Goal: Task Accomplishment & Management: Use online tool/utility

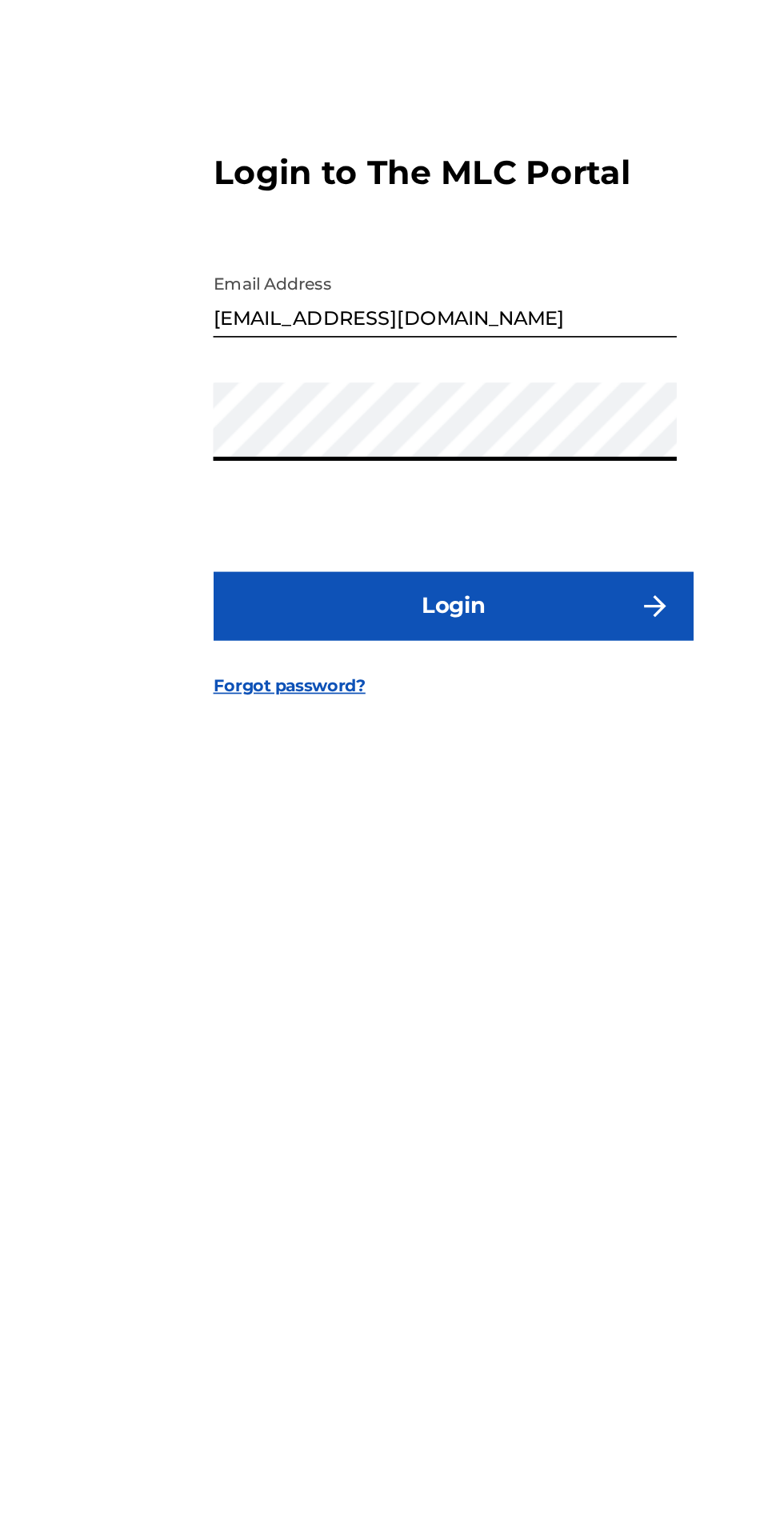
click at [472, 919] on button "Login" at bounding box center [392, 899] width 280 height 40
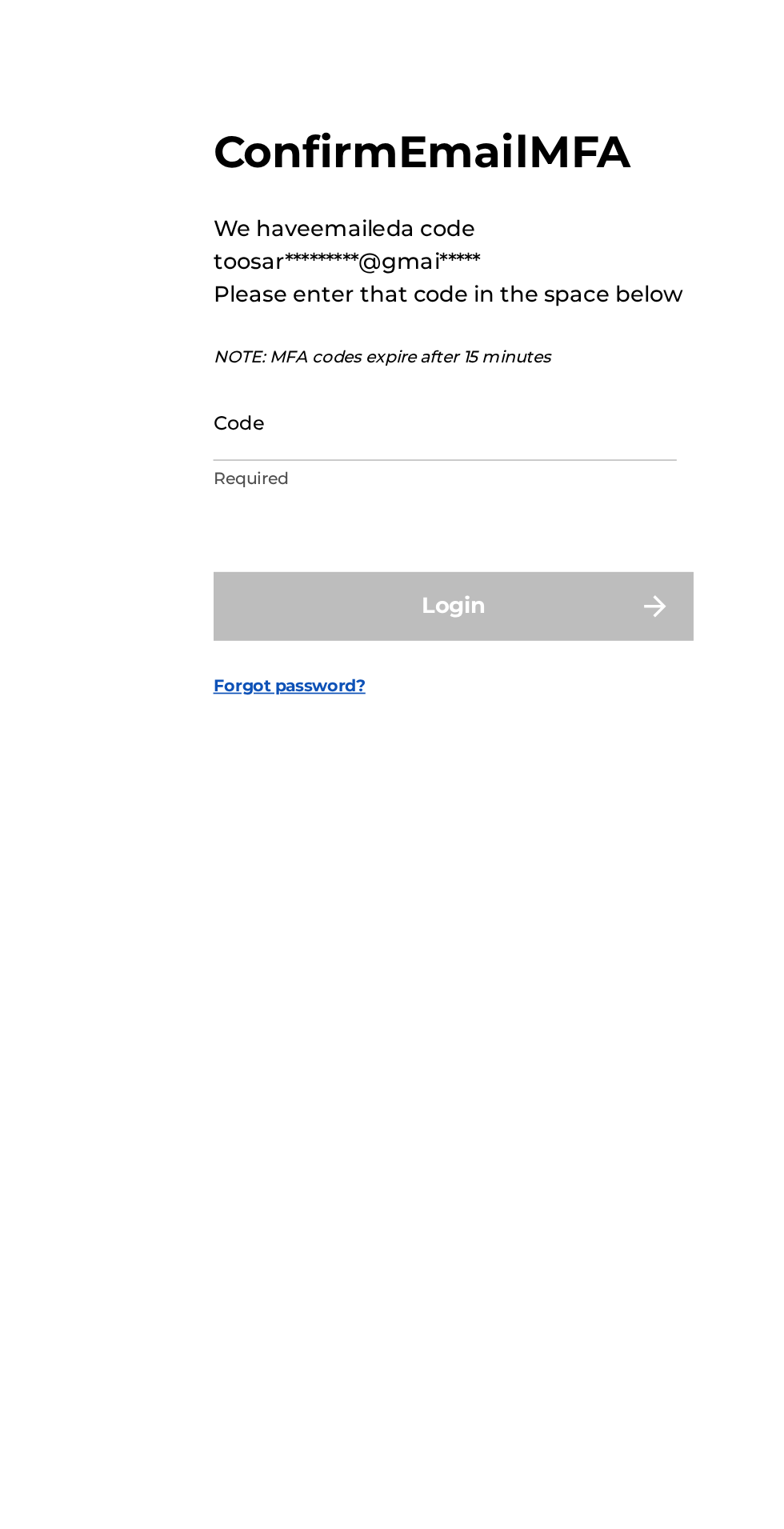
click at [416, 815] on input "Code" at bounding box center [387, 792] width 270 height 45
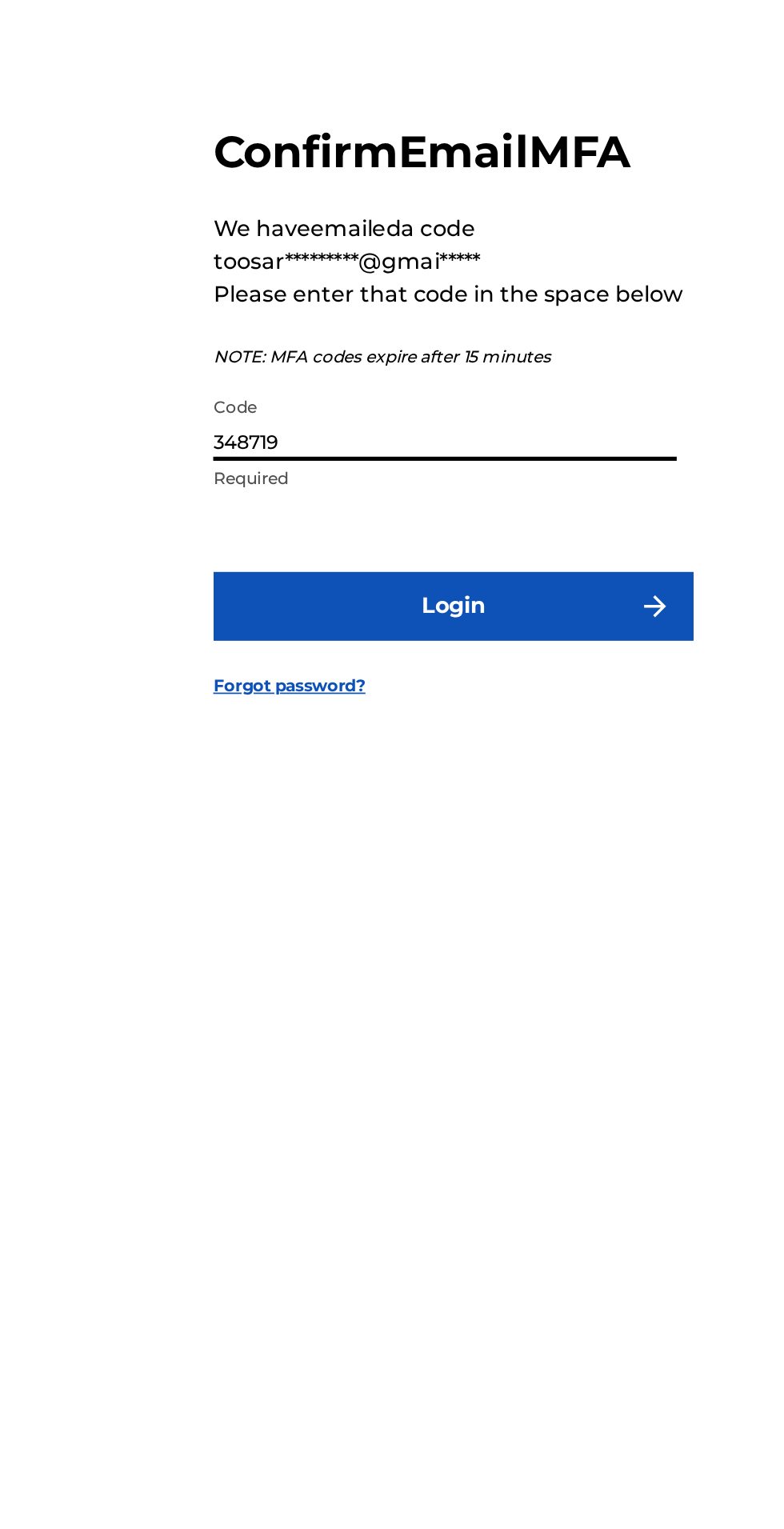
type input "348719"
click at [485, 919] on button "Login" at bounding box center [392, 899] width 280 height 40
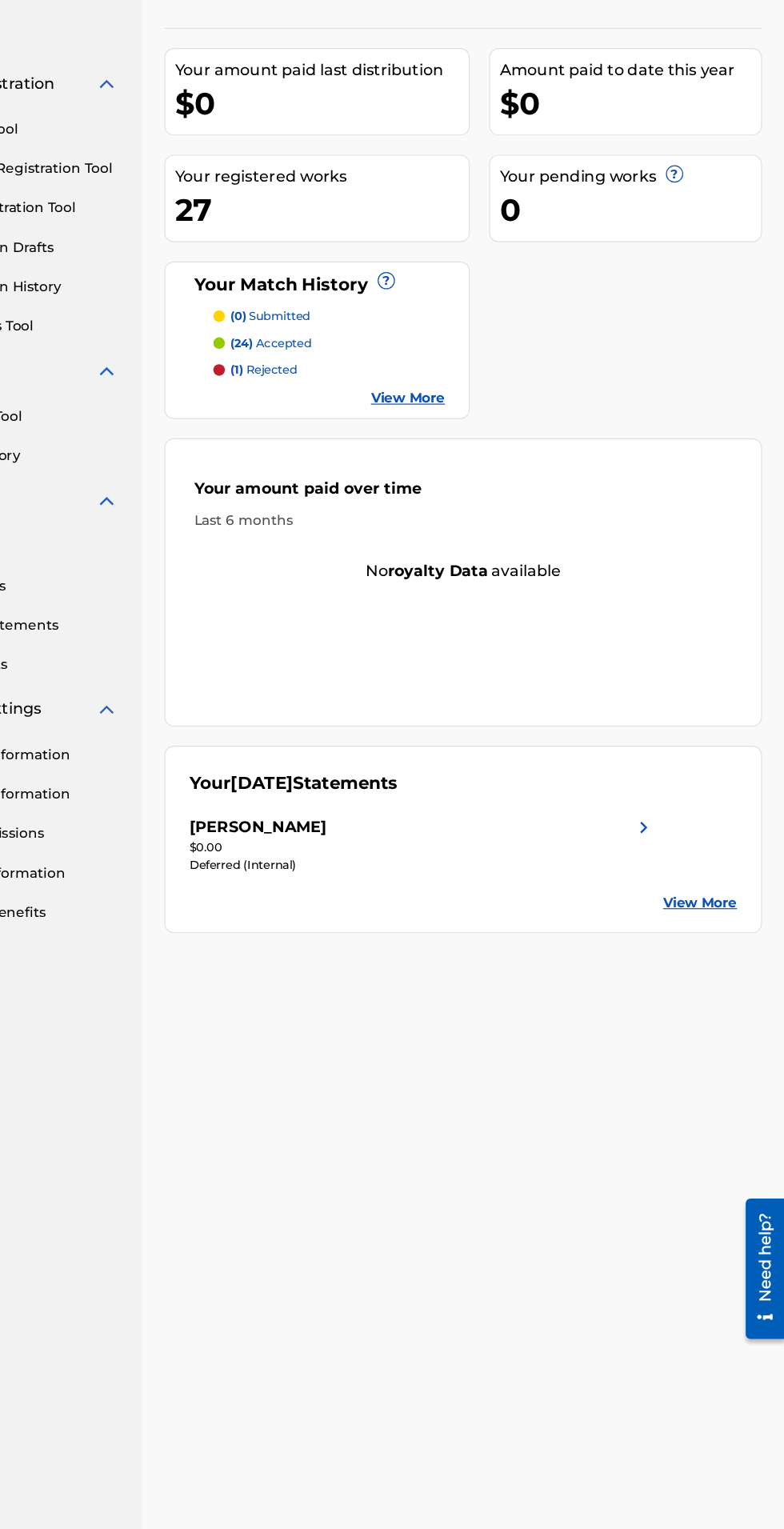
click at [669, 817] on img at bounding box center [666, 816] width 19 height 19
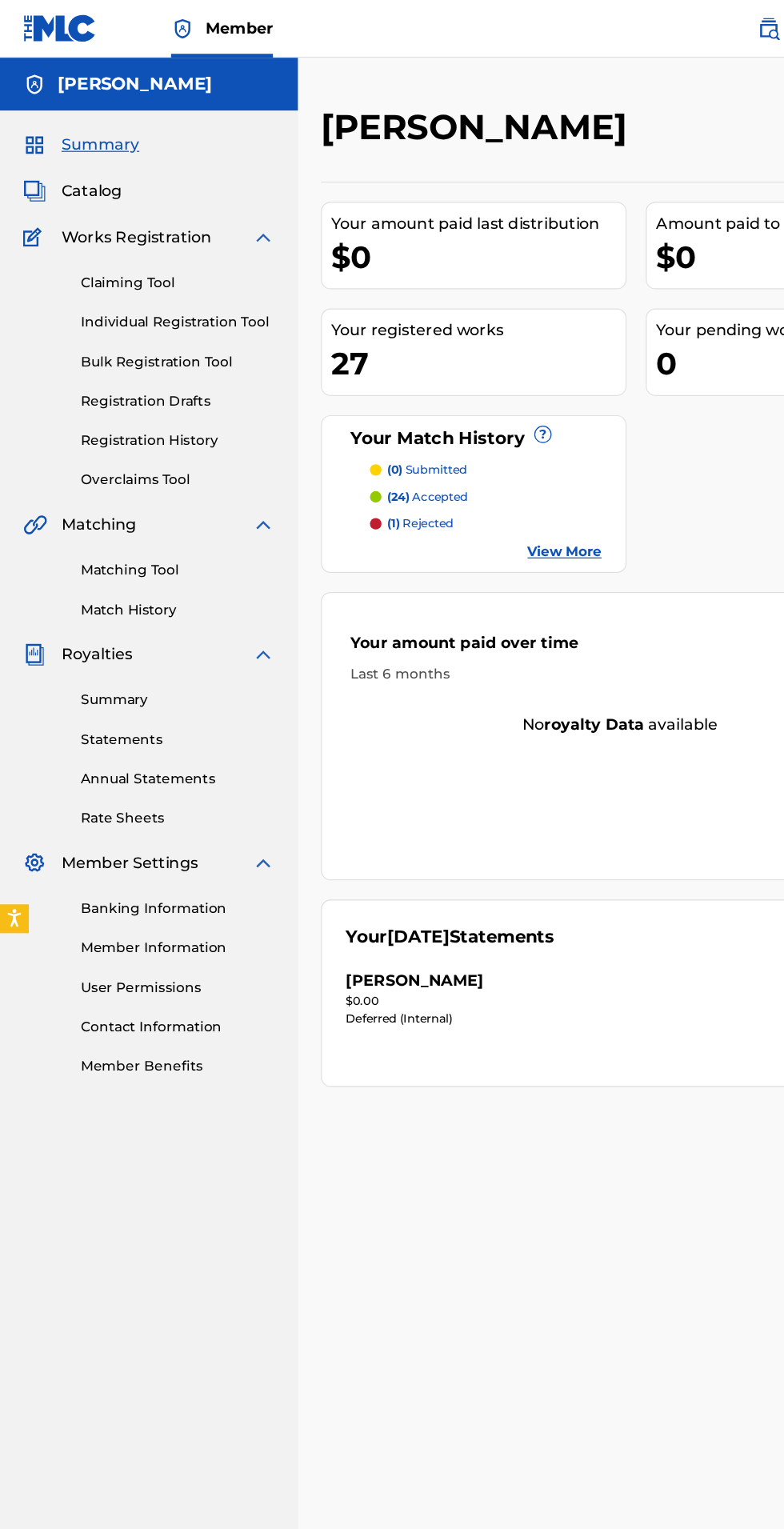
click at [163, 576] on link "Summary" at bounding box center [148, 583] width 162 height 17
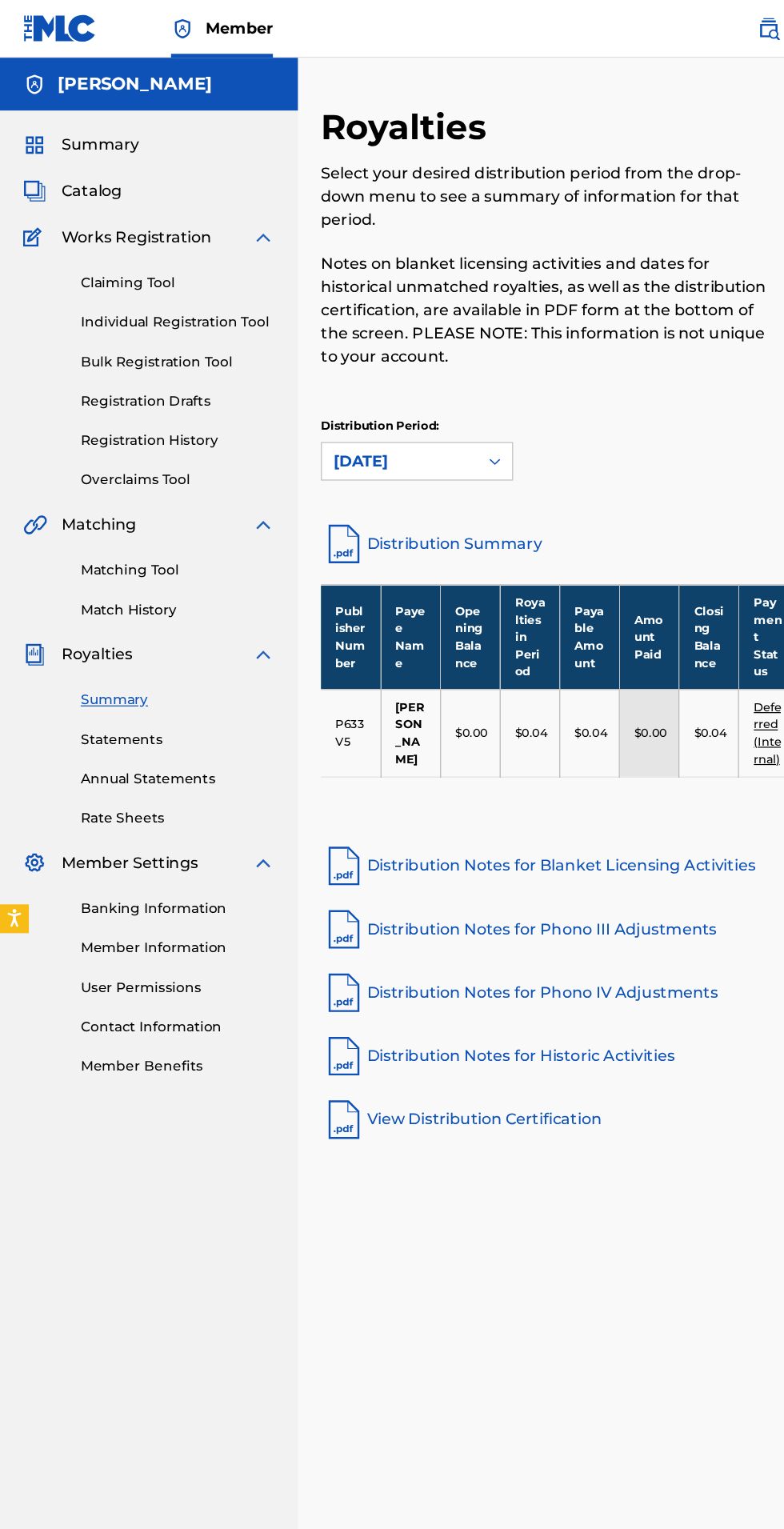
click at [141, 619] on link "Statements" at bounding box center [148, 616] width 162 height 17
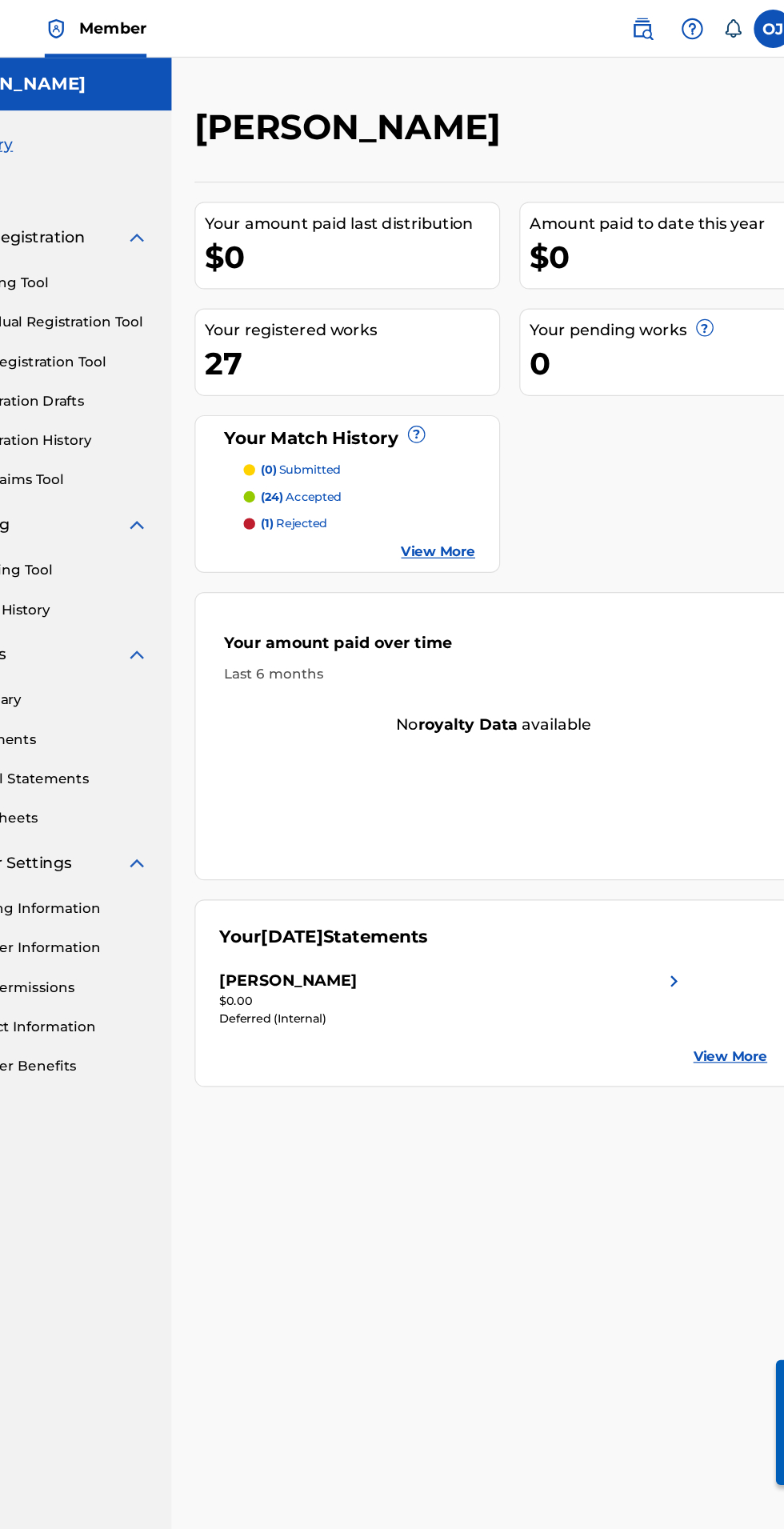
click at [649, 809] on div "[PERSON_NAME]" at bounding box center [482, 816] width 388 height 19
click at [408, 292] on div "27" at bounding box center [398, 302] width 245 height 36
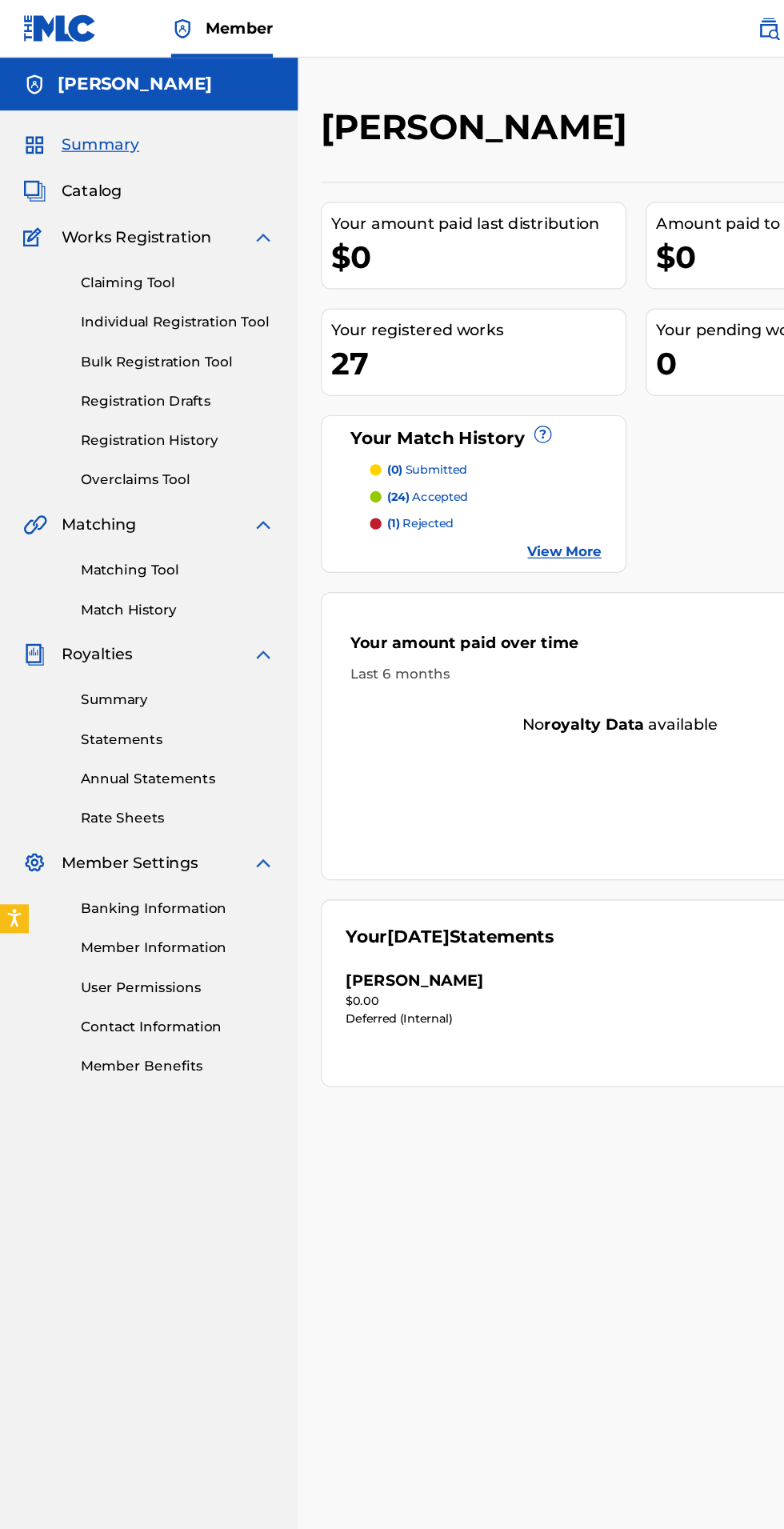
click at [97, 158] on span "Catalog" at bounding box center [77, 159] width 51 height 19
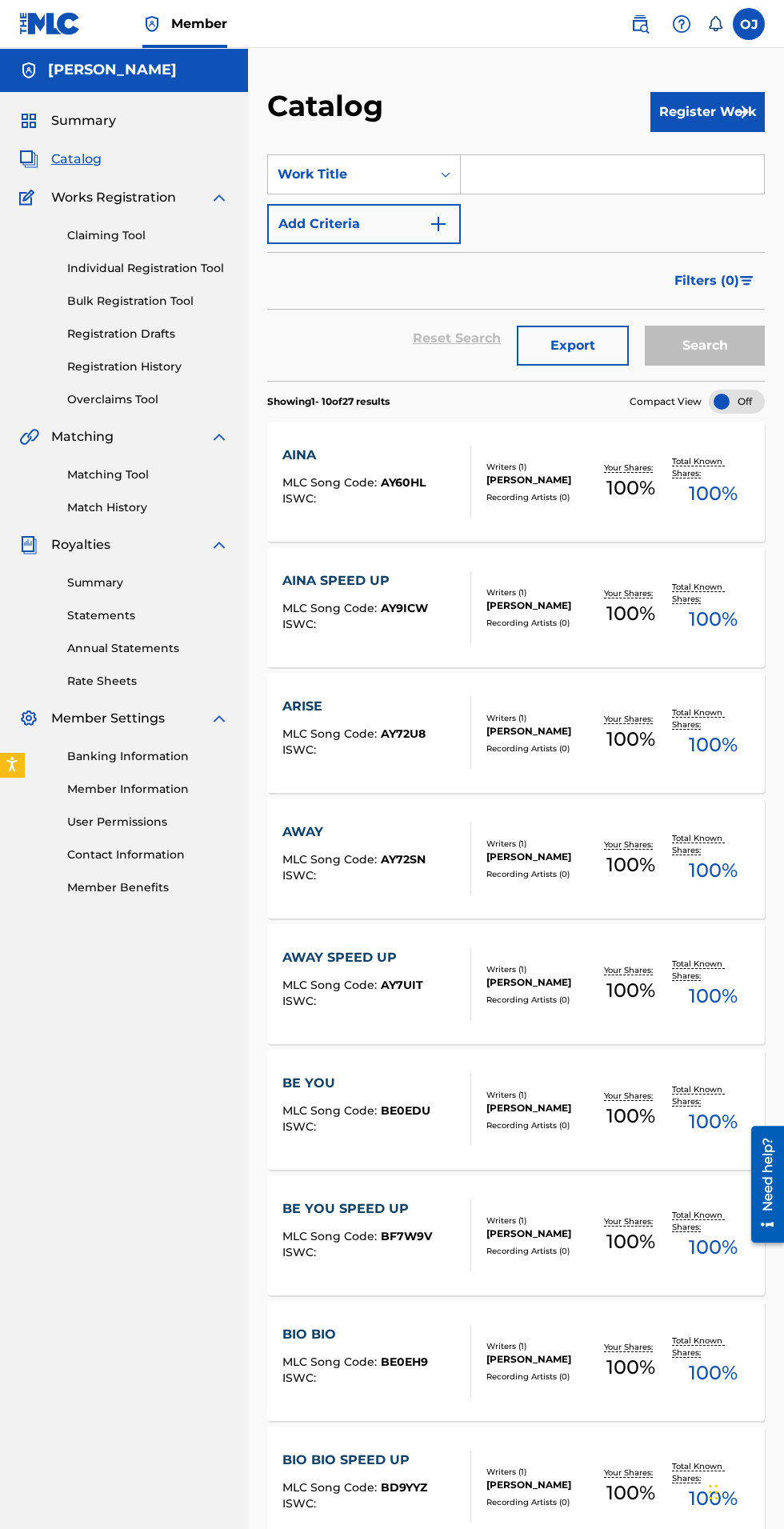
scroll to position [146, 0]
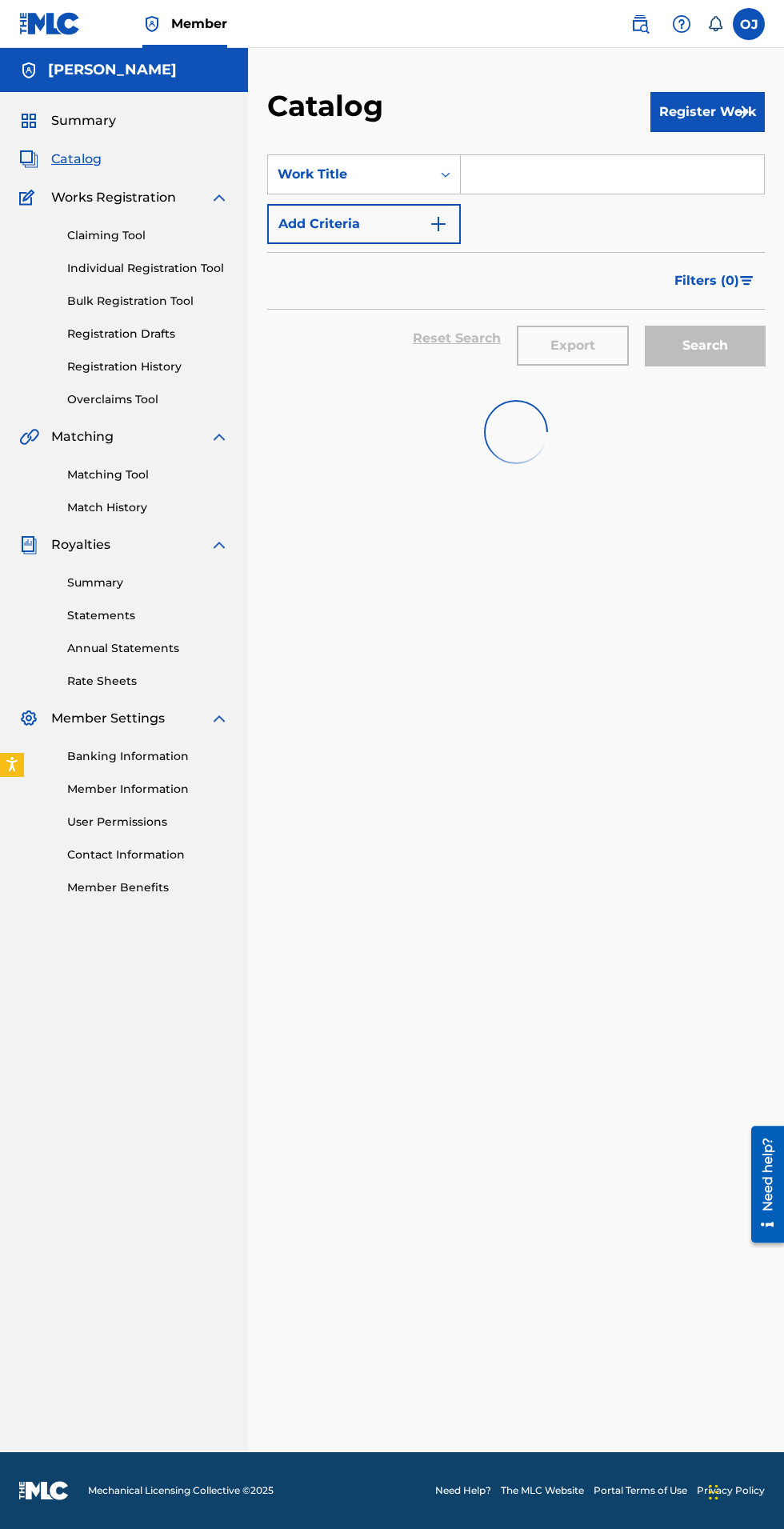
scroll to position [0, 0]
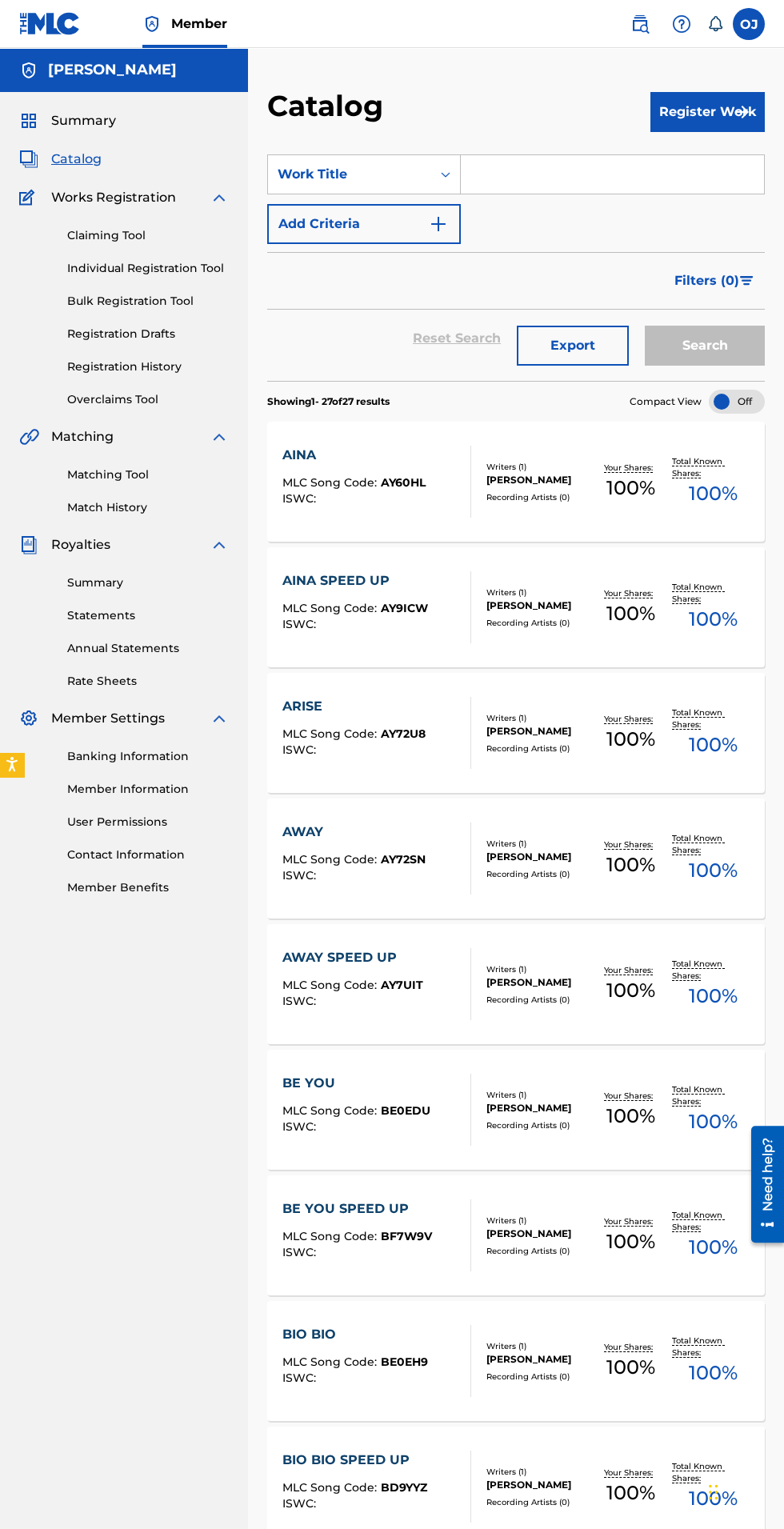
click at [138, 236] on link "Claiming Tool" at bounding box center [148, 236] width 162 height 17
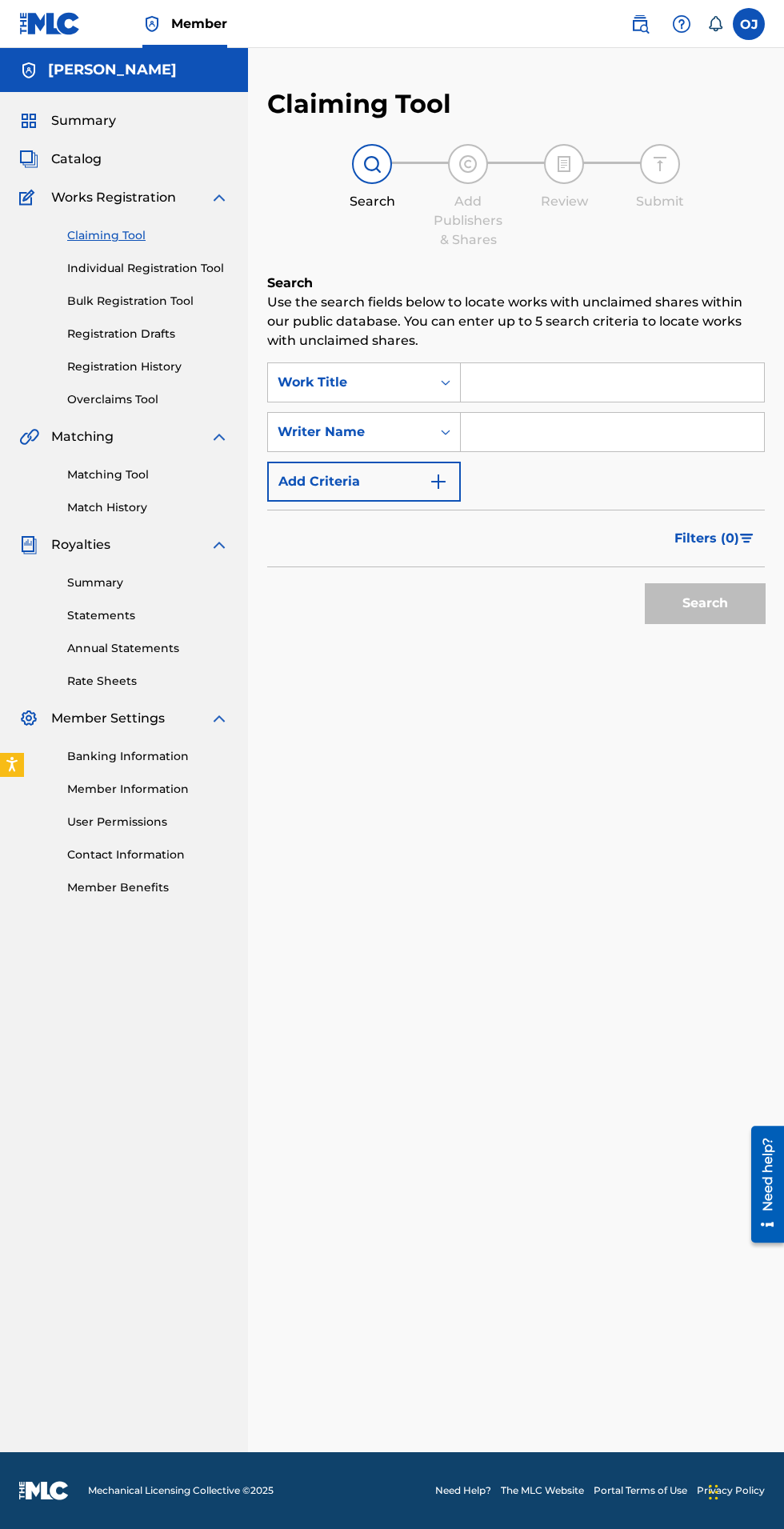
click at [627, 387] on input "Search Form" at bounding box center [612, 382] width 303 height 39
click at [594, 380] on input "Search Form" at bounding box center [612, 382] width 303 height 39
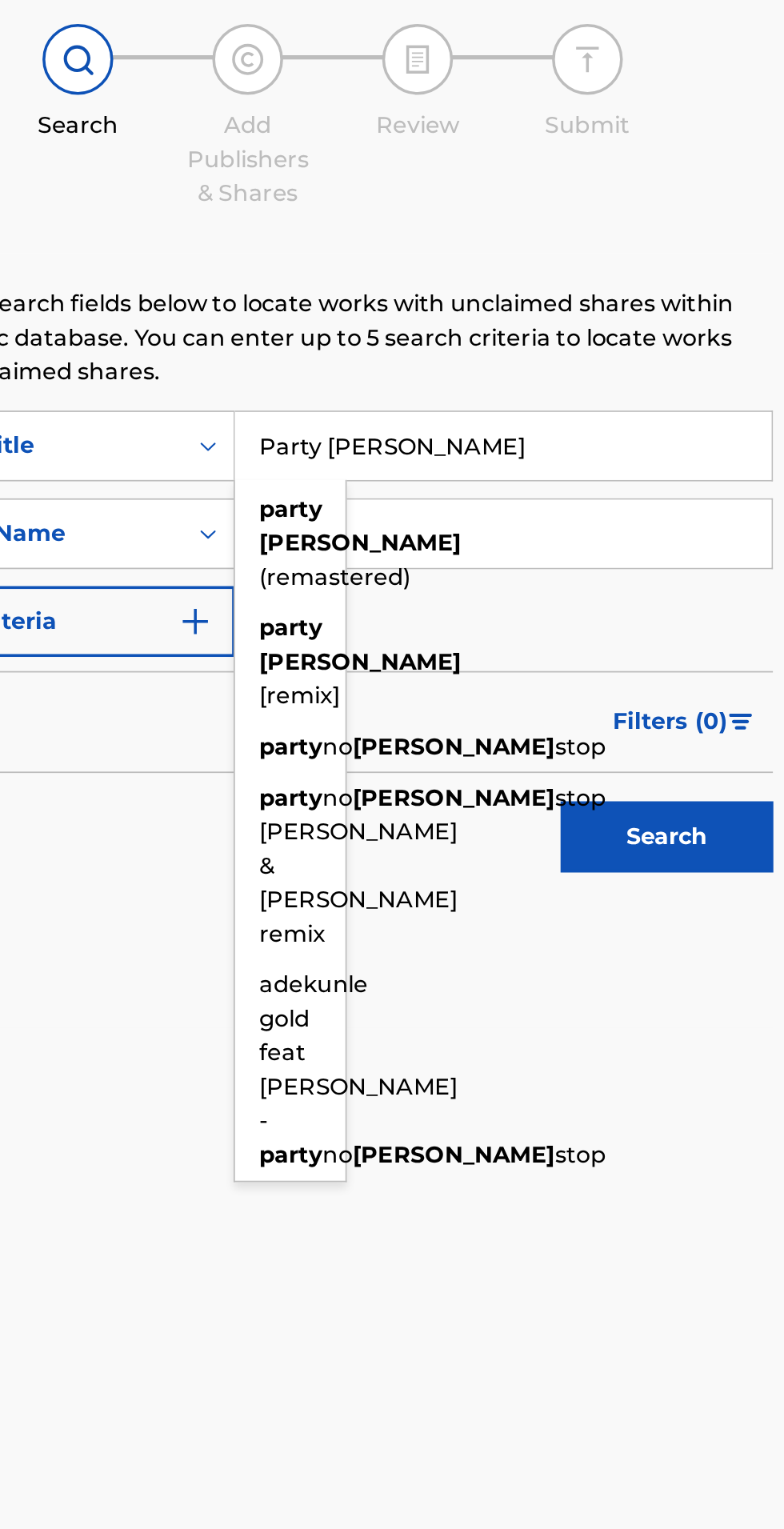
type input "Party [PERSON_NAME]"
click at [662, 436] on input "Search Form" at bounding box center [612, 432] width 303 height 39
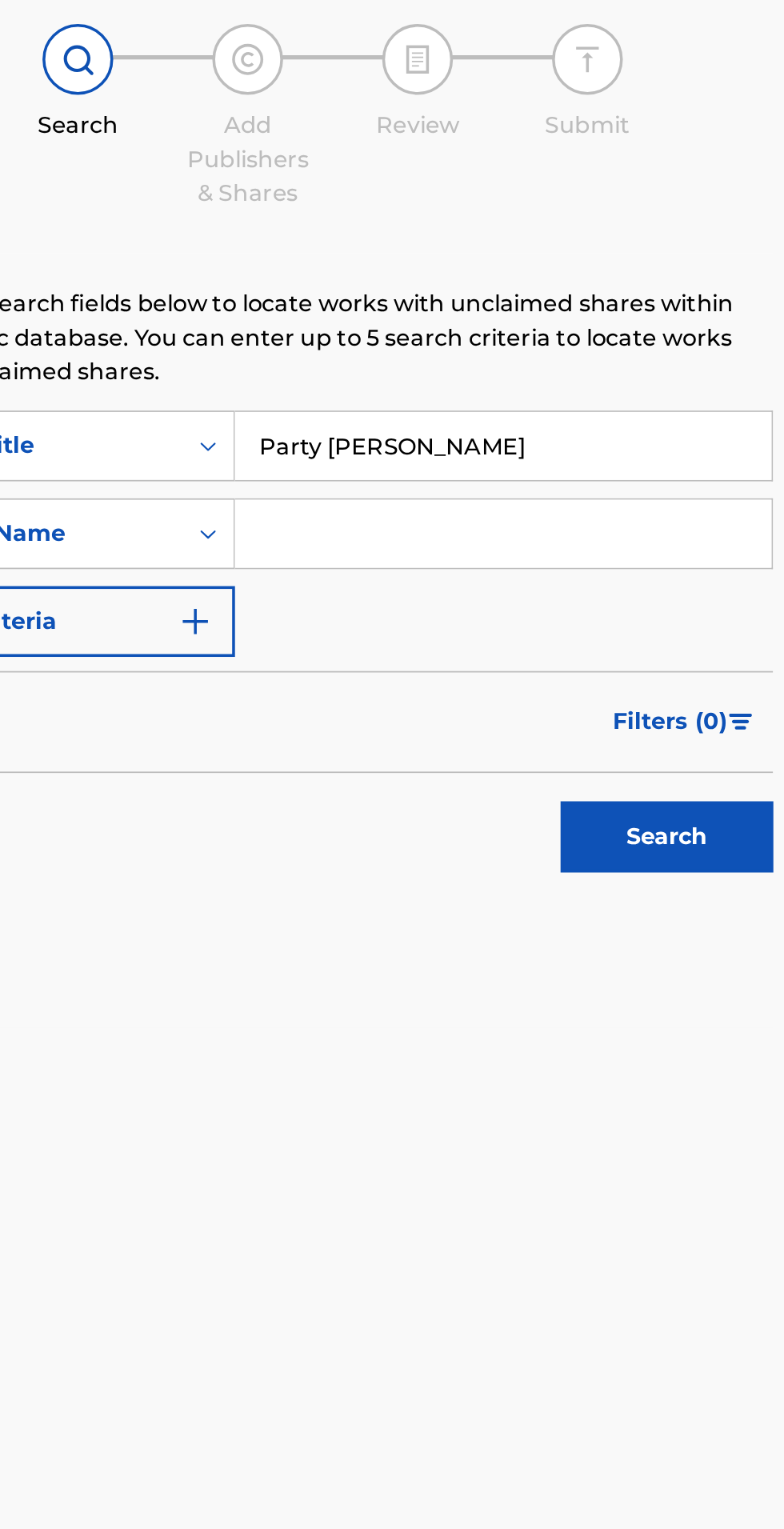
type input "[PERSON_NAME]"
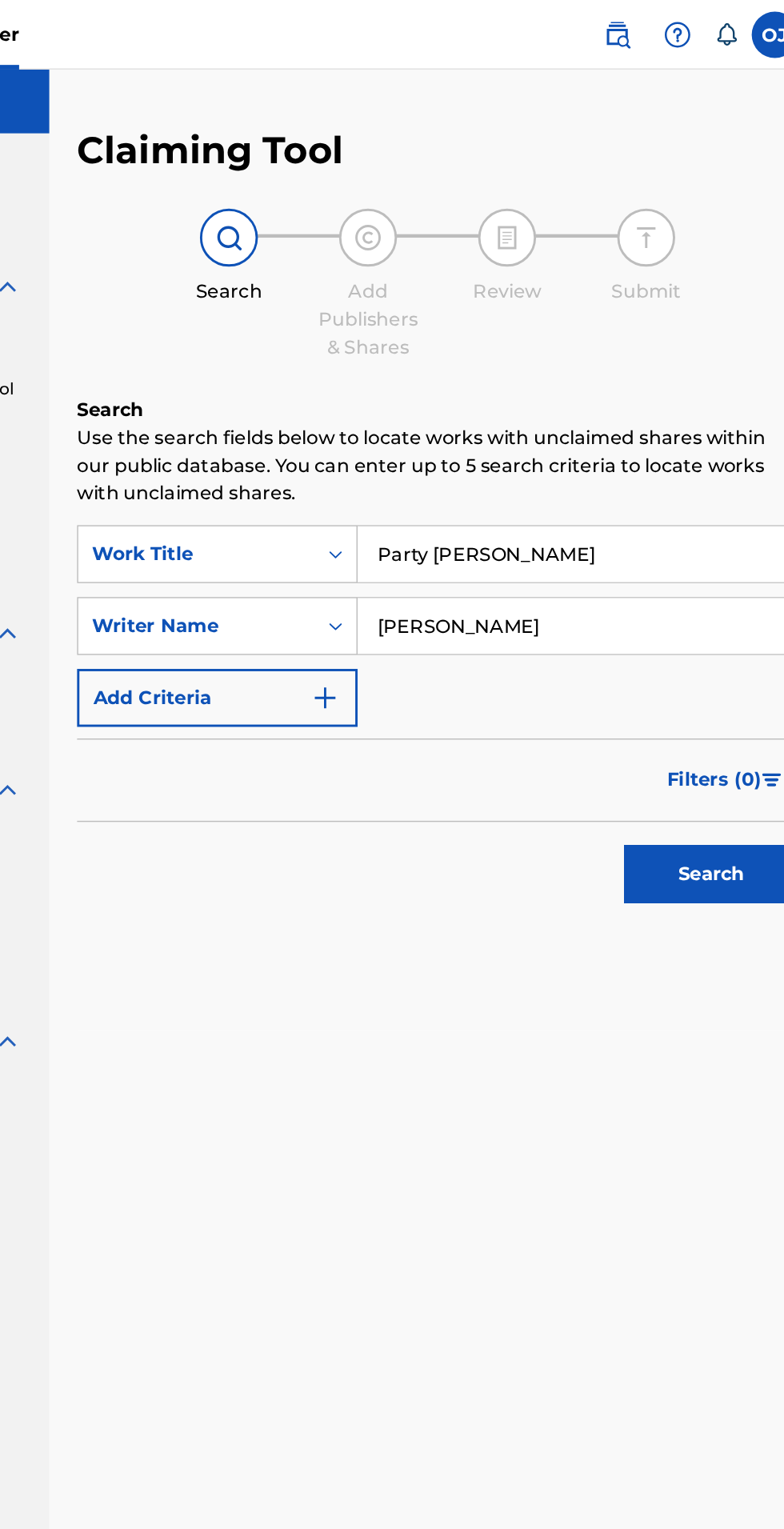
click at [700, 619] on button "Search" at bounding box center [704, 602] width 120 height 40
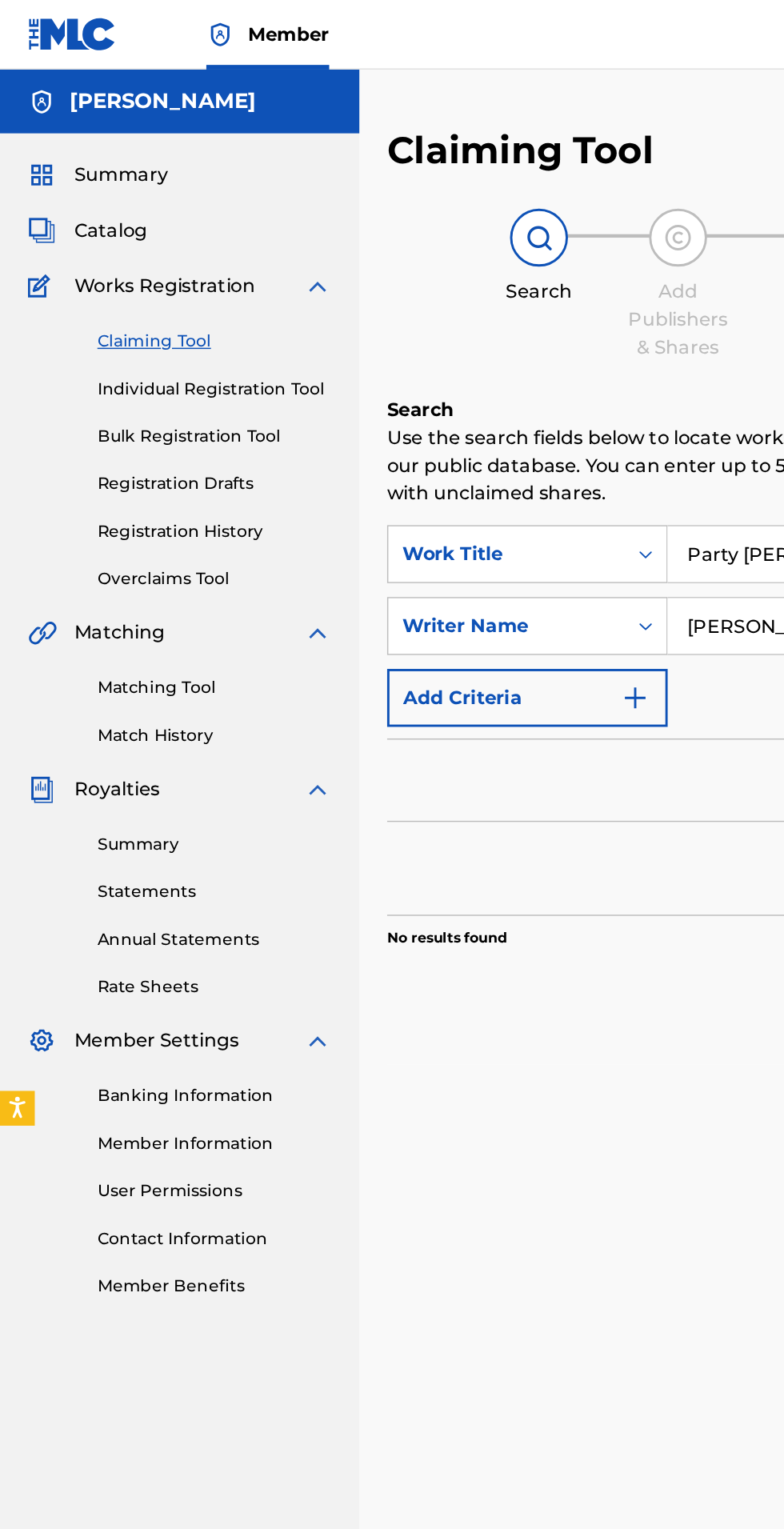
click at [88, 163] on span "Catalog" at bounding box center [77, 159] width 51 height 19
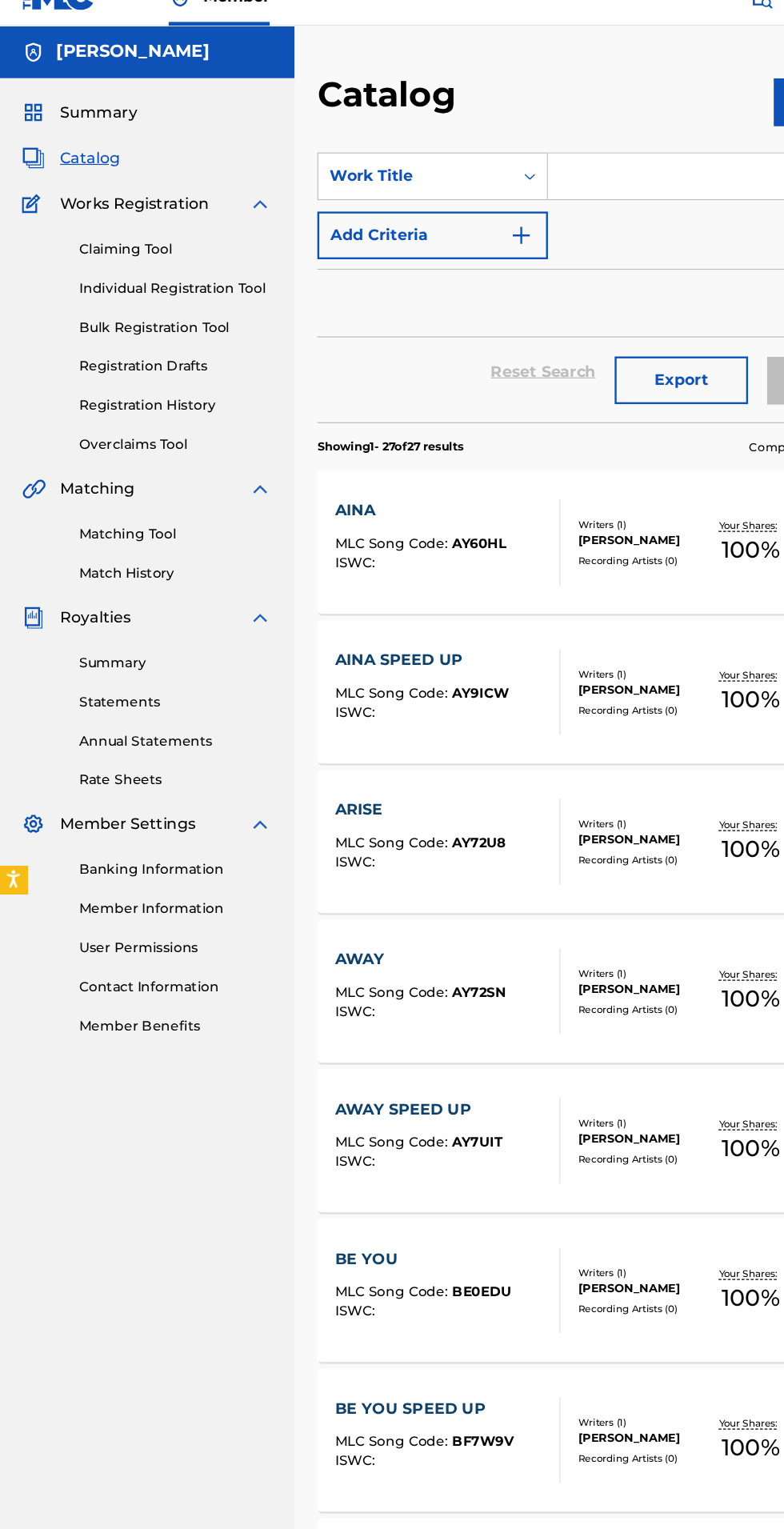
click at [185, 358] on link "Registration History" at bounding box center [148, 366] width 162 height 17
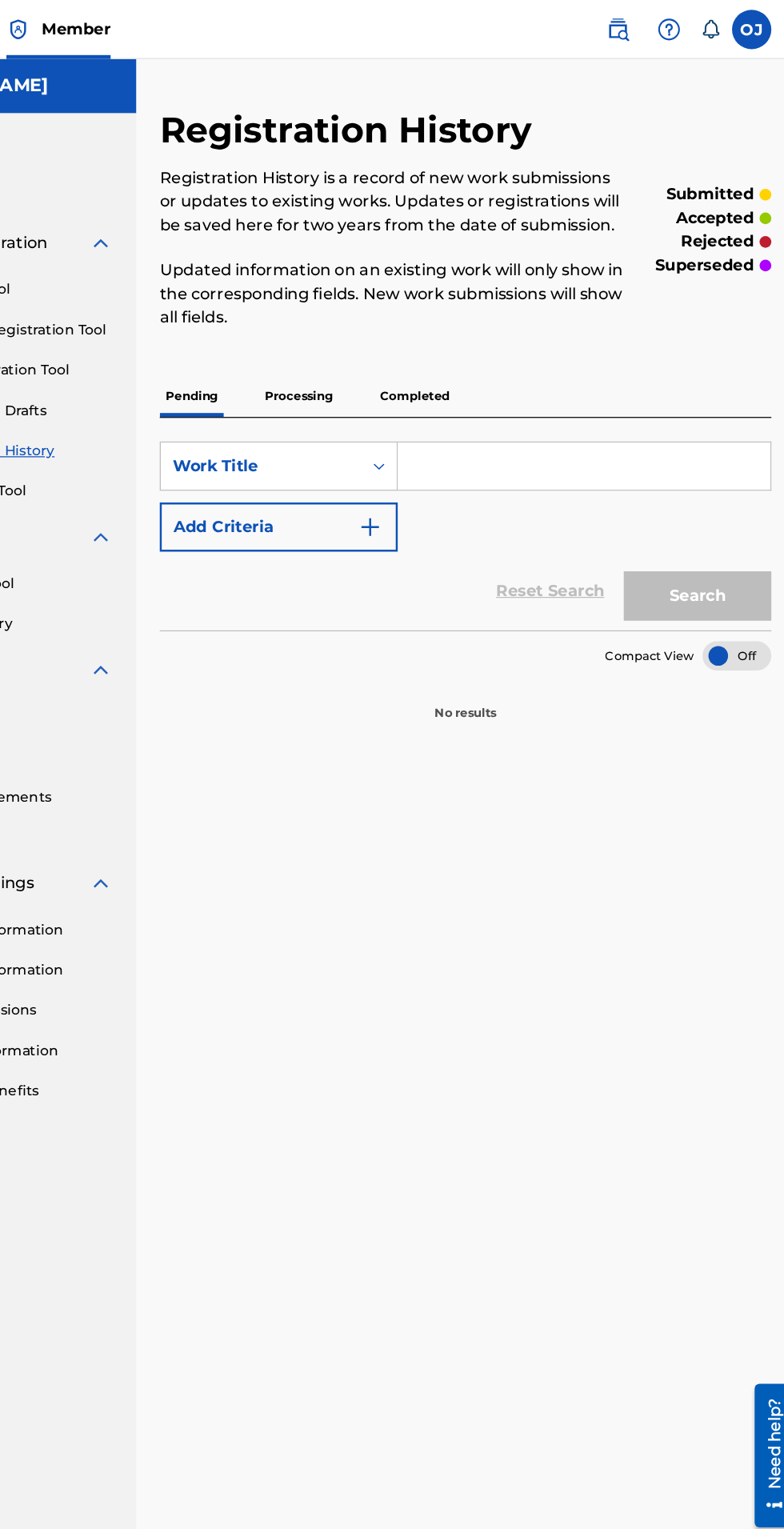
click at [386, 325] on p "Processing" at bounding box center [380, 323] width 65 height 34
click at [503, 307] on p "Completed" at bounding box center [474, 323] width 67 height 34
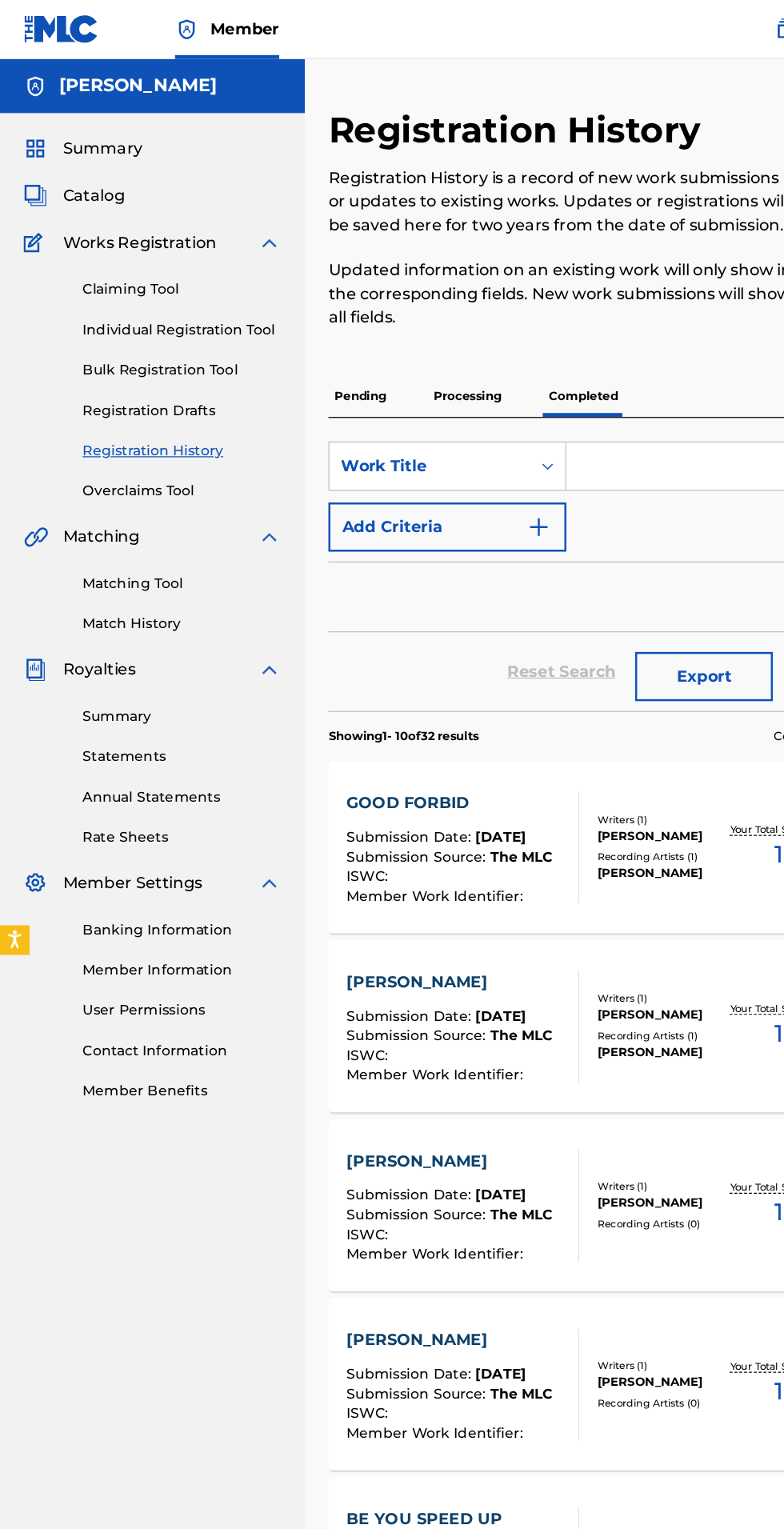
click at [208, 470] on link "Matching Tool" at bounding box center [148, 475] width 162 height 17
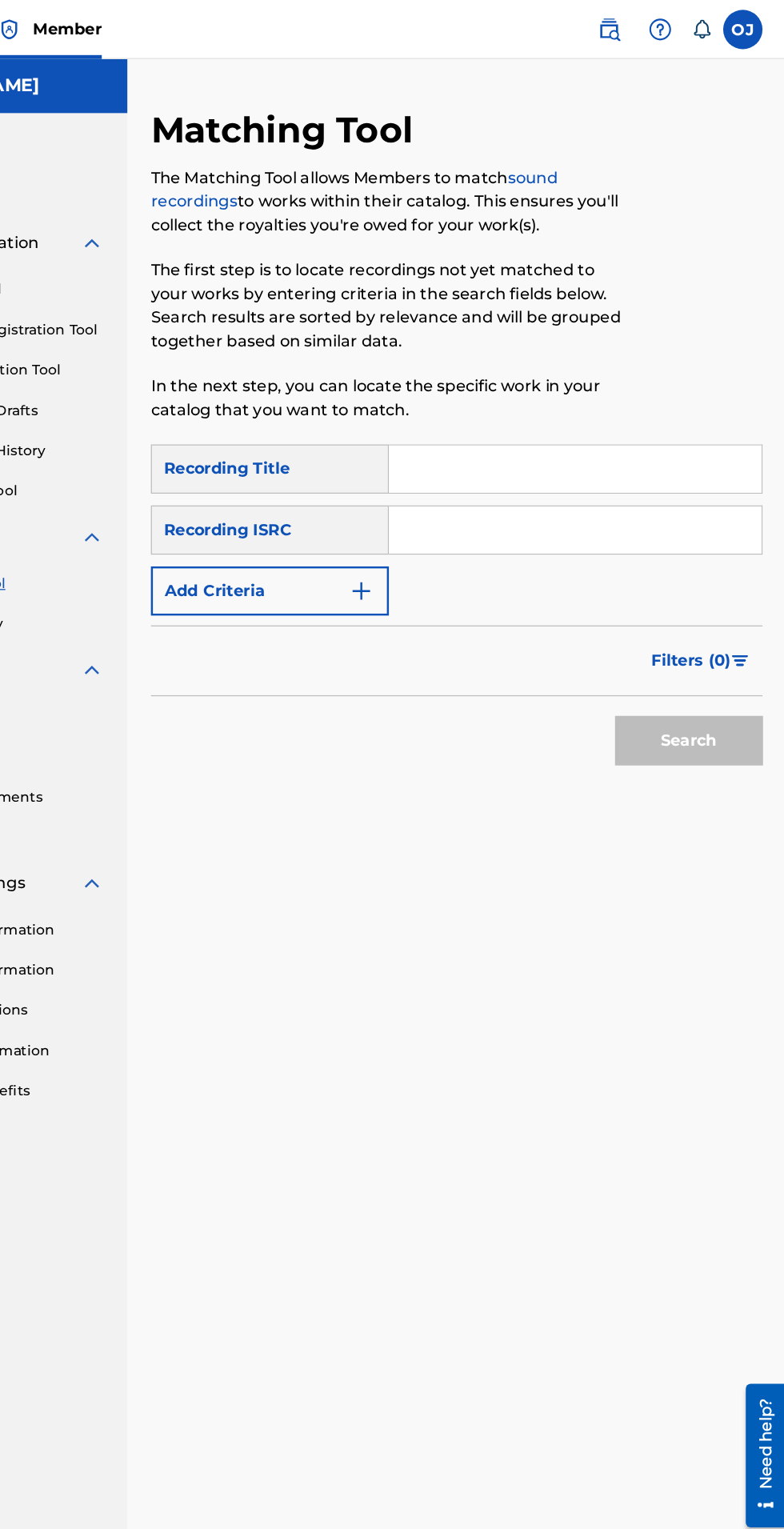
click at [589, 377] on input "Search Form" at bounding box center [612, 382] width 303 height 39
type input "[DEMOGRAPHIC_DATA] forbid"
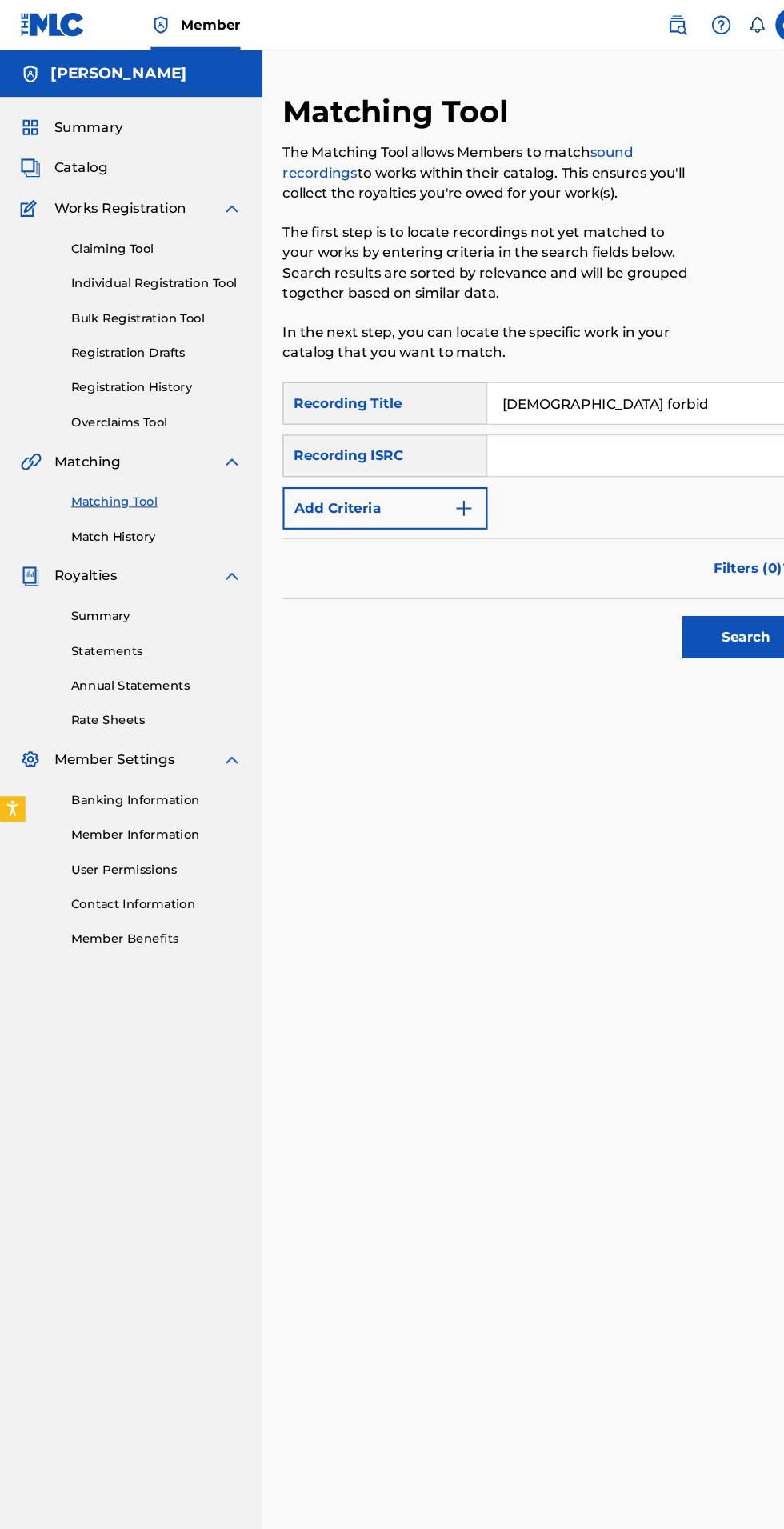
click at [438, 484] on img "Search Form" at bounding box center [438, 480] width 19 height 19
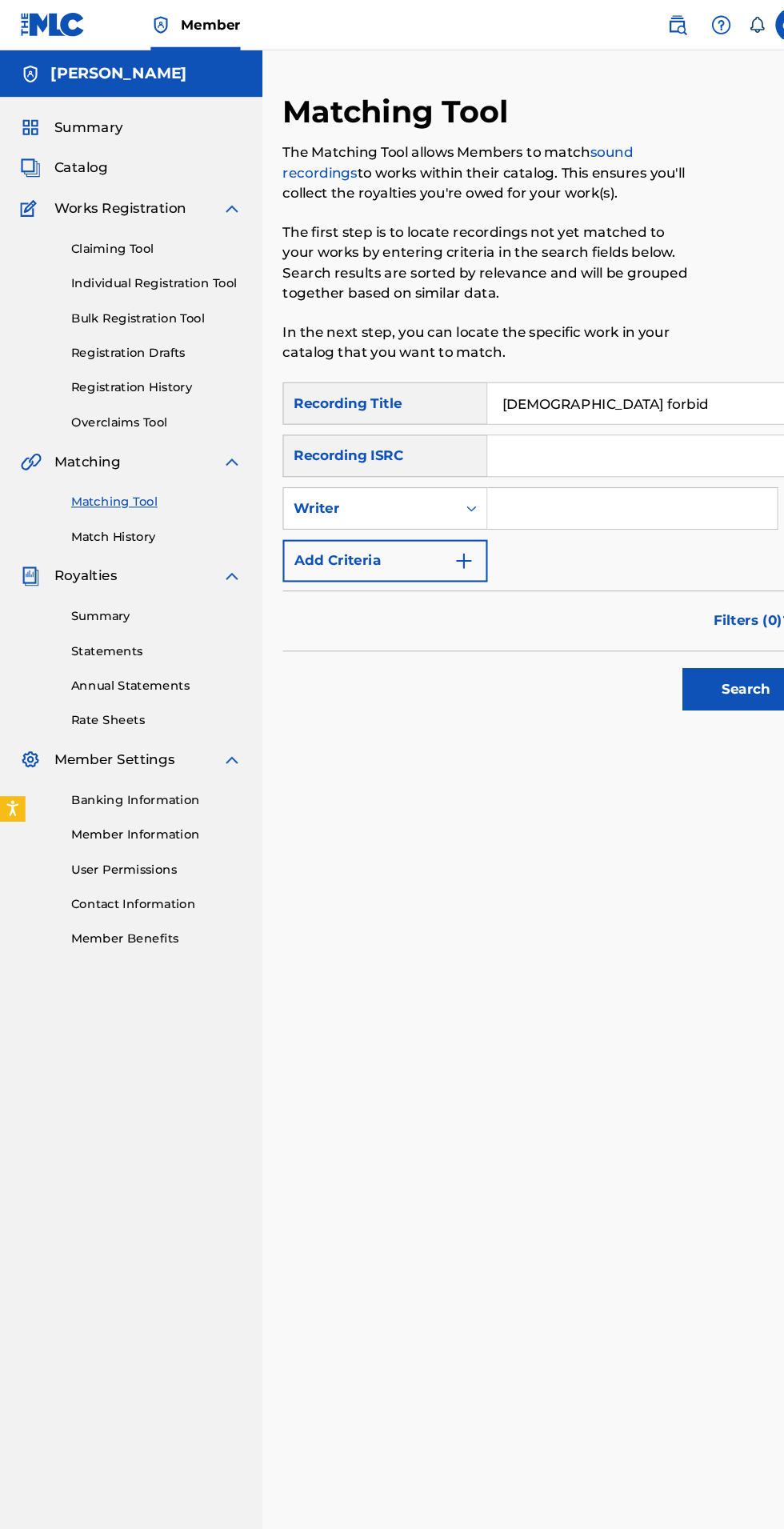
click at [417, 533] on button "Add Criteria" at bounding box center [364, 530] width 194 height 40
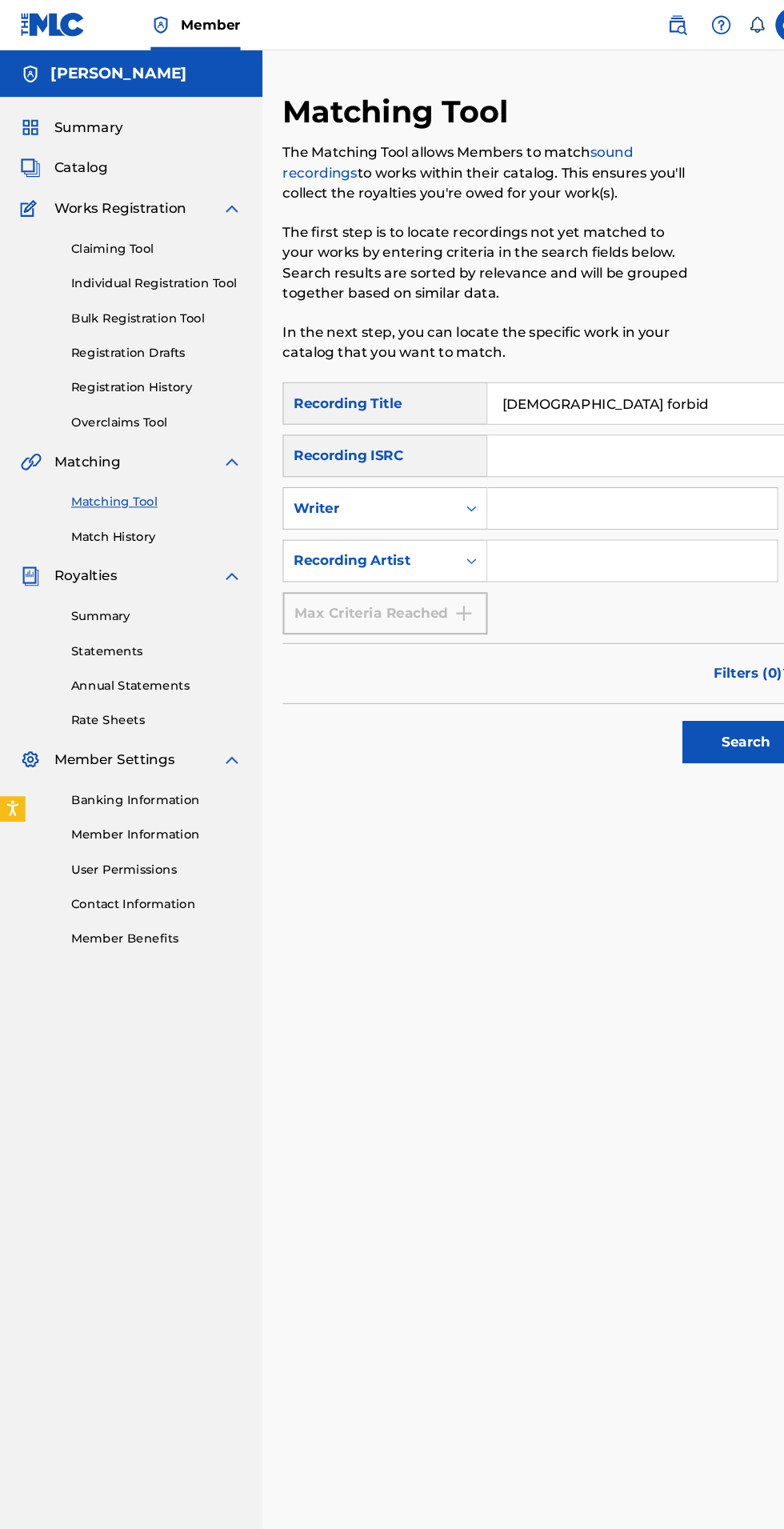
click at [579, 537] on input "Search Form" at bounding box center [597, 531] width 274 height 39
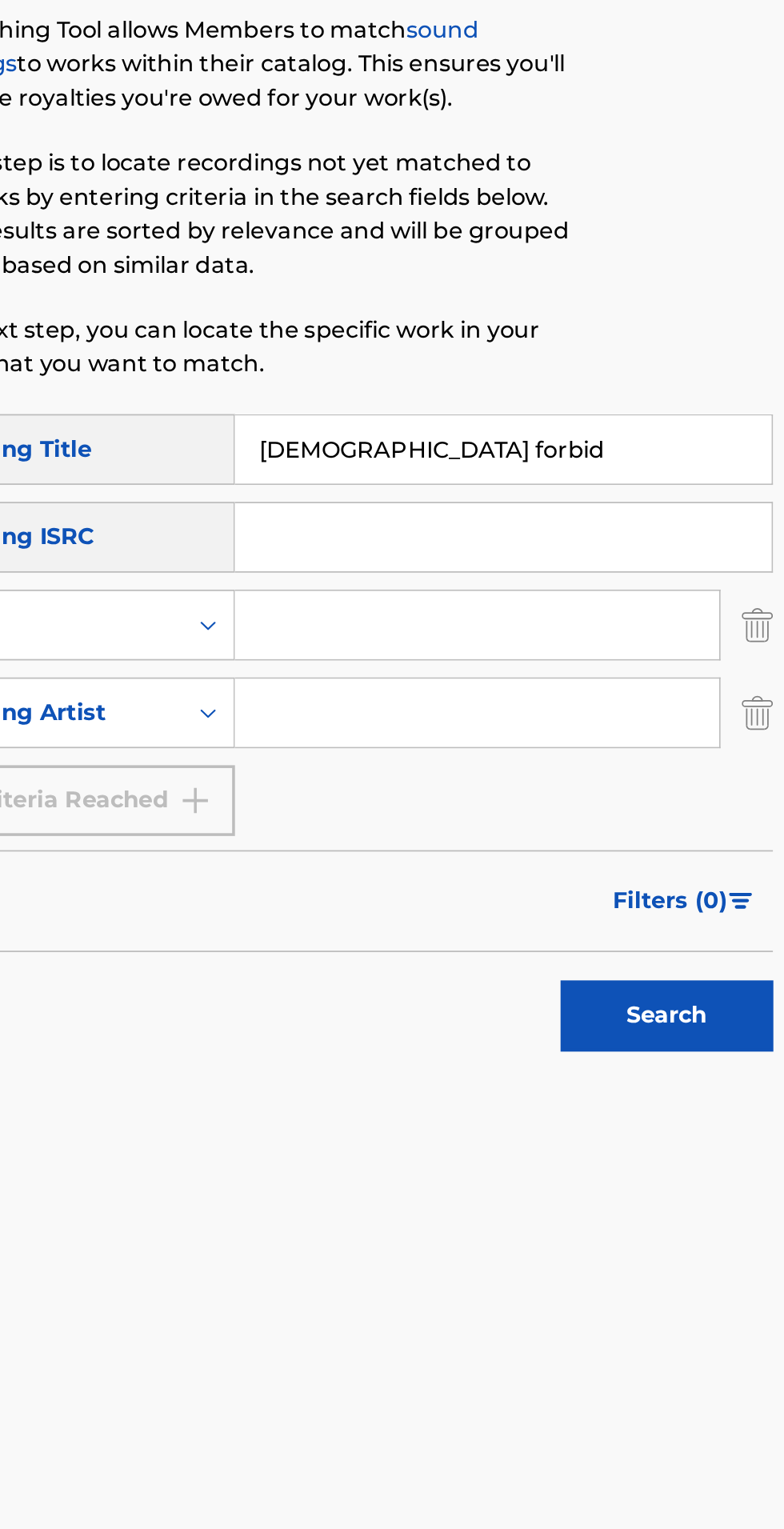
type input "[PERSON_NAME]"
click at [715, 714] on button "Search" at bounding box center [704, 701] width 120 height 40
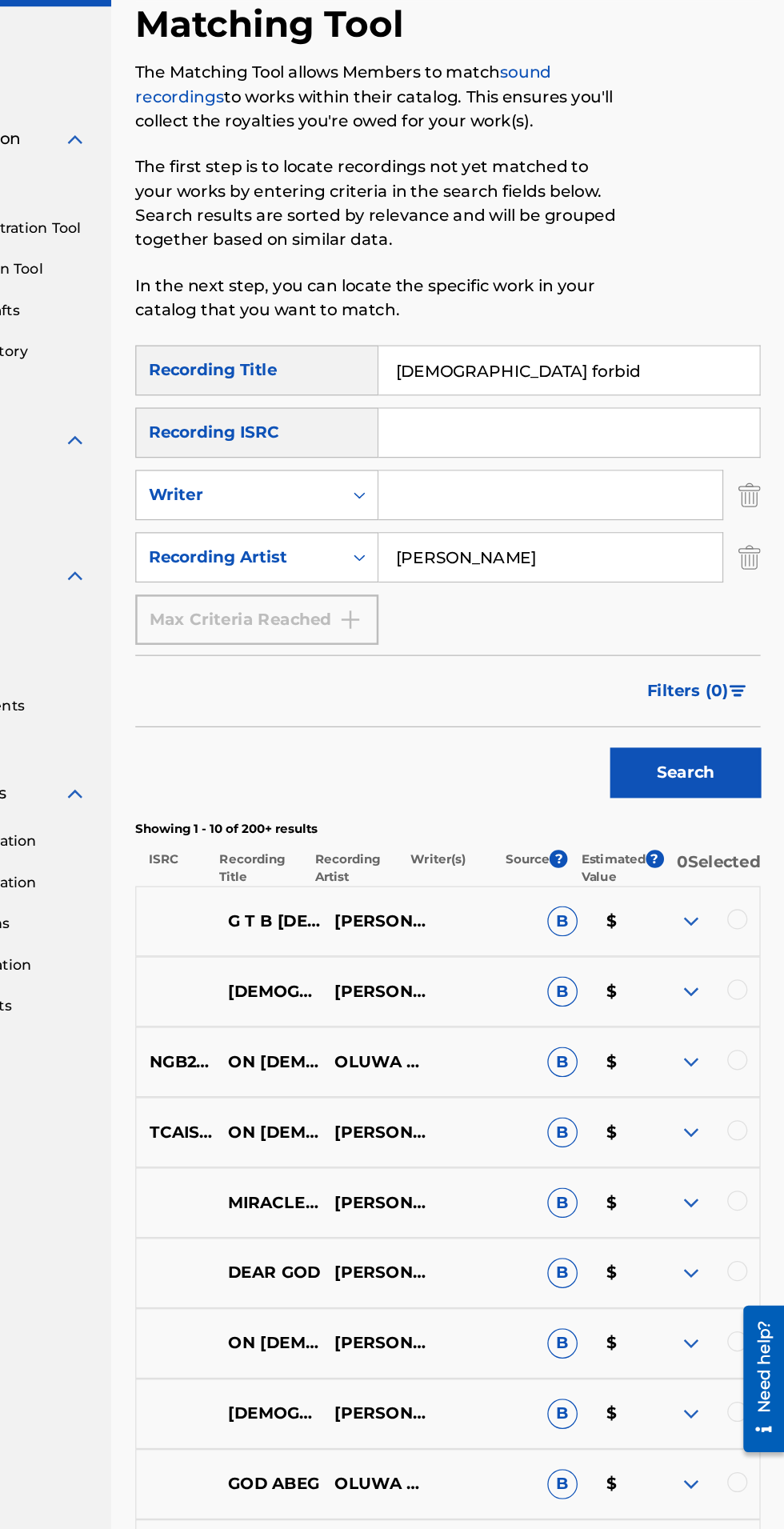
click at [703, 830] on img at bounding box center [709, 820] width 19 height 19
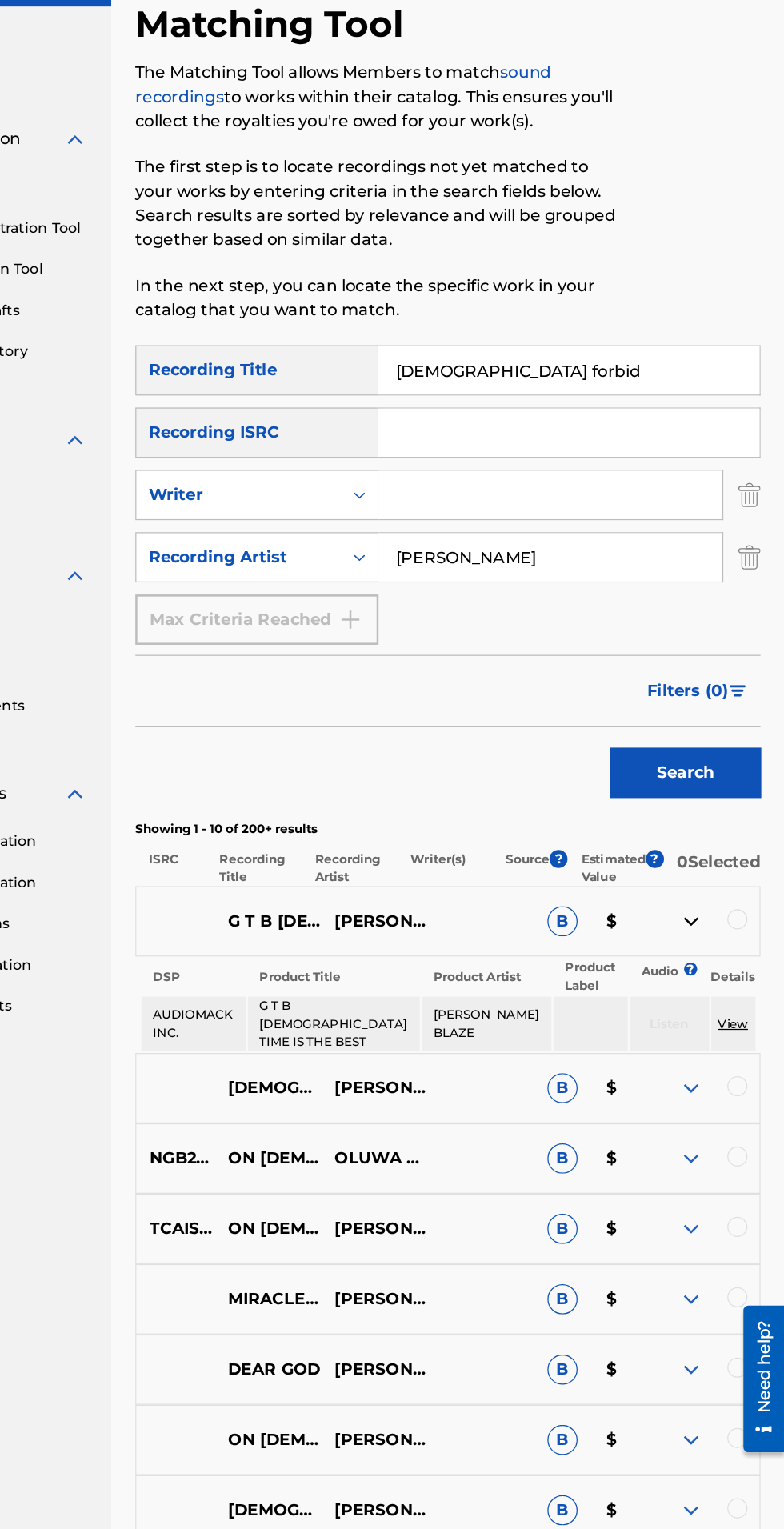
click at [706, 829] on img at bounding box center [709, 820] width 19 height 19
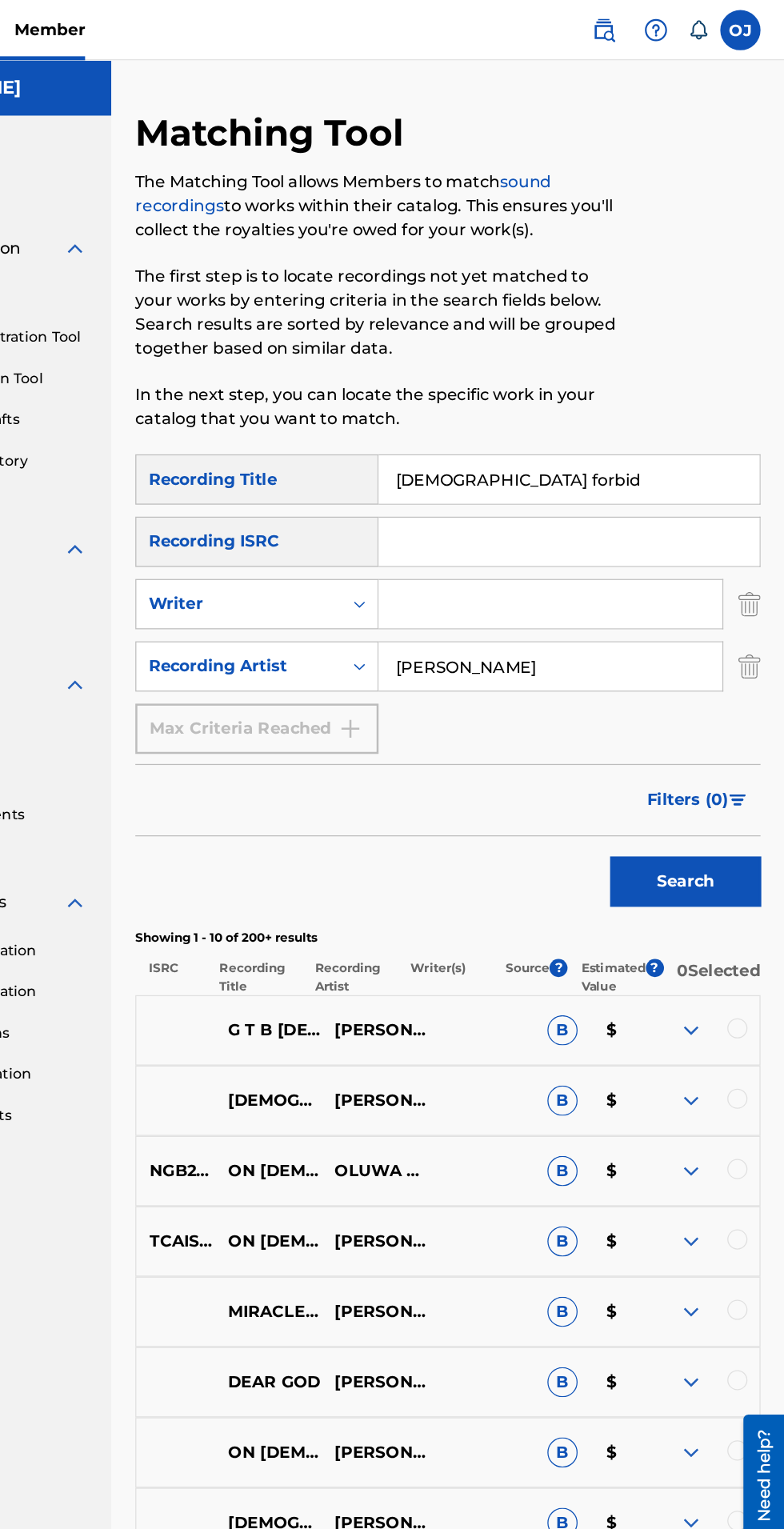
click at [610, 380] on input "[DEMOGRAPHIC_DATA] forbid" at bounding box center [612, 382] width 303 height 39
type input "G"
click at [722, 702] on button "Search" at bounding box center [704, 701] width 120 height 40
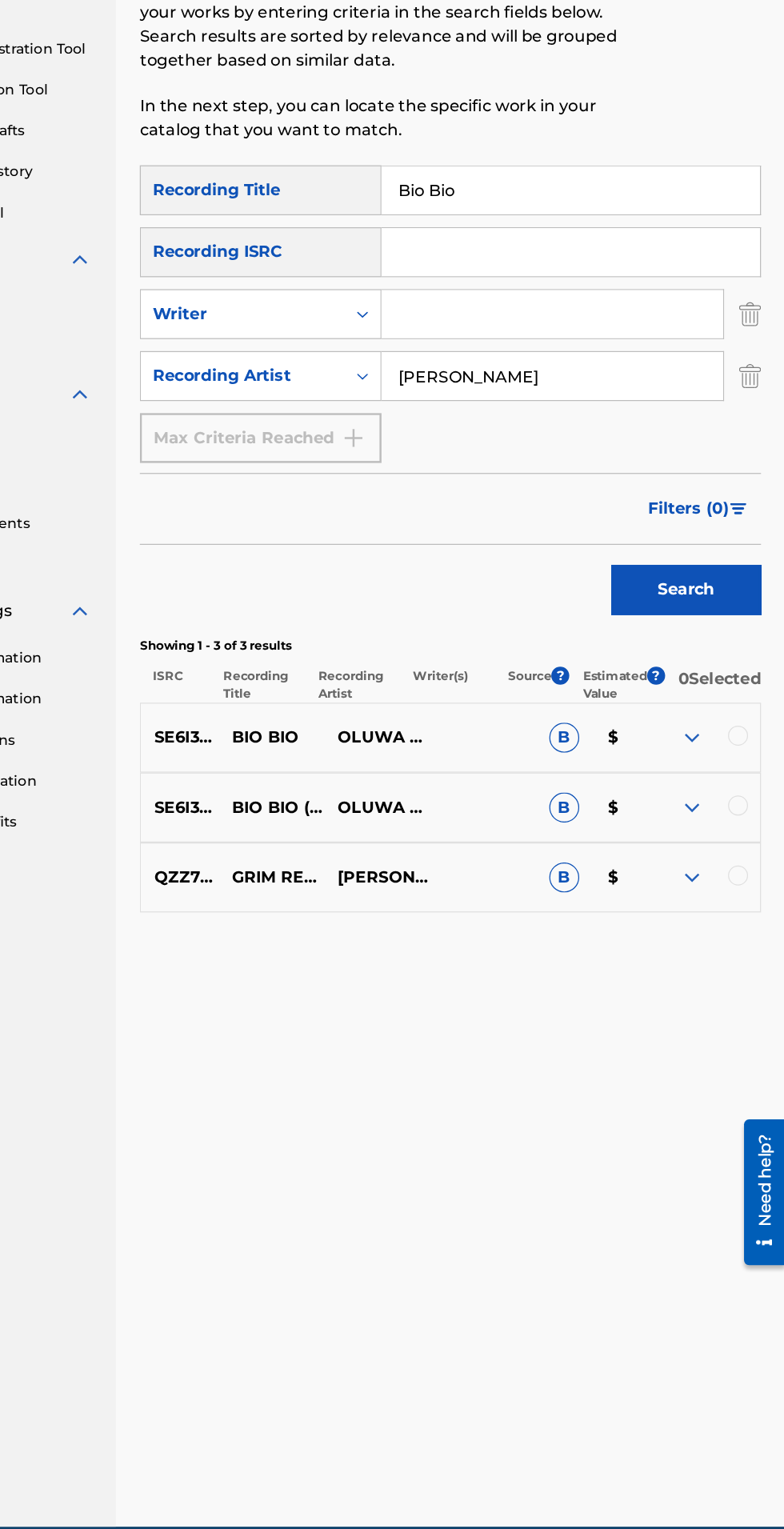
click at [714, 830] on img at bounding box center [709, 820] width 19 height 19
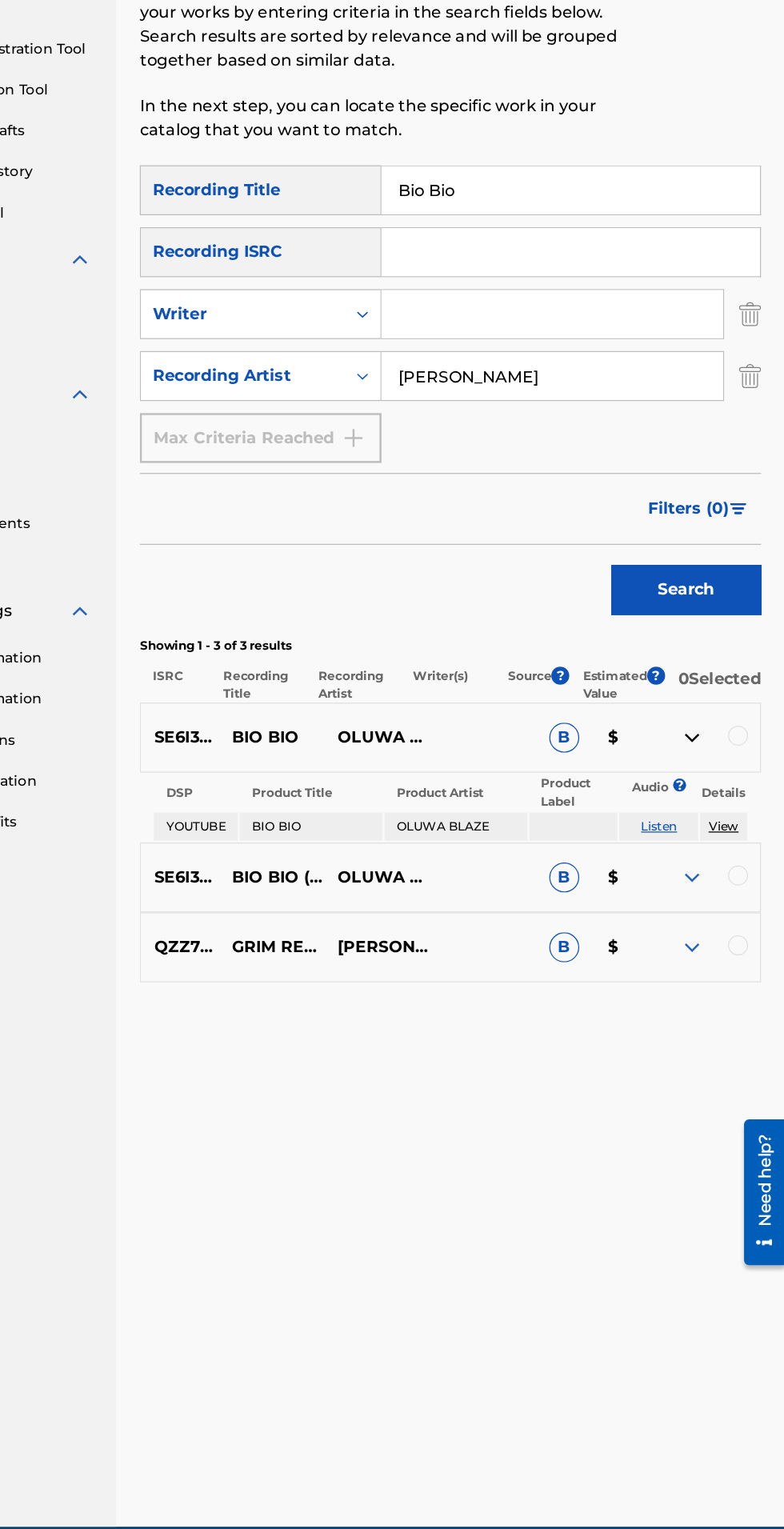
click at [708, 830] on img at bounding box center [709, 820] width 19 height 19
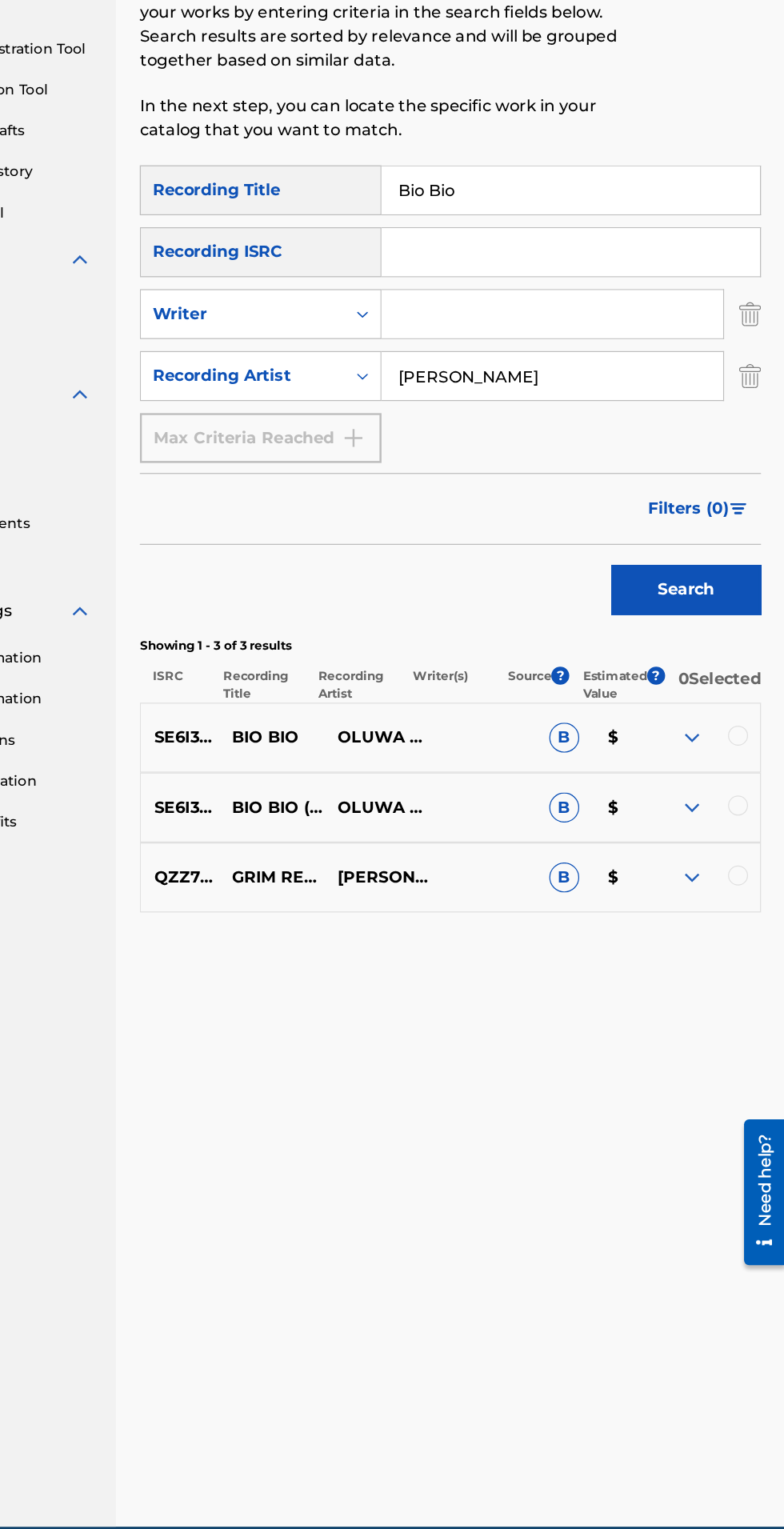
click at [710, 885] on img at bounding box center [709, 875] width 19 height 19
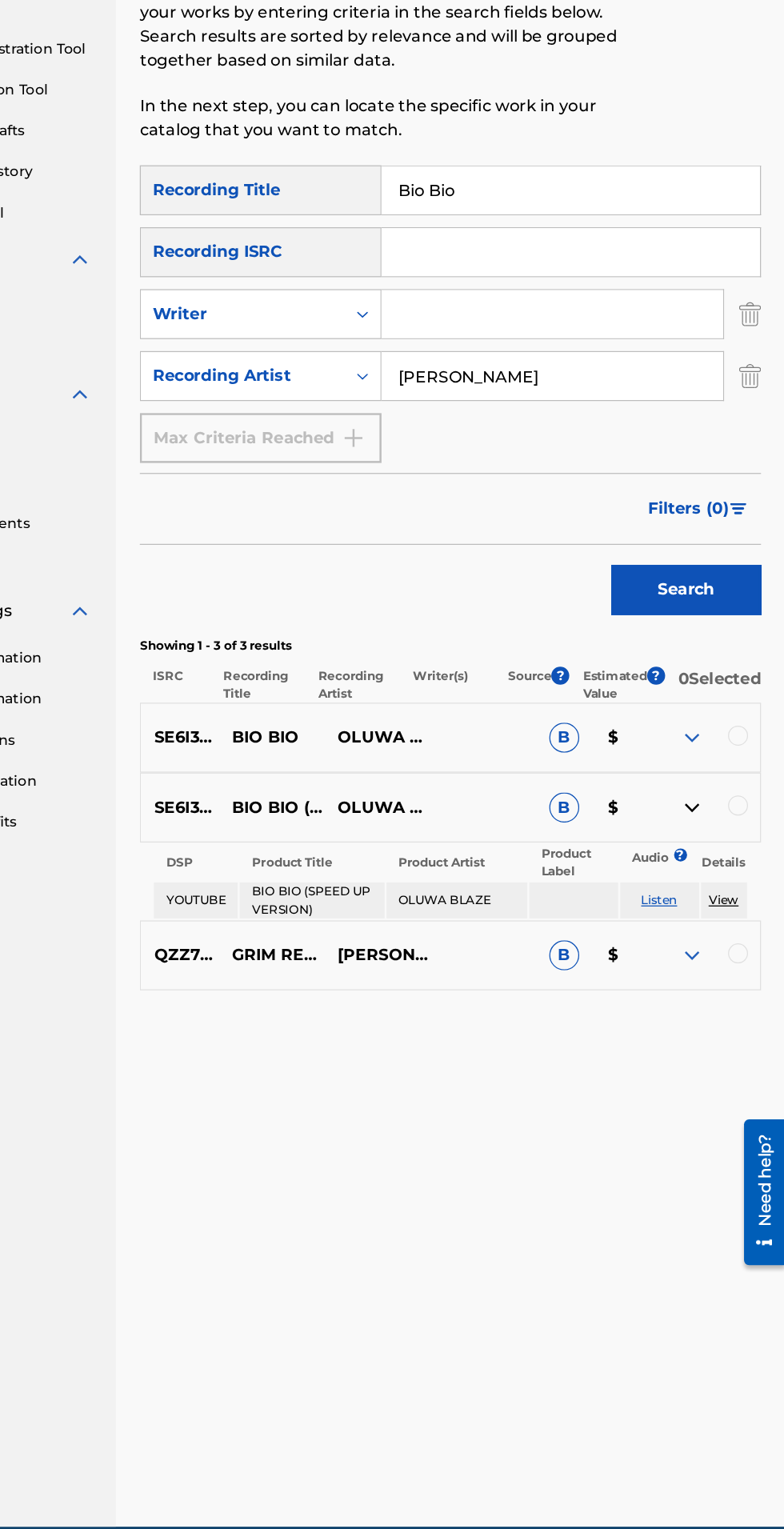
click at [640, 382] on input "Bio Bio" at bounding box center [612, 382] width 303 height 39
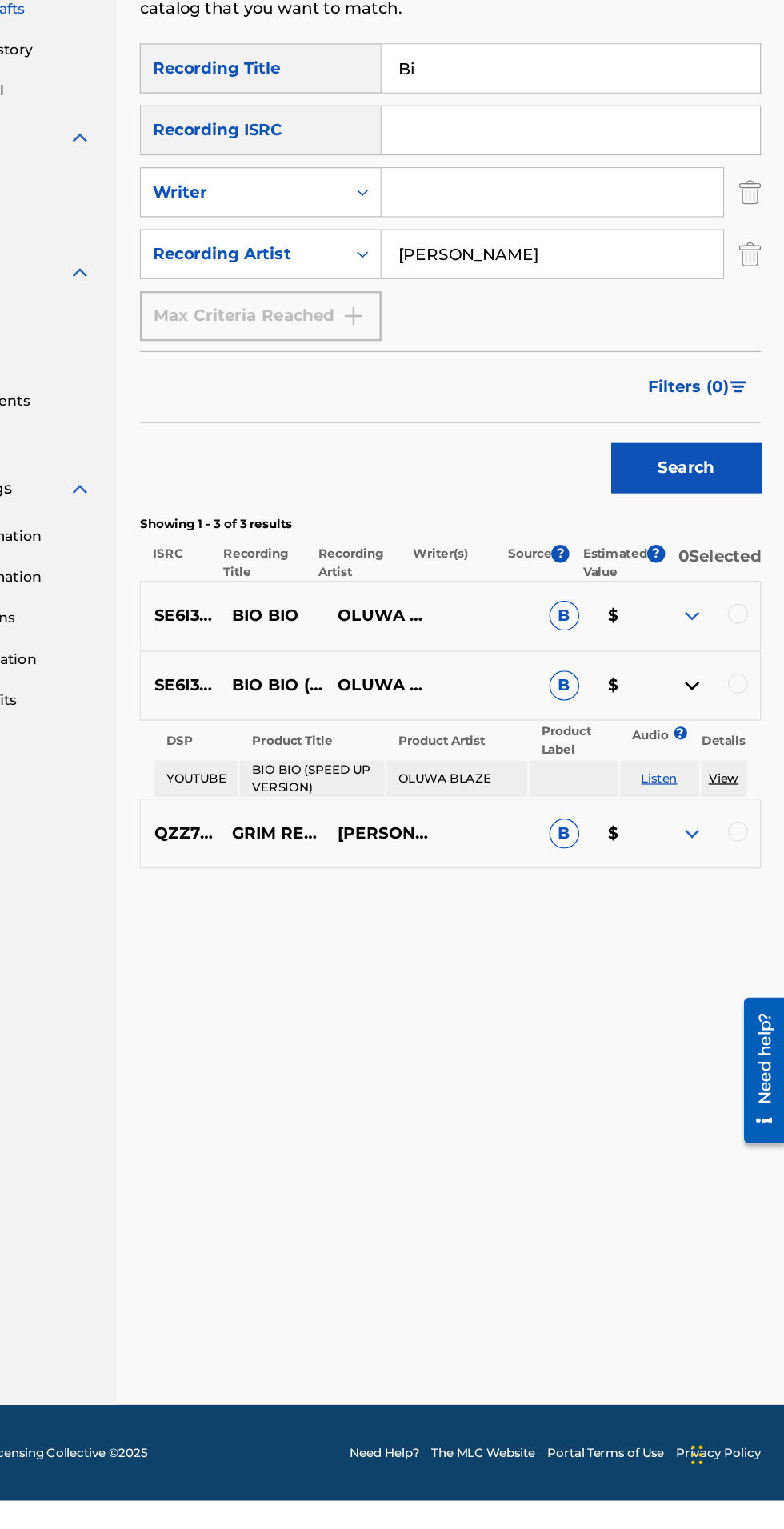
type input "B"
type input "Night and day"
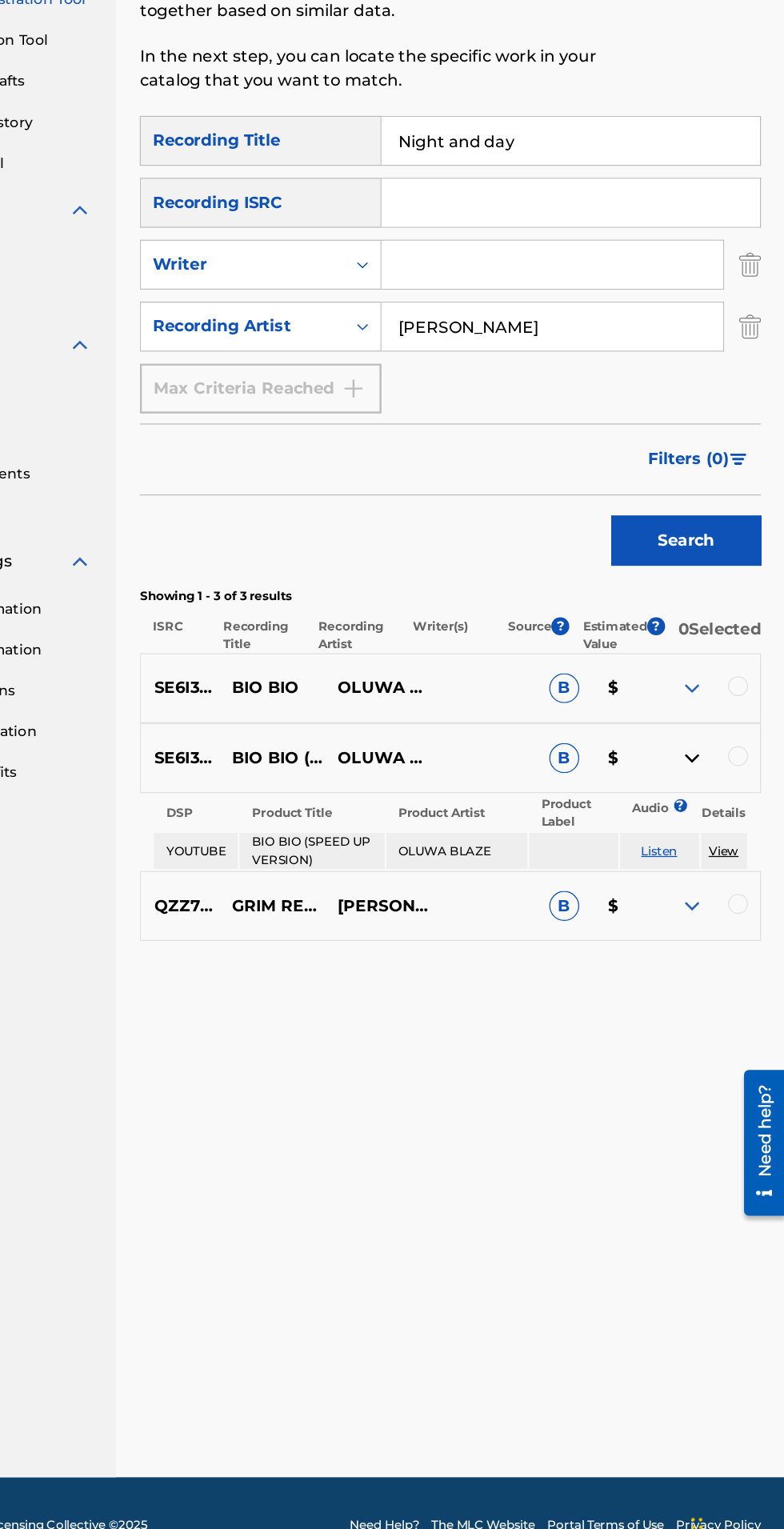
click at [726, 697] on button "Search" at bounding box center [704, 701] width 120 height 40
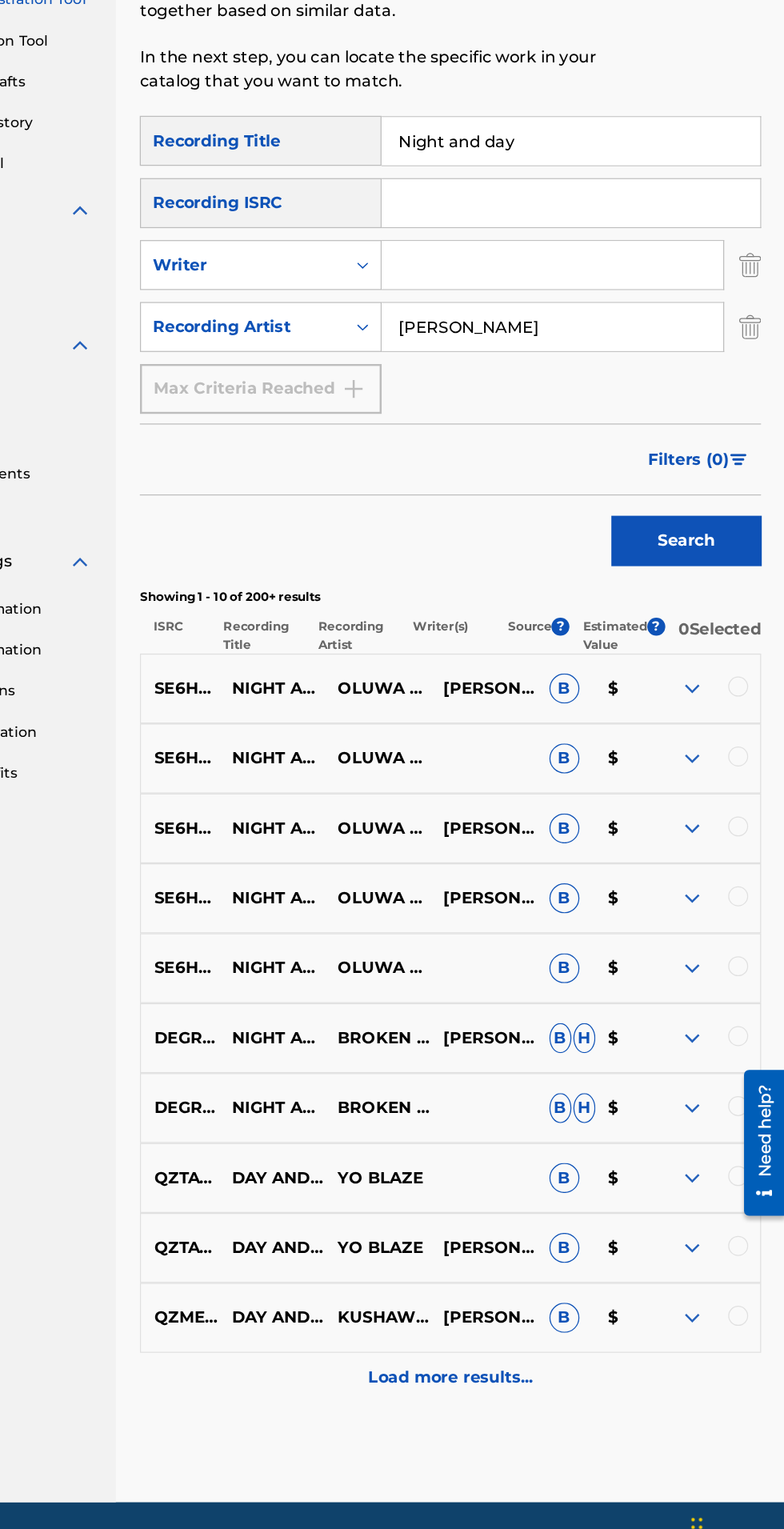
click at [708, 830] on img at bounding box center [709, 820] width 19 height 19
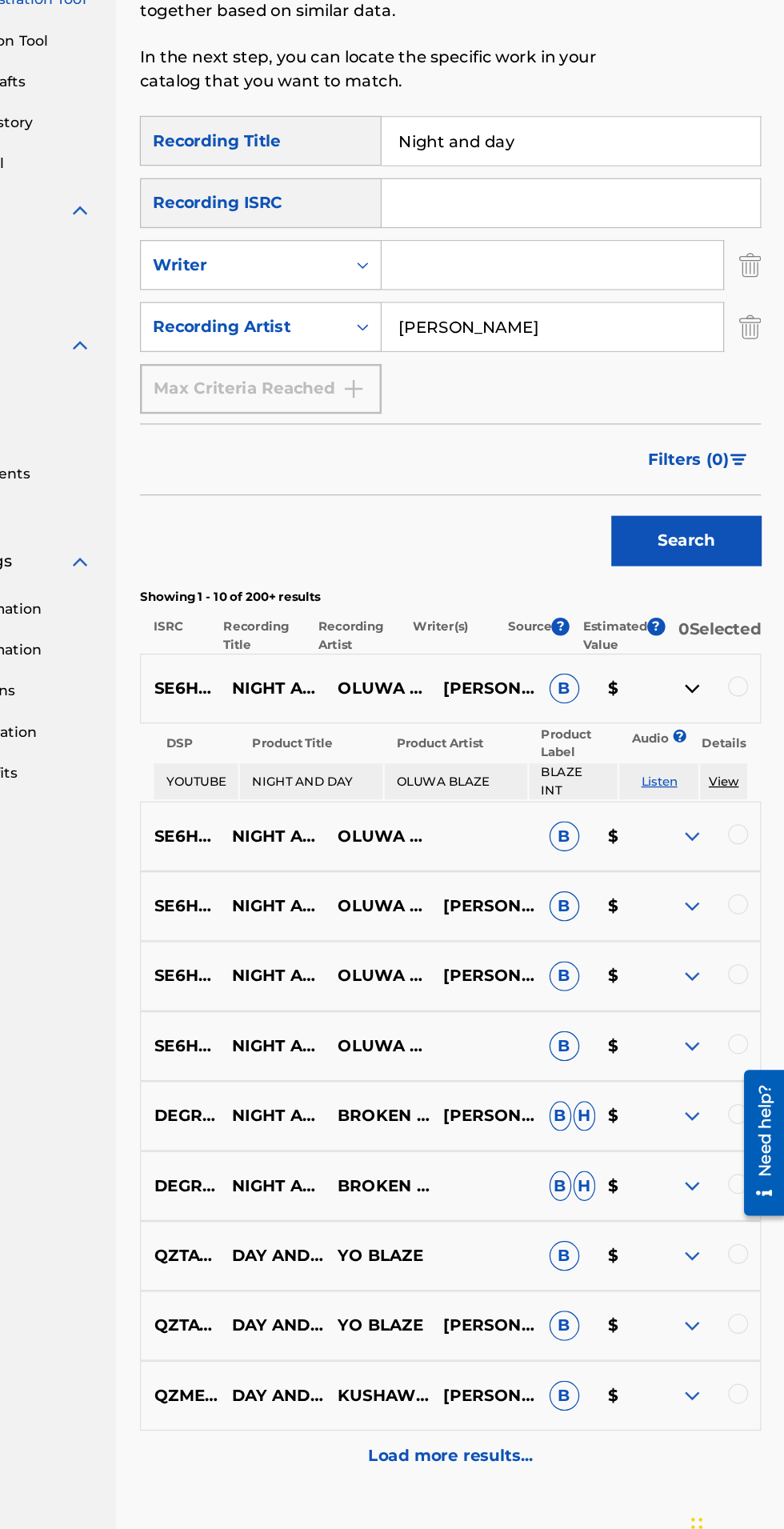
click at [708, 830] on img at bounding box center [709, 820] width 19 height 19
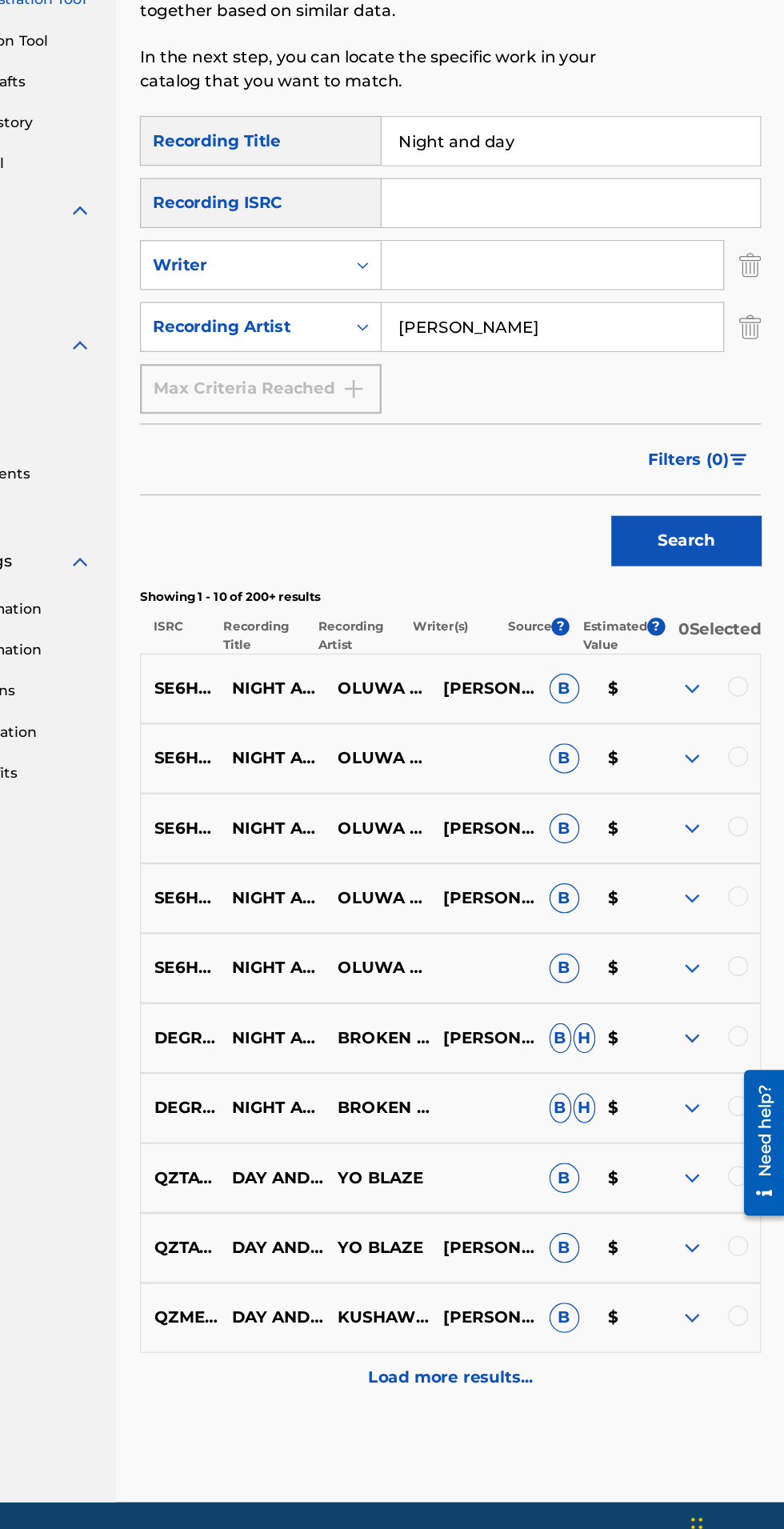
click at [708, 830] on img at bounding box center [709, 820] width 19 height 19
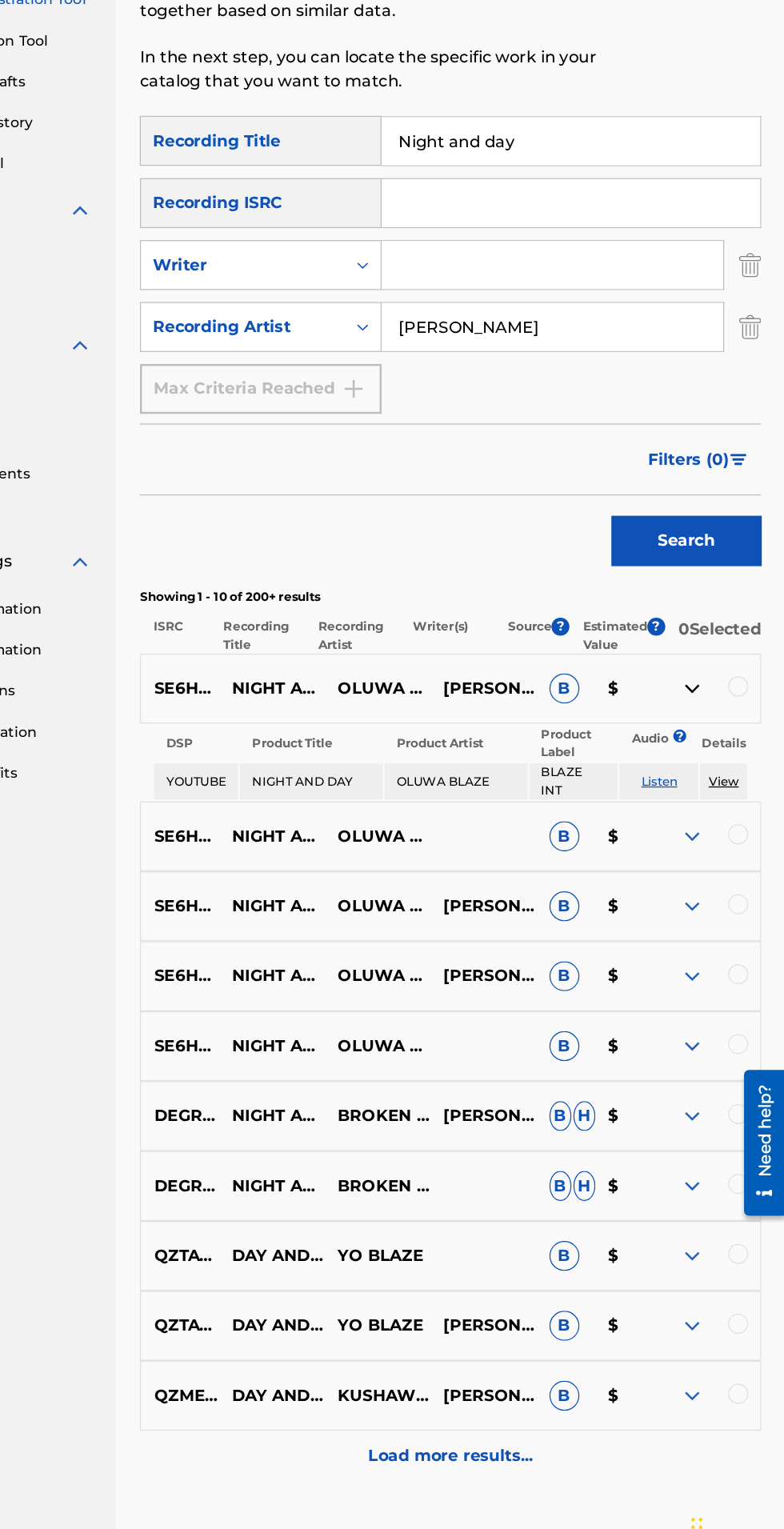
click at [716, 830] on img at bounding box center [709, 820] width 19 height 19
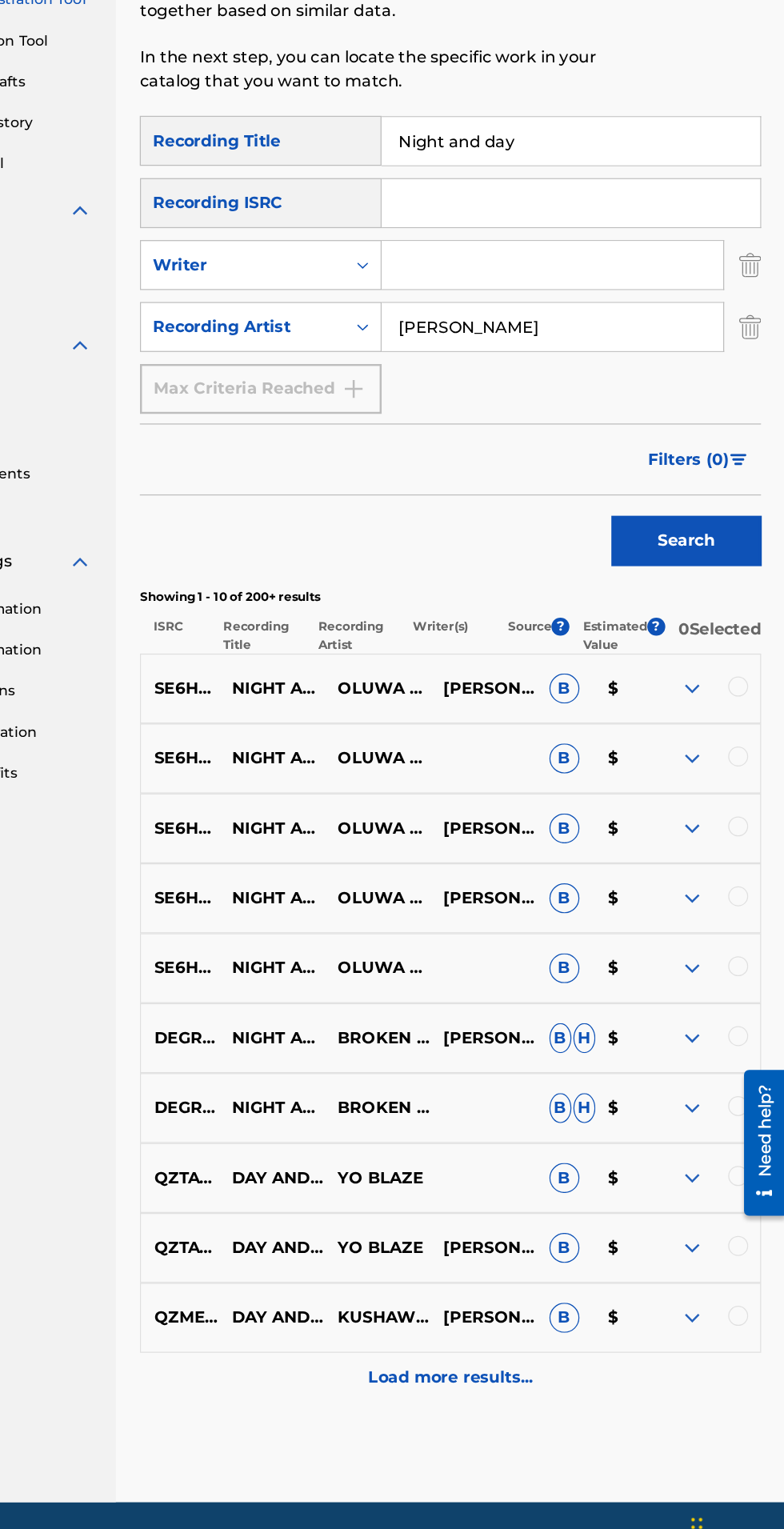
click at [708, 885] on img at bounding box center [709, 875] width 19 height 19
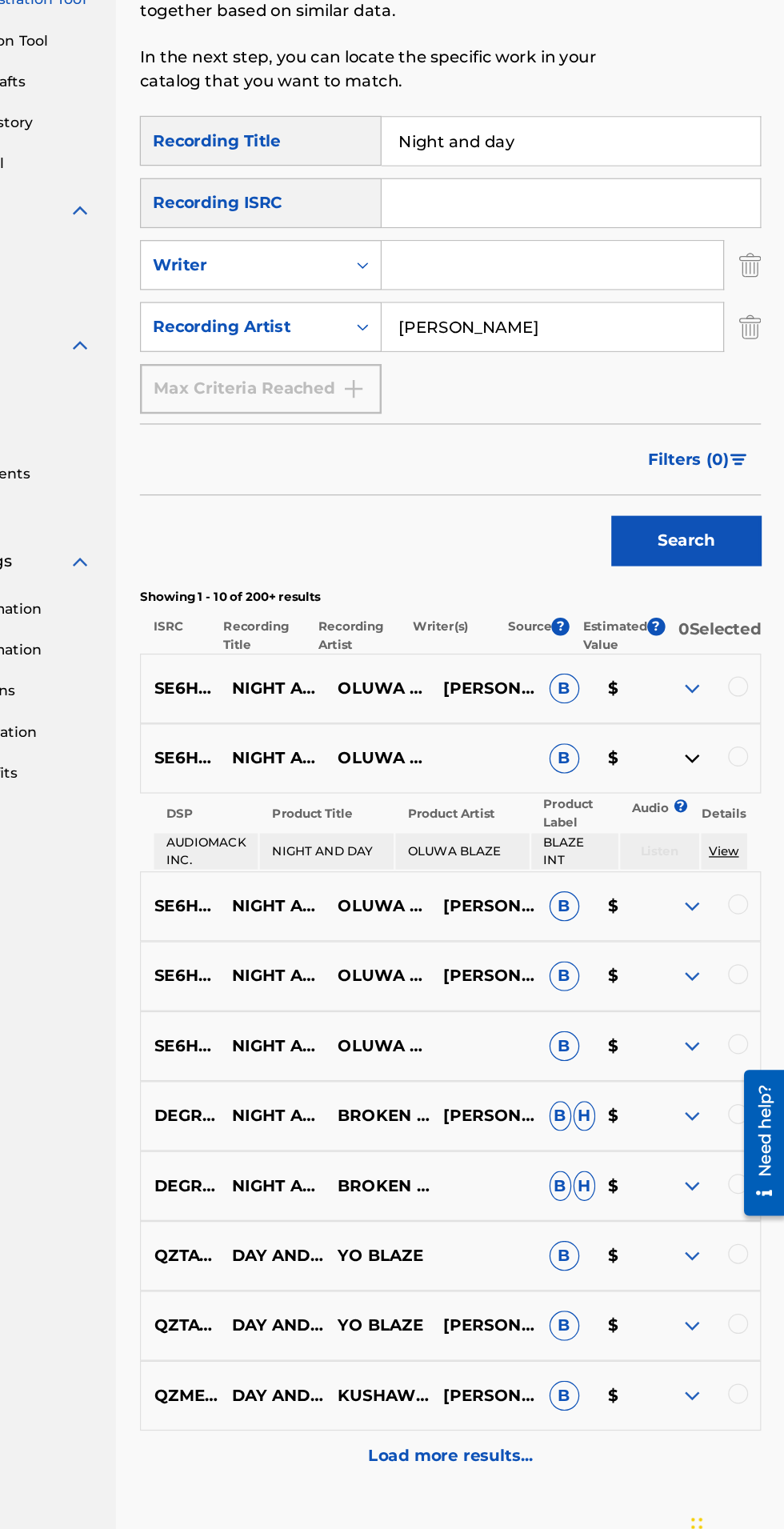
click at [708, 885] on img at bounding box center [709, 875] width 19 height 19
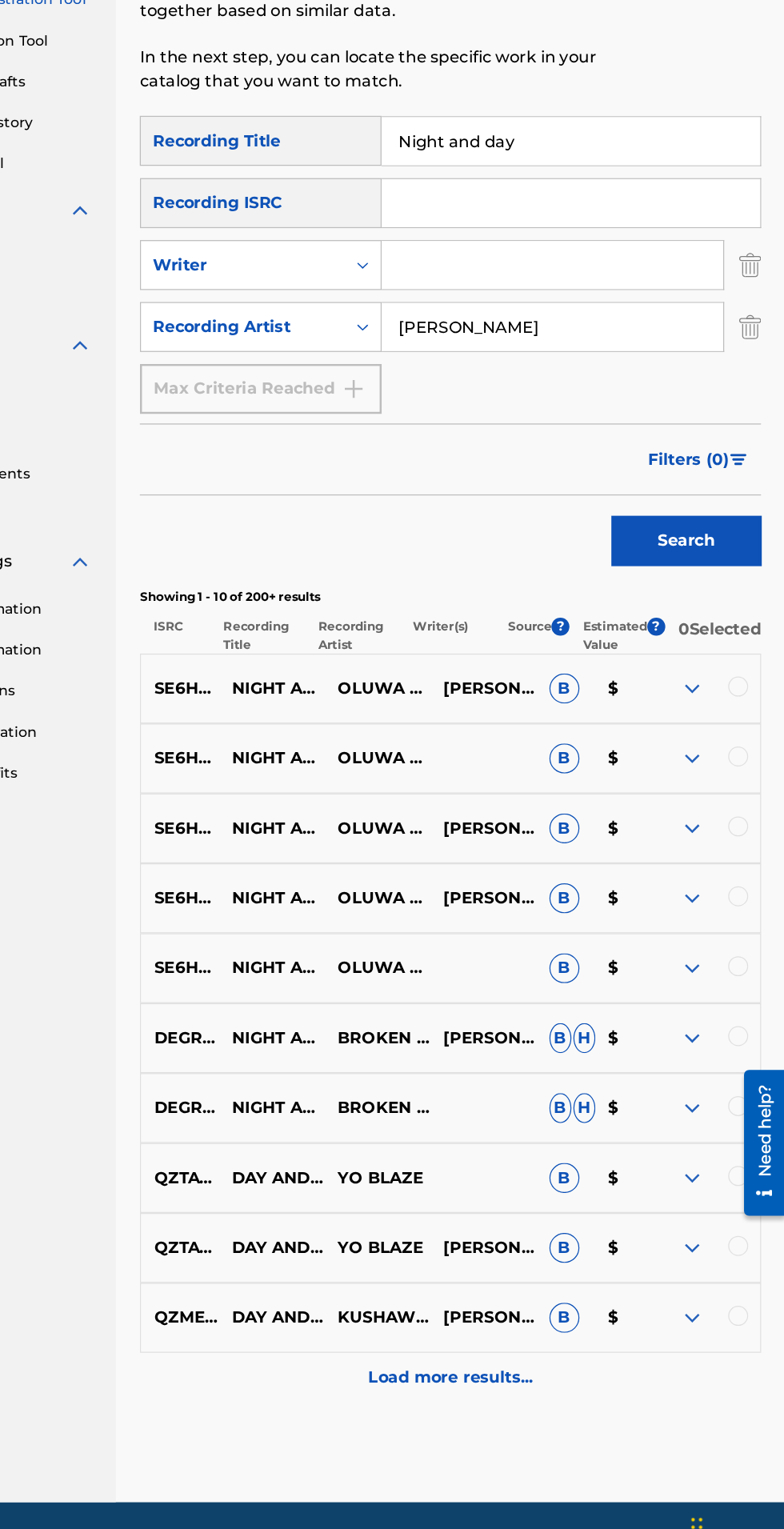
click at [711, 942] on img at bounding box center [709, 932] width 19 height 19
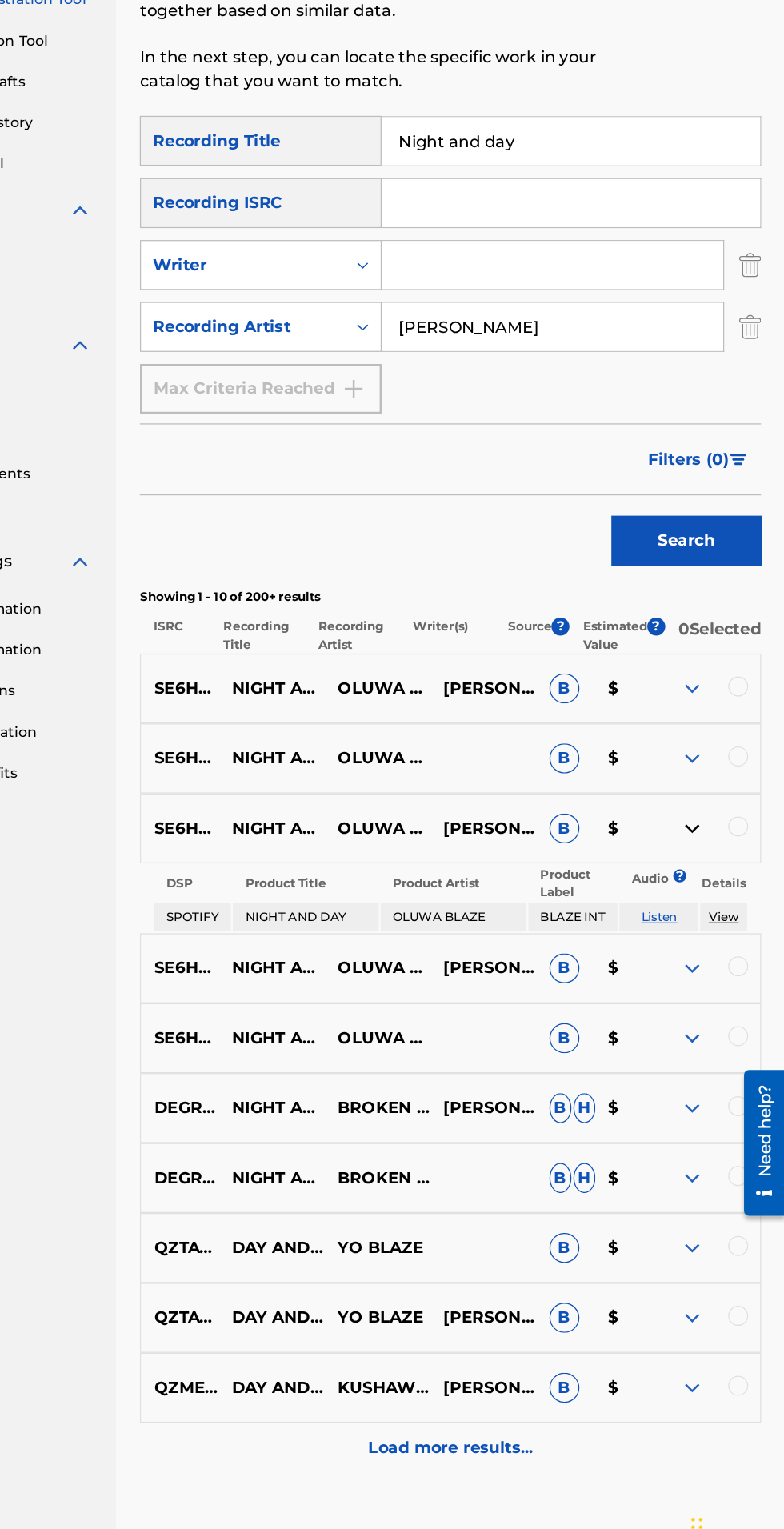
click at [711, 942] on img at bounding box center [709, 932] width 19 height 19
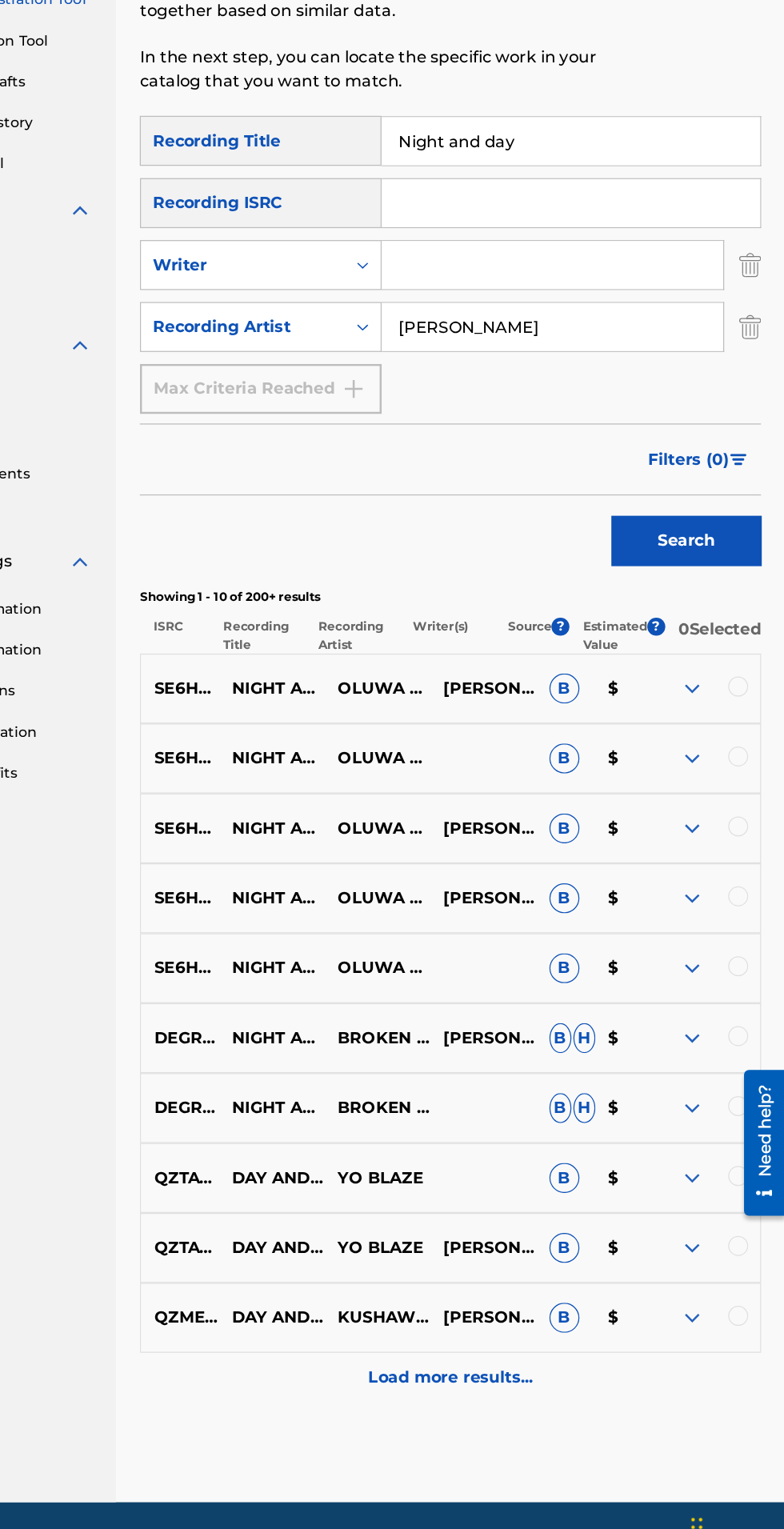
click at [714, 997] on img at bounding box center [709, 987] width 19 height 19
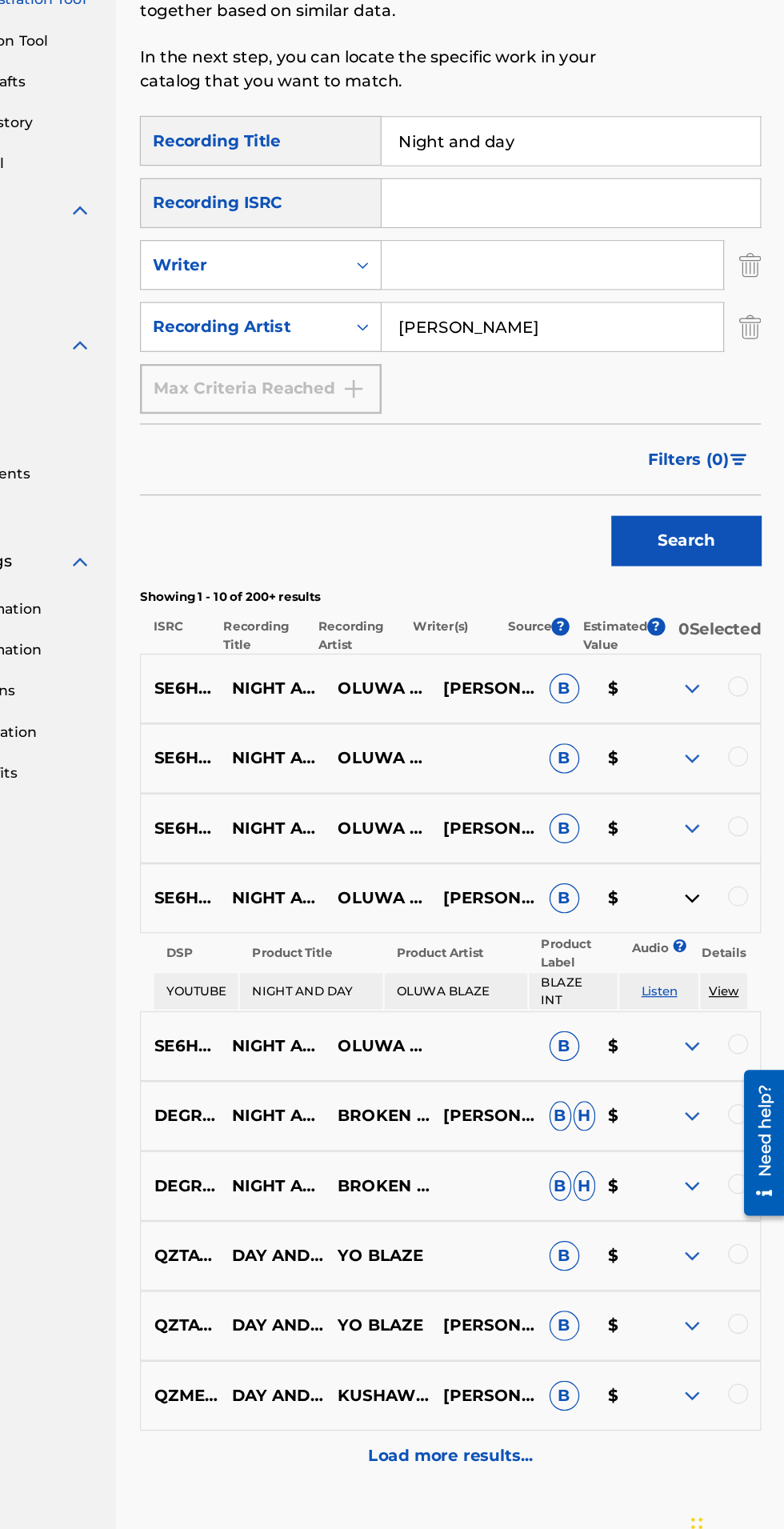
click at [711, 997] on img at bounding box center [709, 987] width 19 height 19
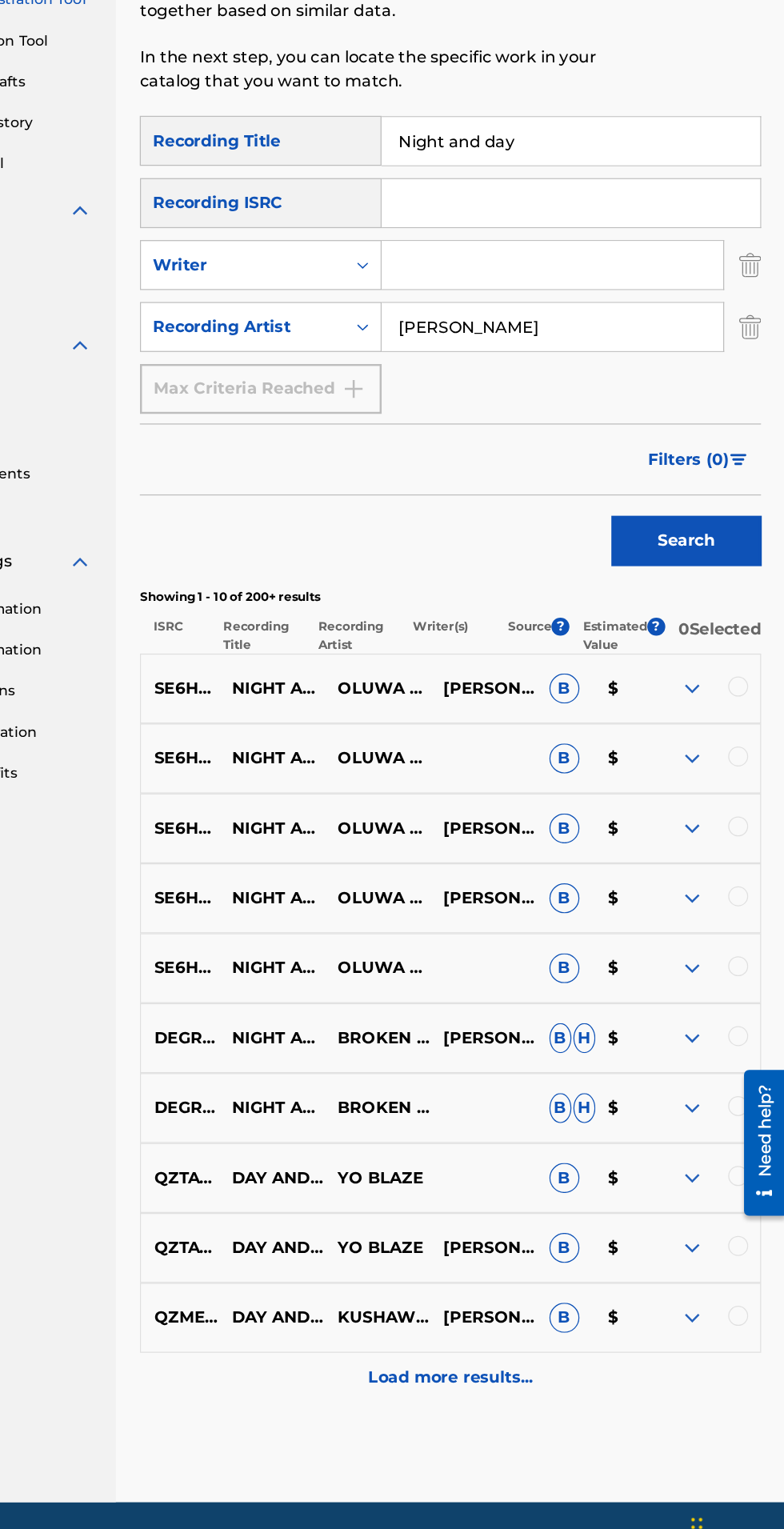
click at [714, 1054] on img at bounding box center [709, 1044] width 19 height 19
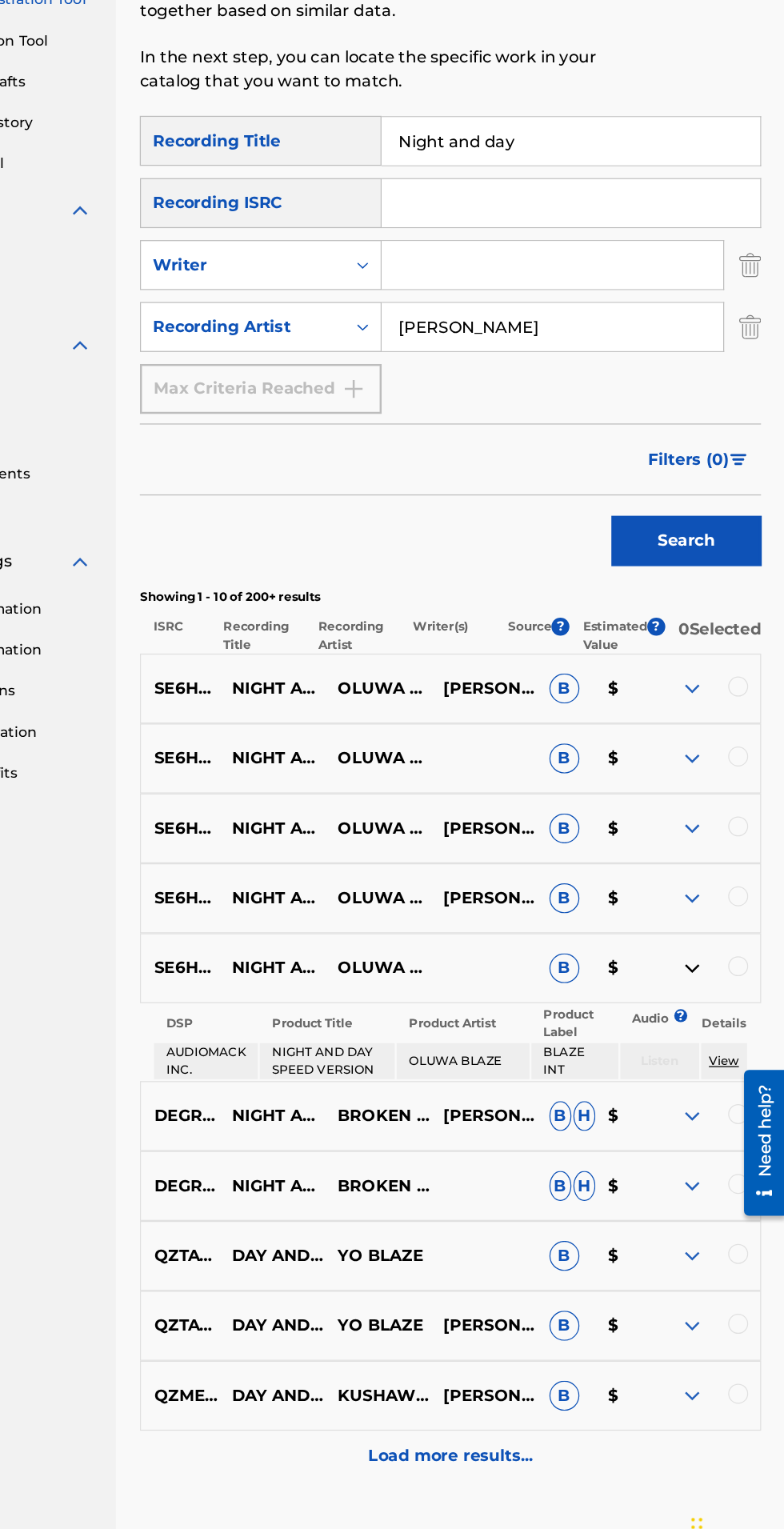
click at [711, 1054] on img at bounding box center [709, 1044] width 19 height 19
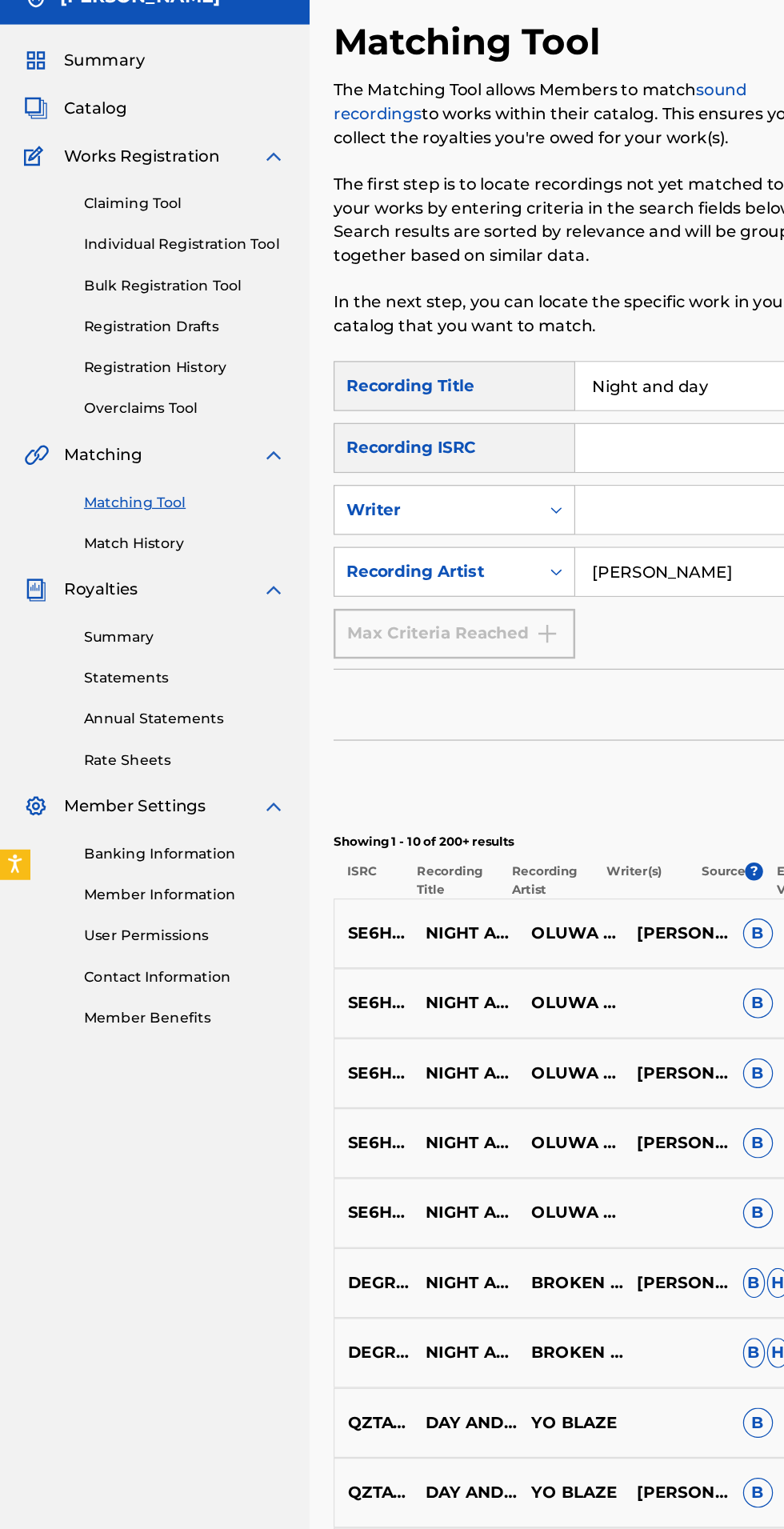
click at [143, 506] on link "Match History" at bounding box center [148, 508] width 162 height 17
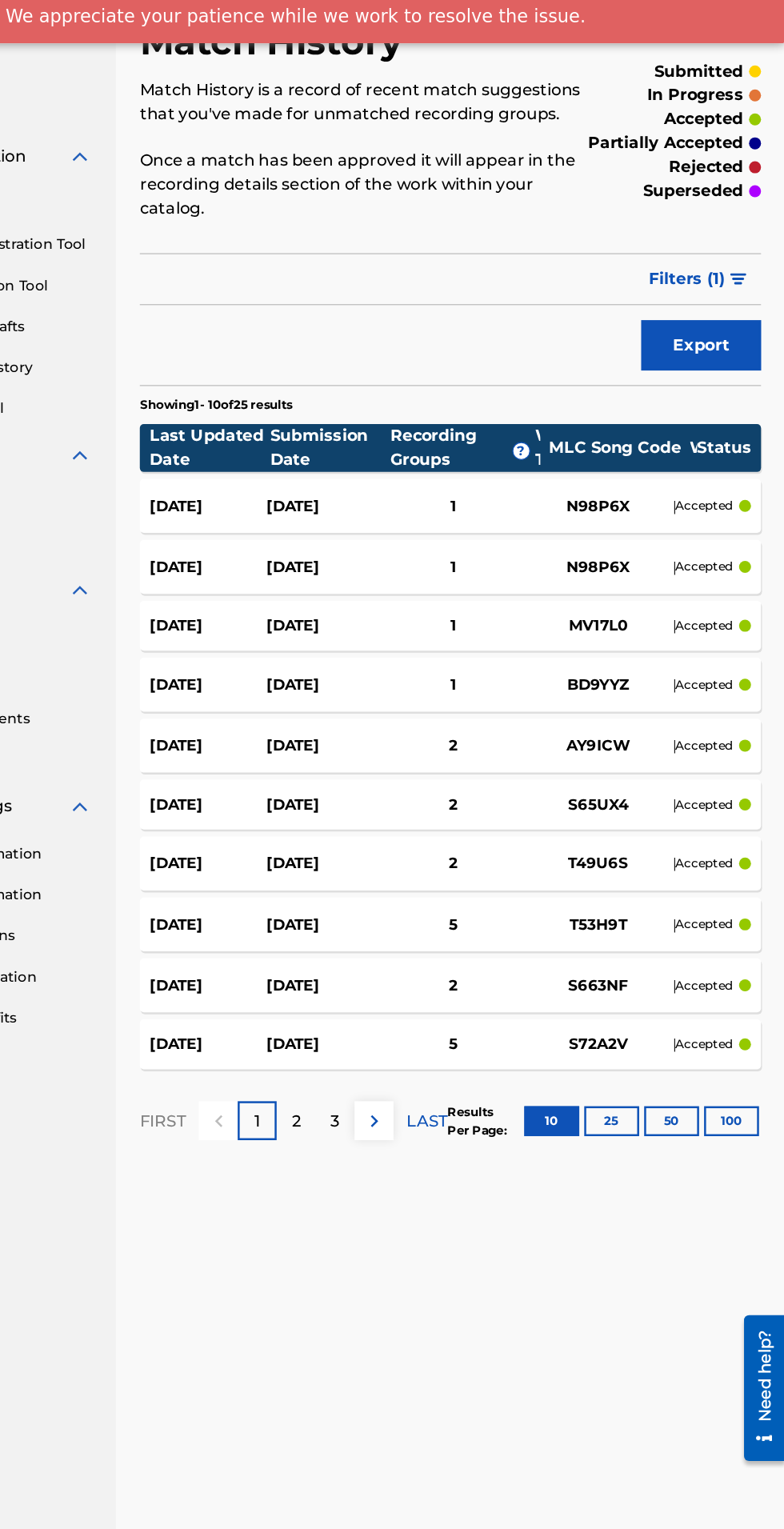
click at [740, 959] on button "100" at bounding box center [741, 970] width 44 height 24
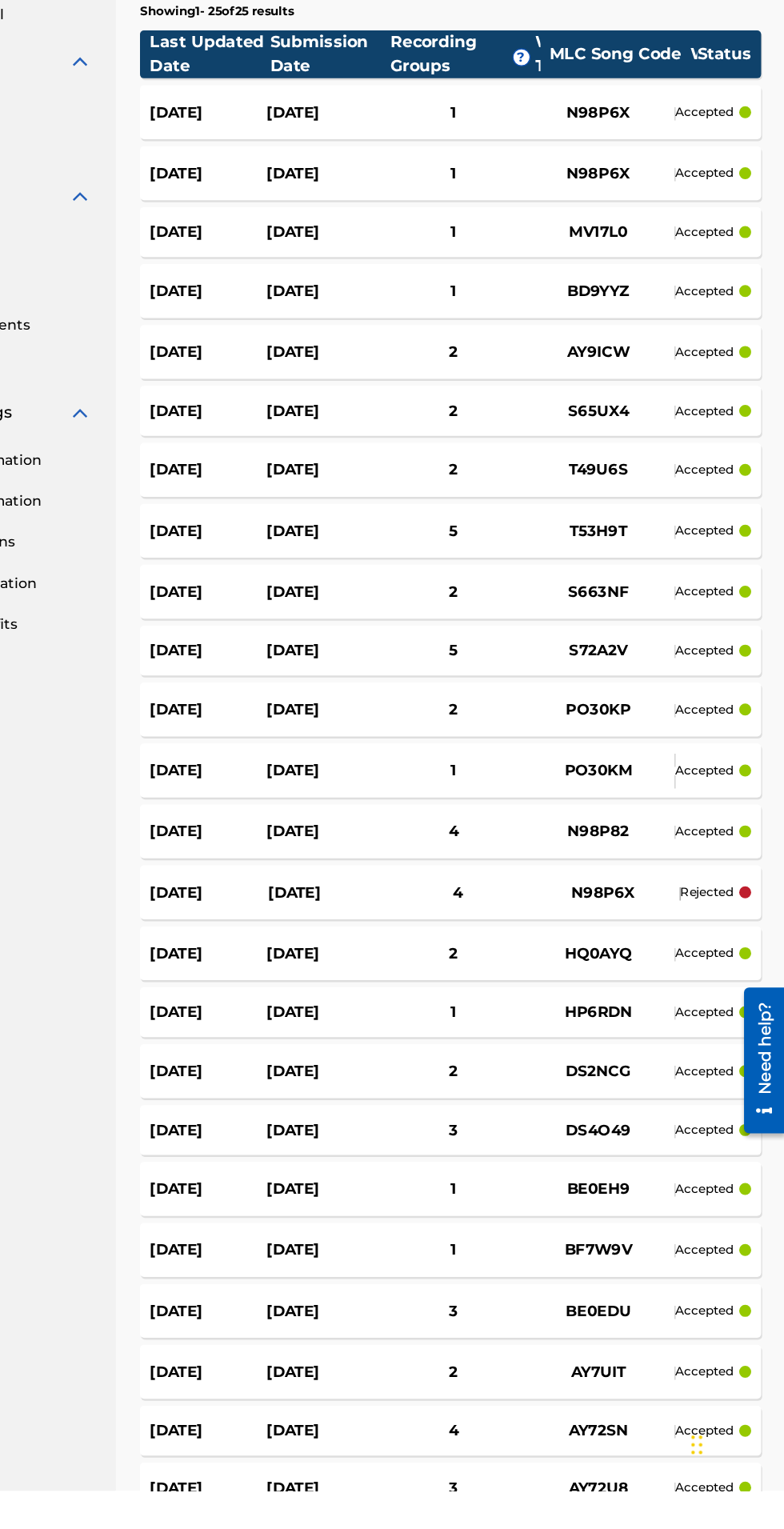
scroll to position [92, 0]
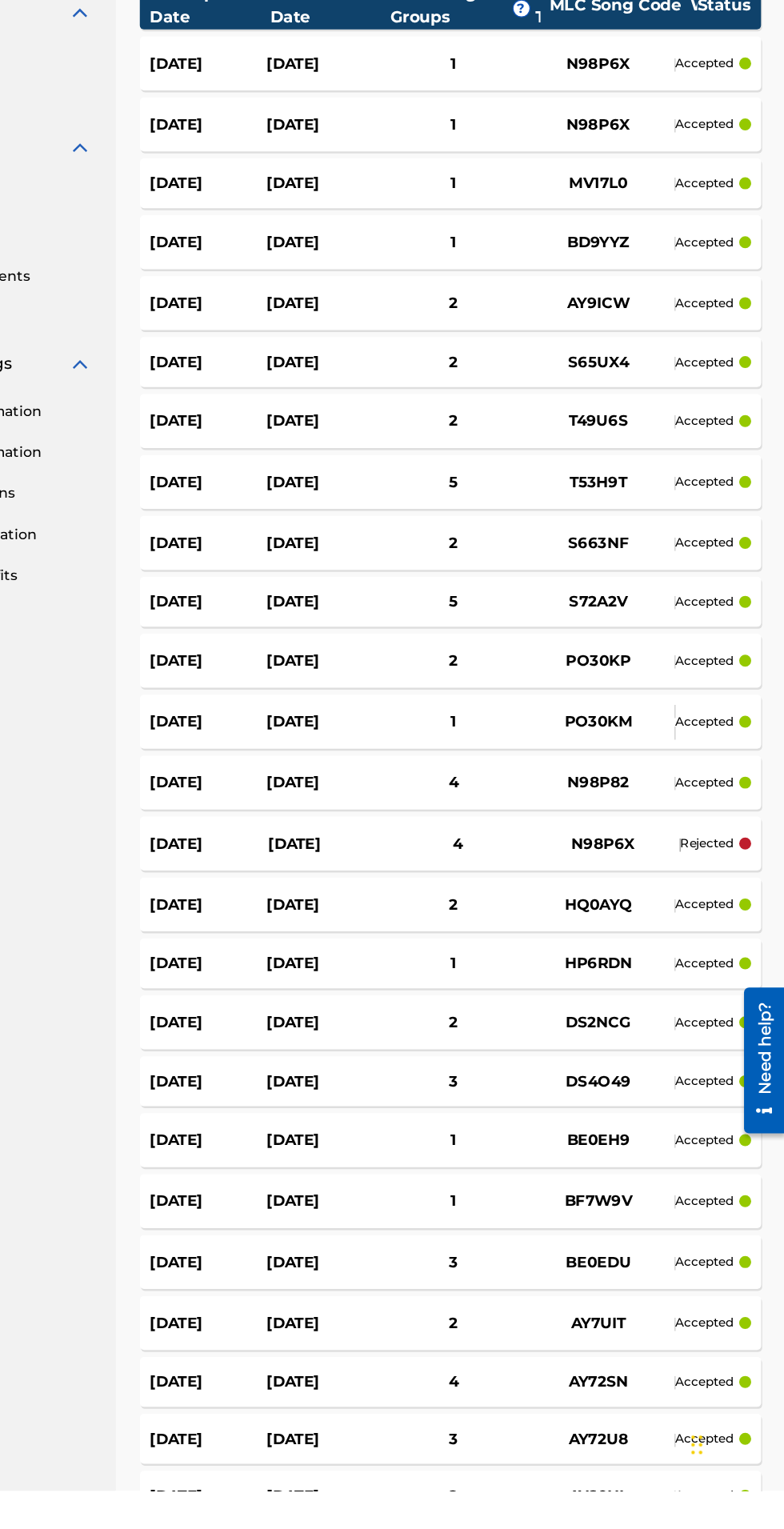
click at [412, 953] on div "[DATE]" at bounding box center [415, 962] width 93 height 19
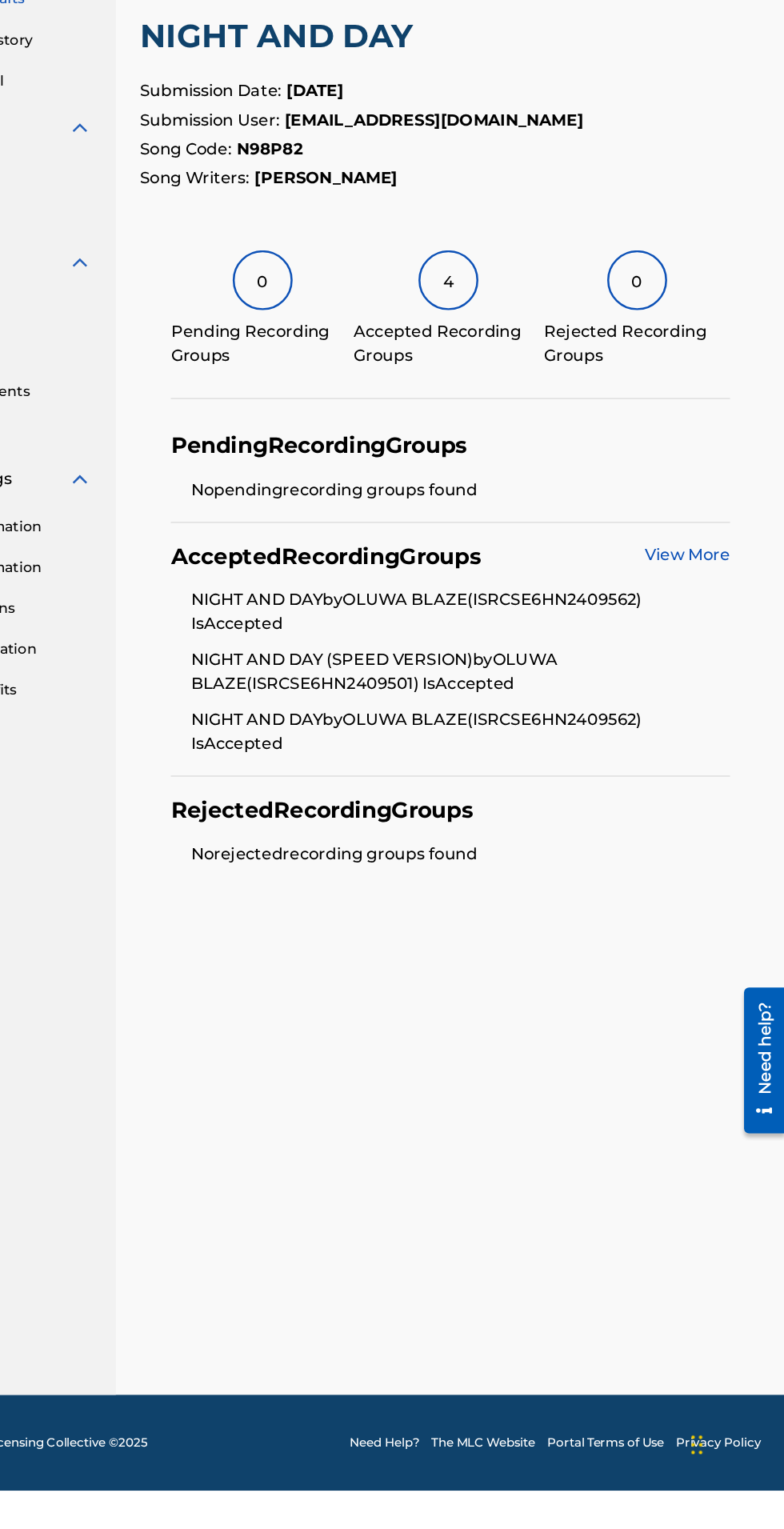
click at [721, 773] on link "View More" at bounding box center [706, 778] width 68 height 15
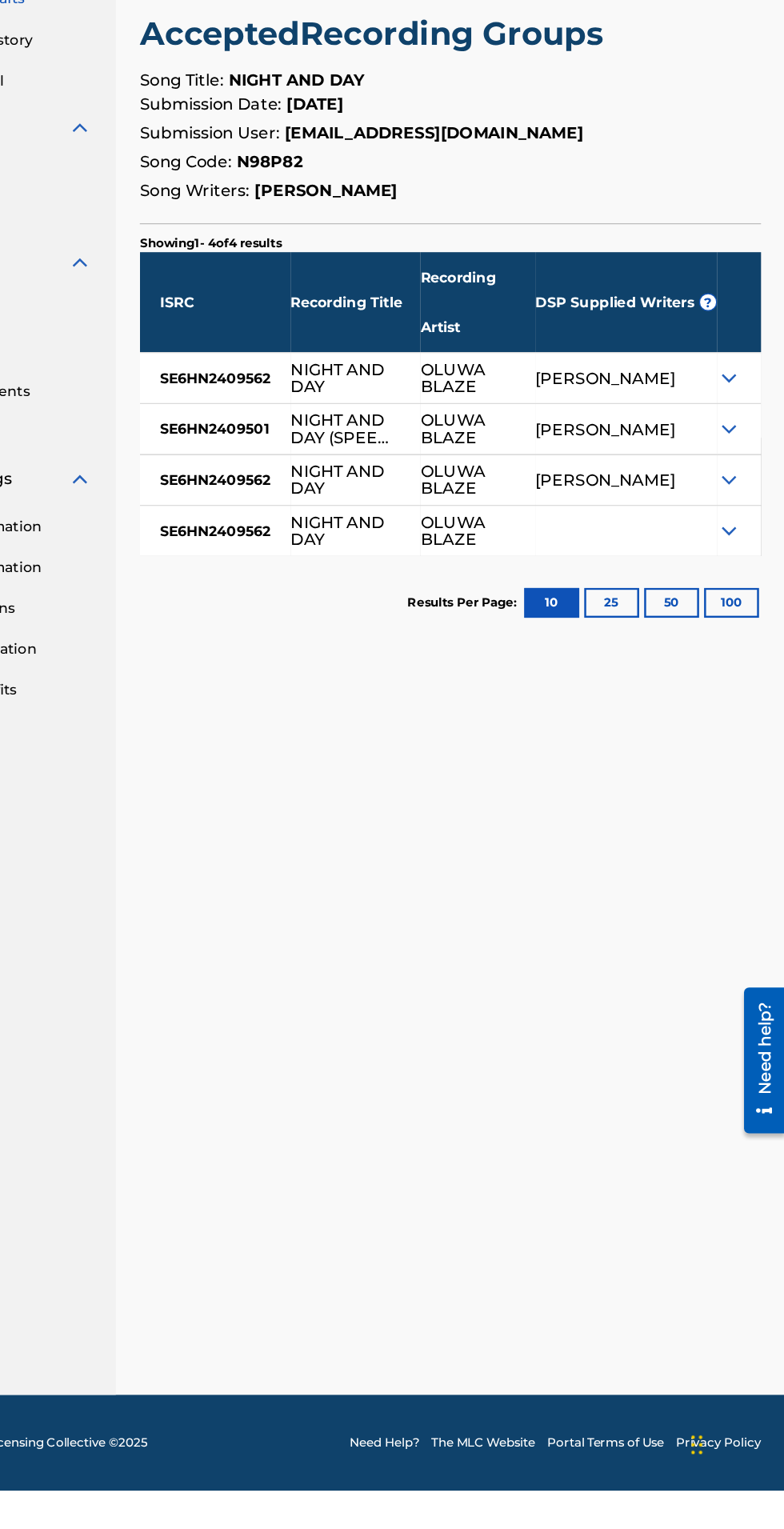
click at [739, 639] on img at bounding box center [739, 637] width 19 height 19
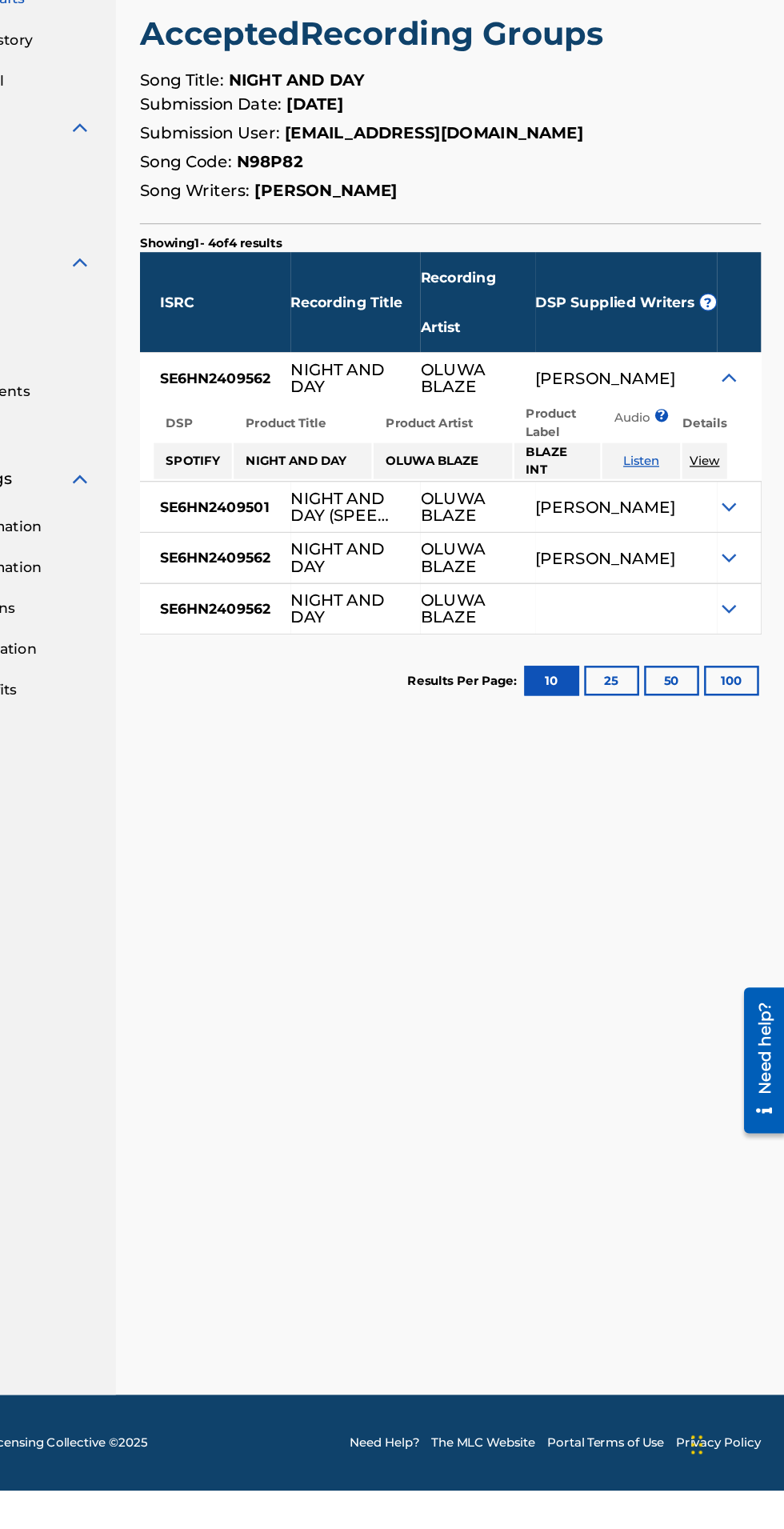
click at [739, 638] on img at bounding box center [739, 637] width 19 height 19
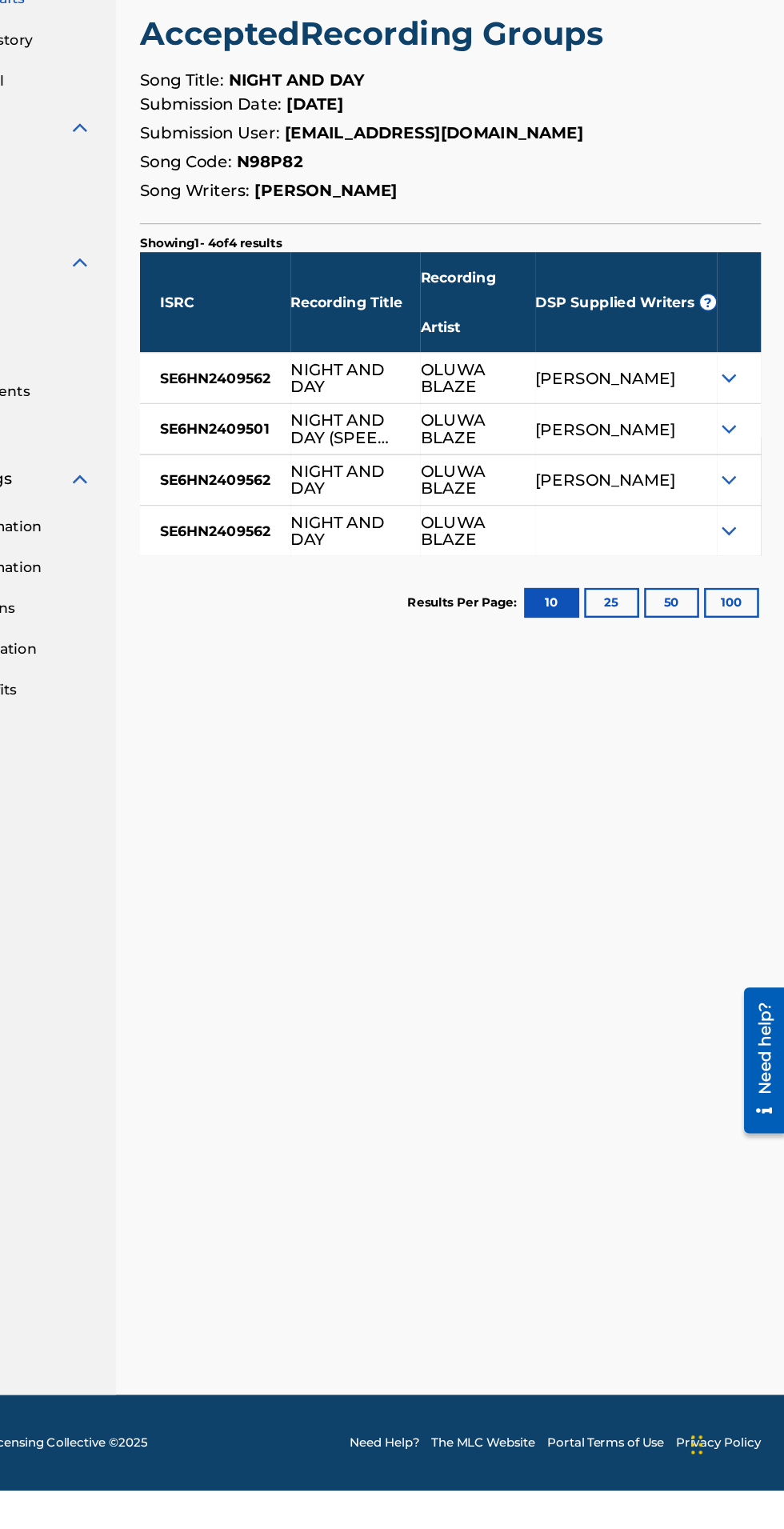
click at [747, 676] on img at bounding box center [739, 678] width 19 height 19
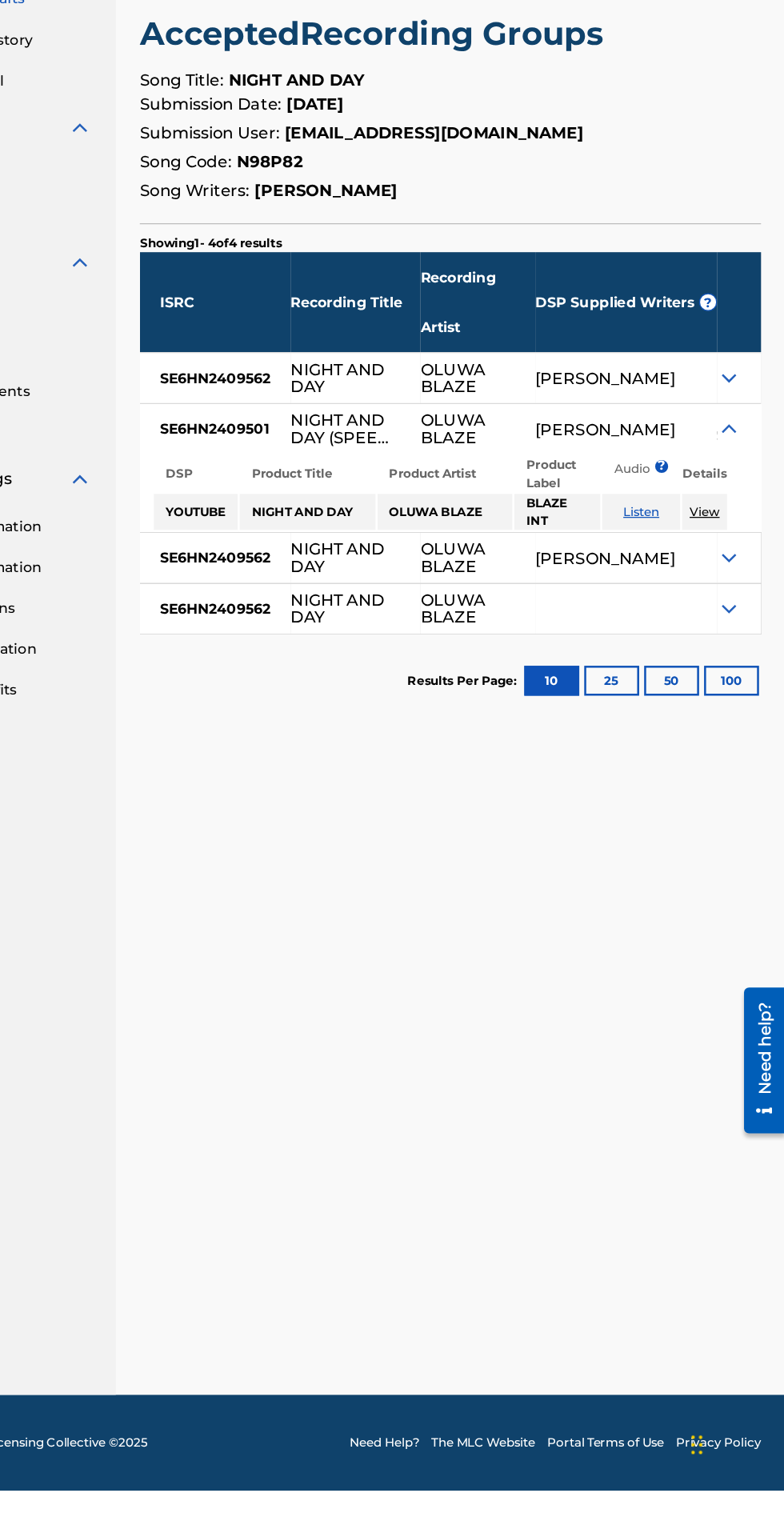
click at [747, 676] on img at bounding box center [739, 678] width 19 height 19
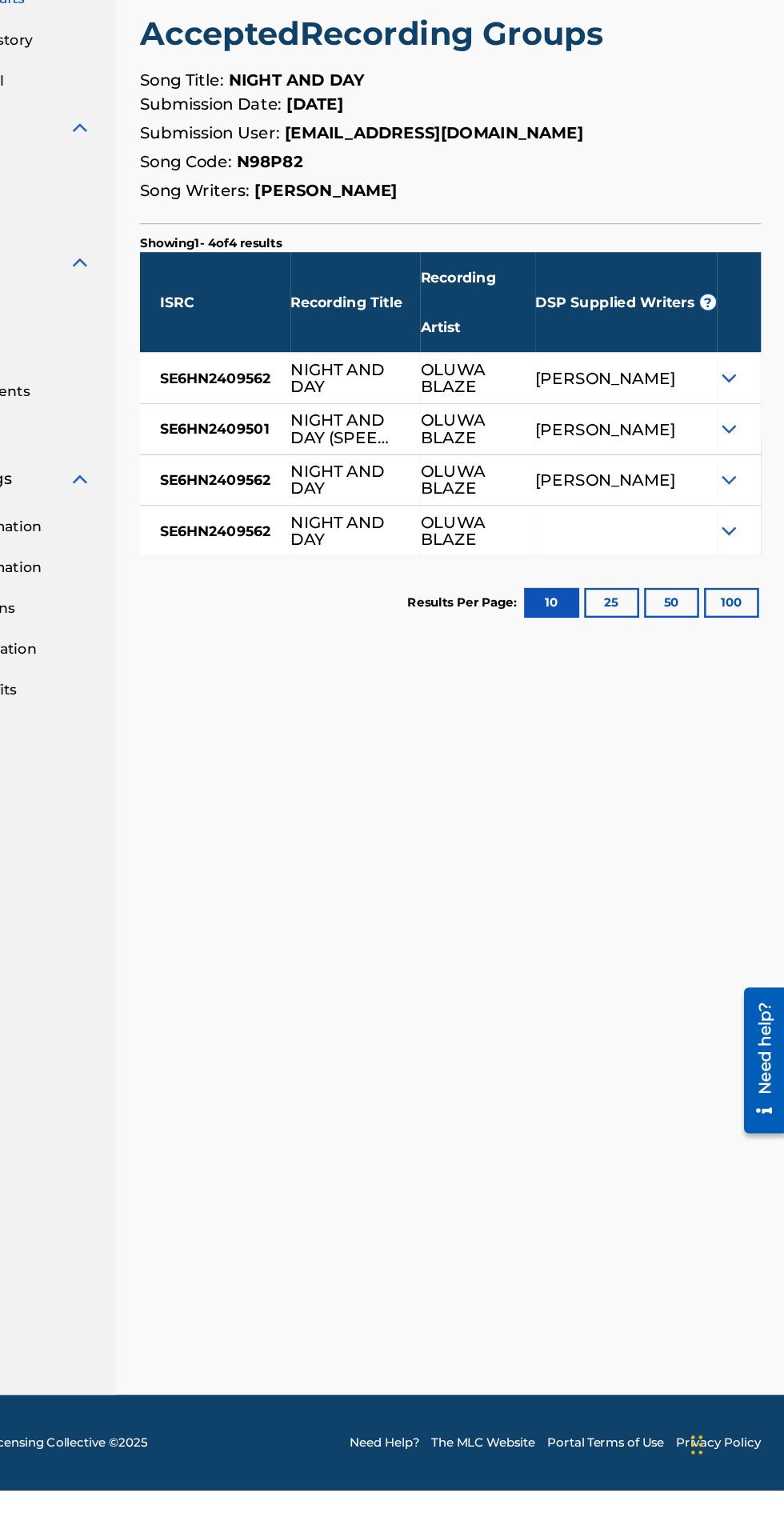
click at [740, 714] on img at bounding box center [739, 719] width 19 height 19
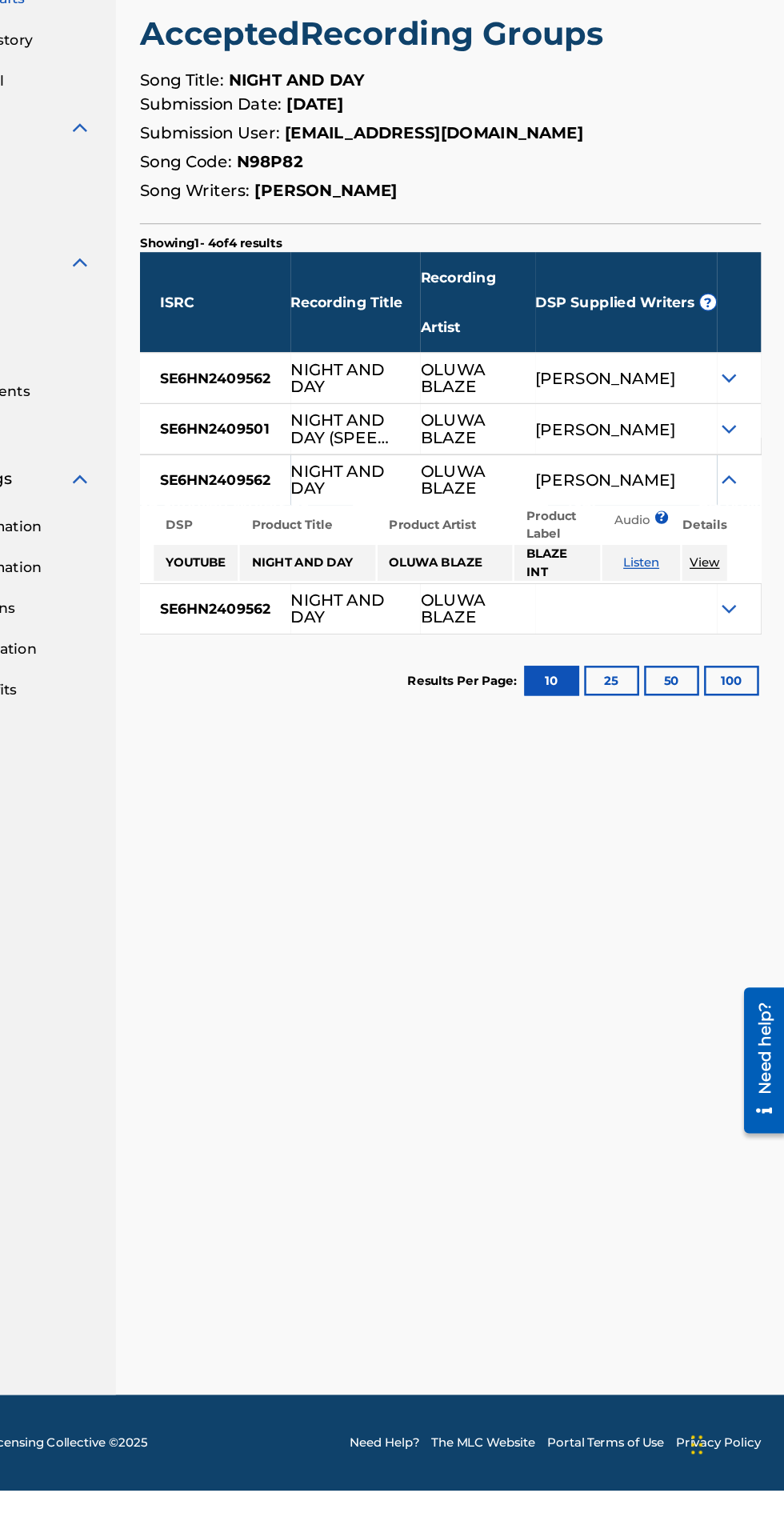
click at [740, 714] on img at bounding box center [739, 719] width 19 height 19
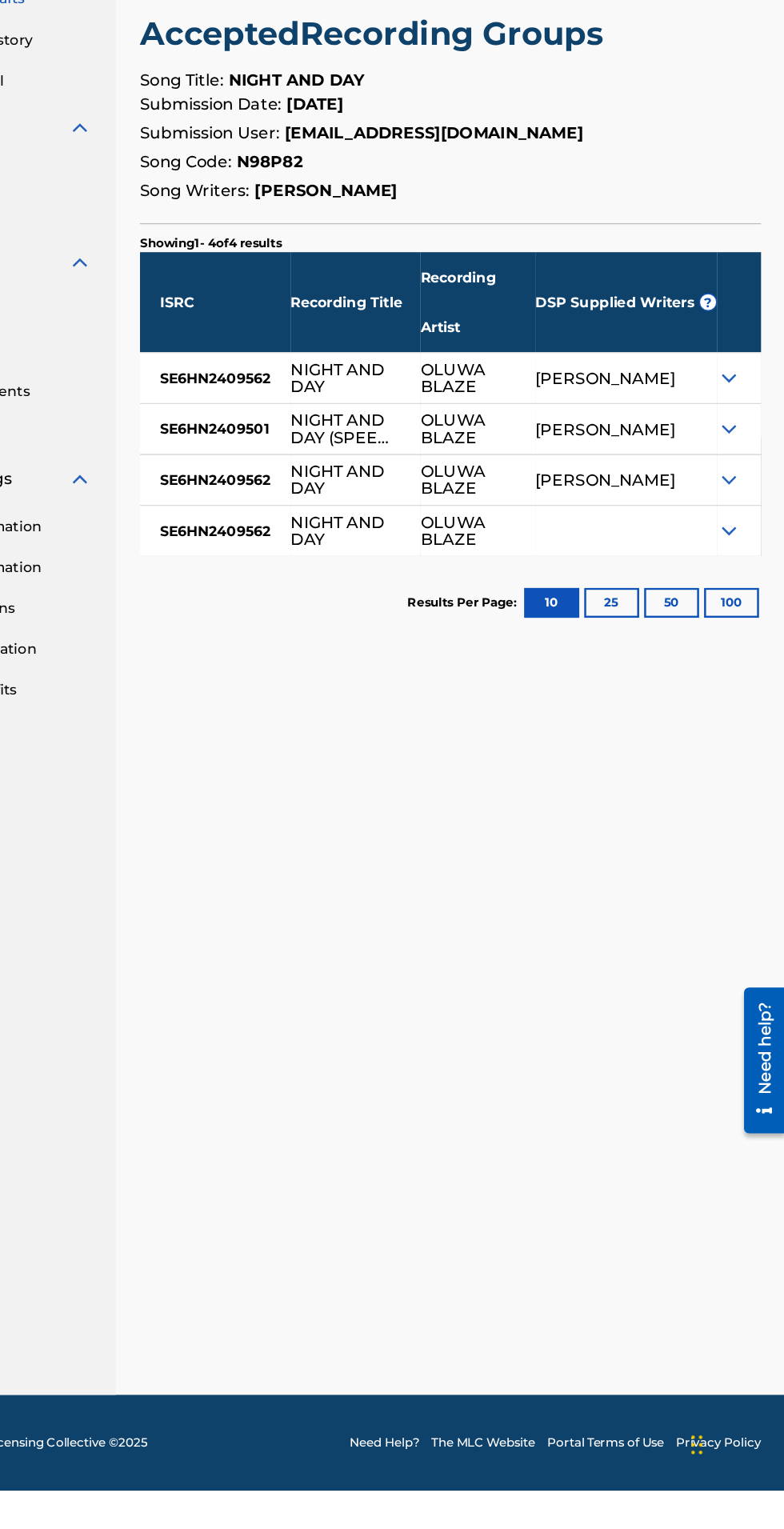
click at [736, 763] on img at bounding box center [739, 760] width 19 height 19
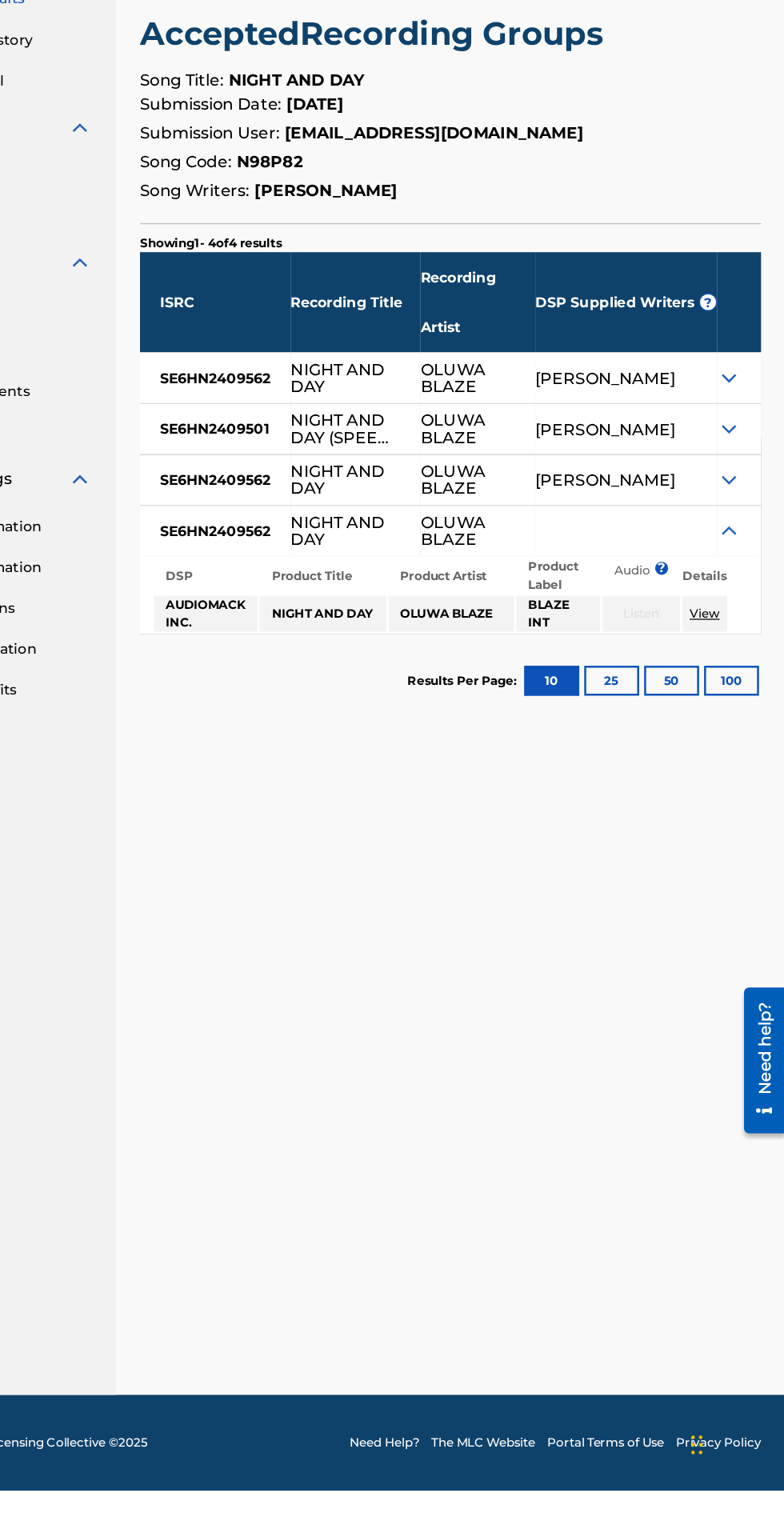
click at [739, 760] on img at bounding box center [739, 760] width 19 height 19
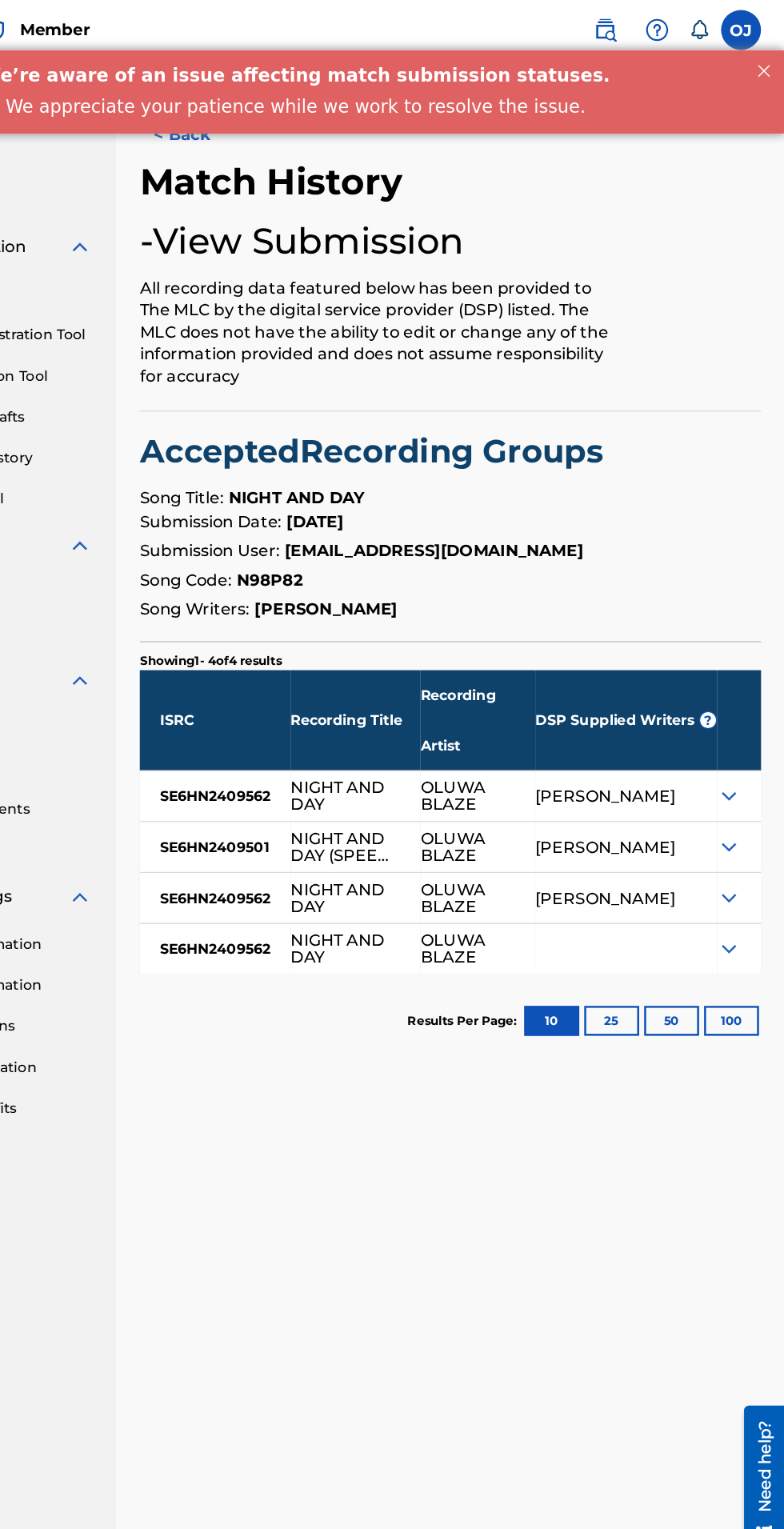
scroll to position [4, 0]
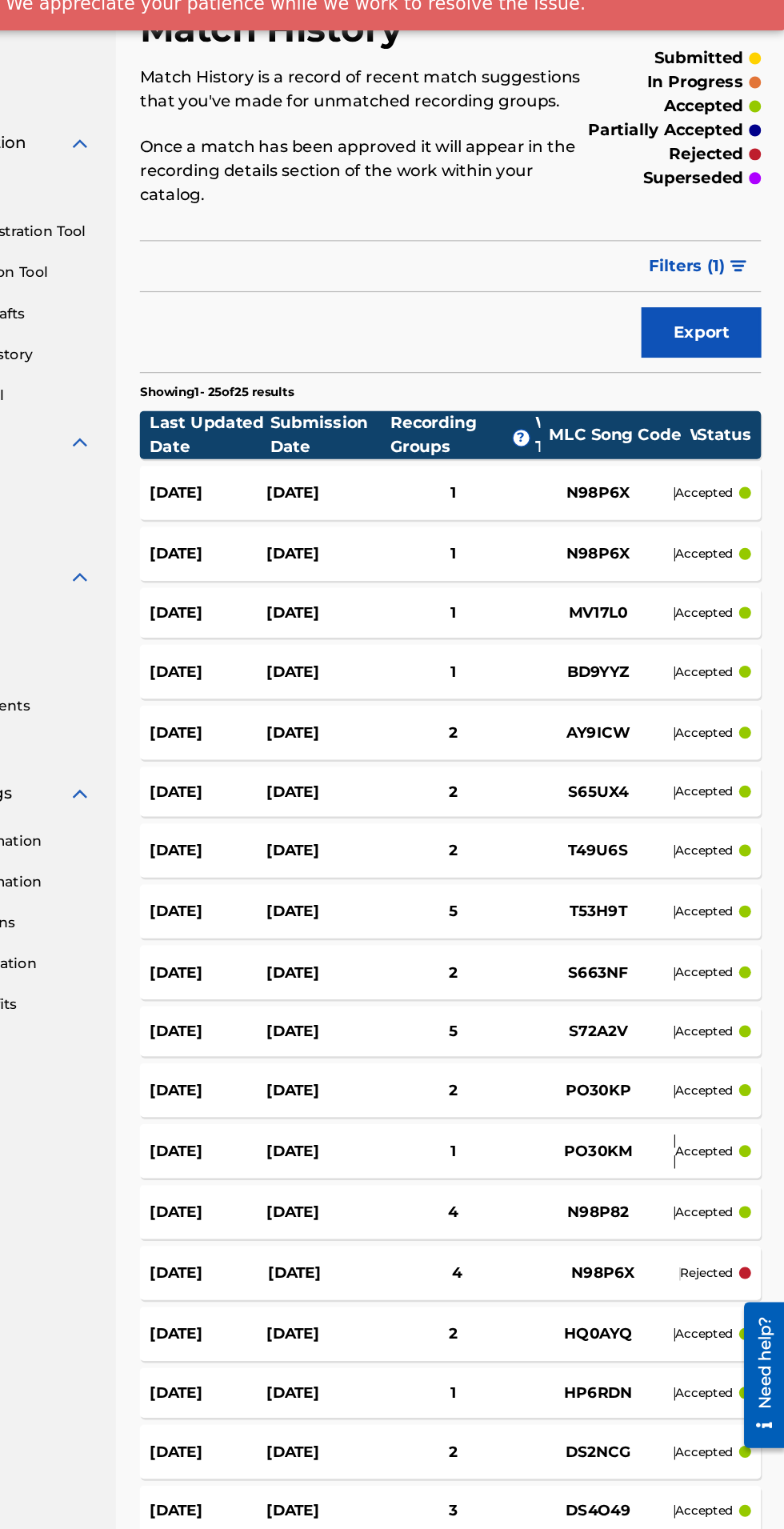
scroll to position [92, 0]
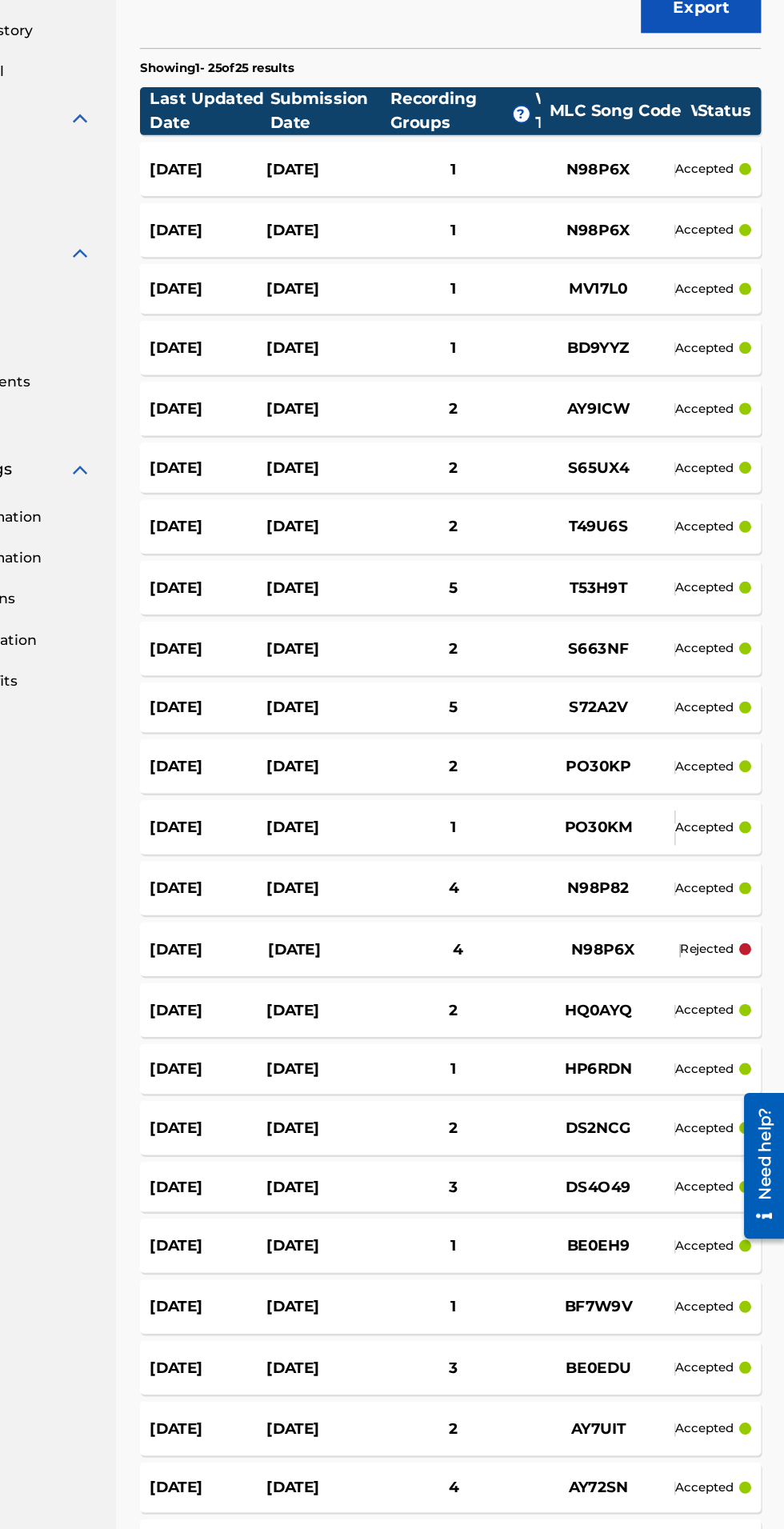
click at [411, 1002] on div "[DATE]" at bounding box center [417, 1011] width 94 height 19
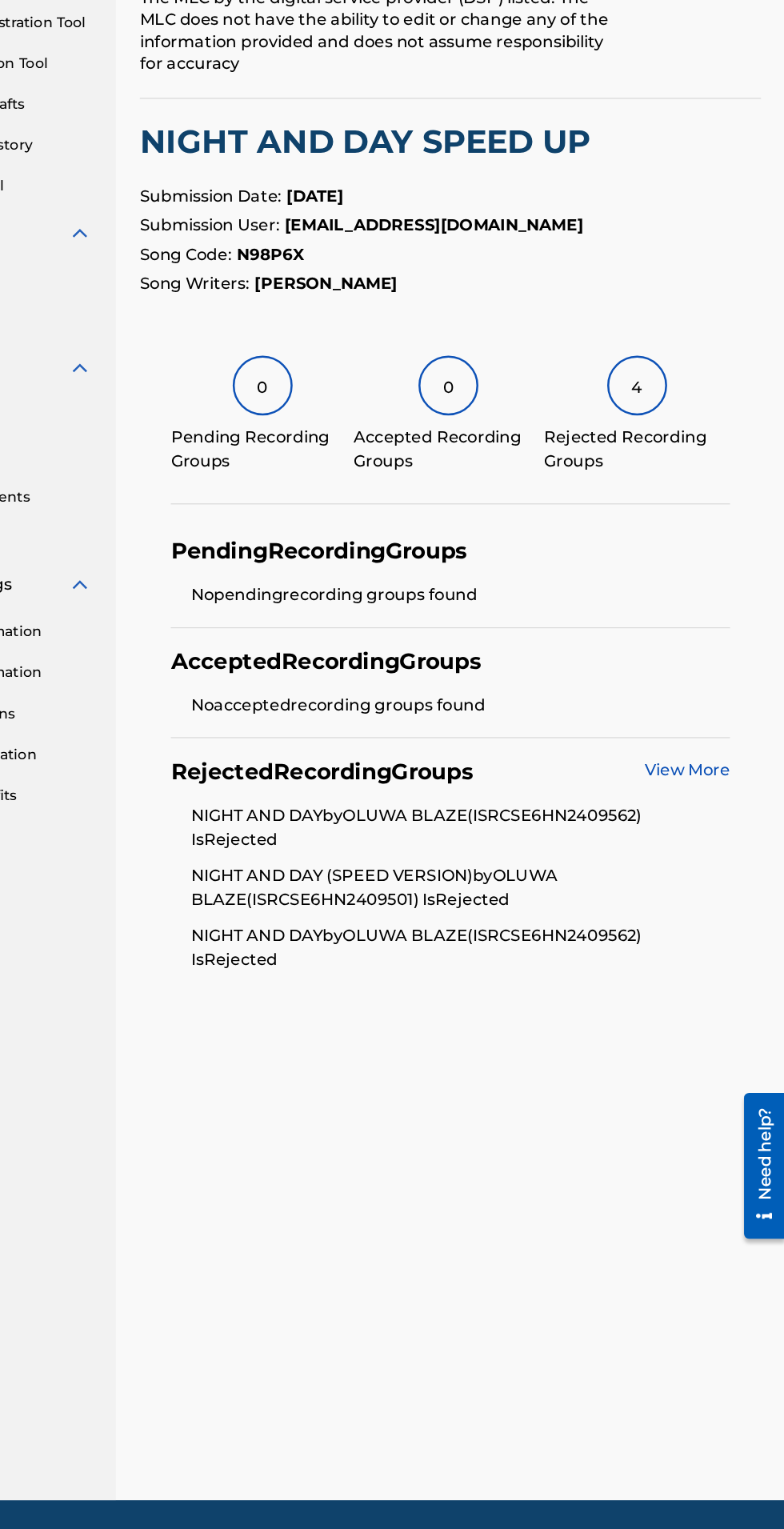
click at [712, 866] on link "View More" at bounding box center [706, 867] width 68 height 15
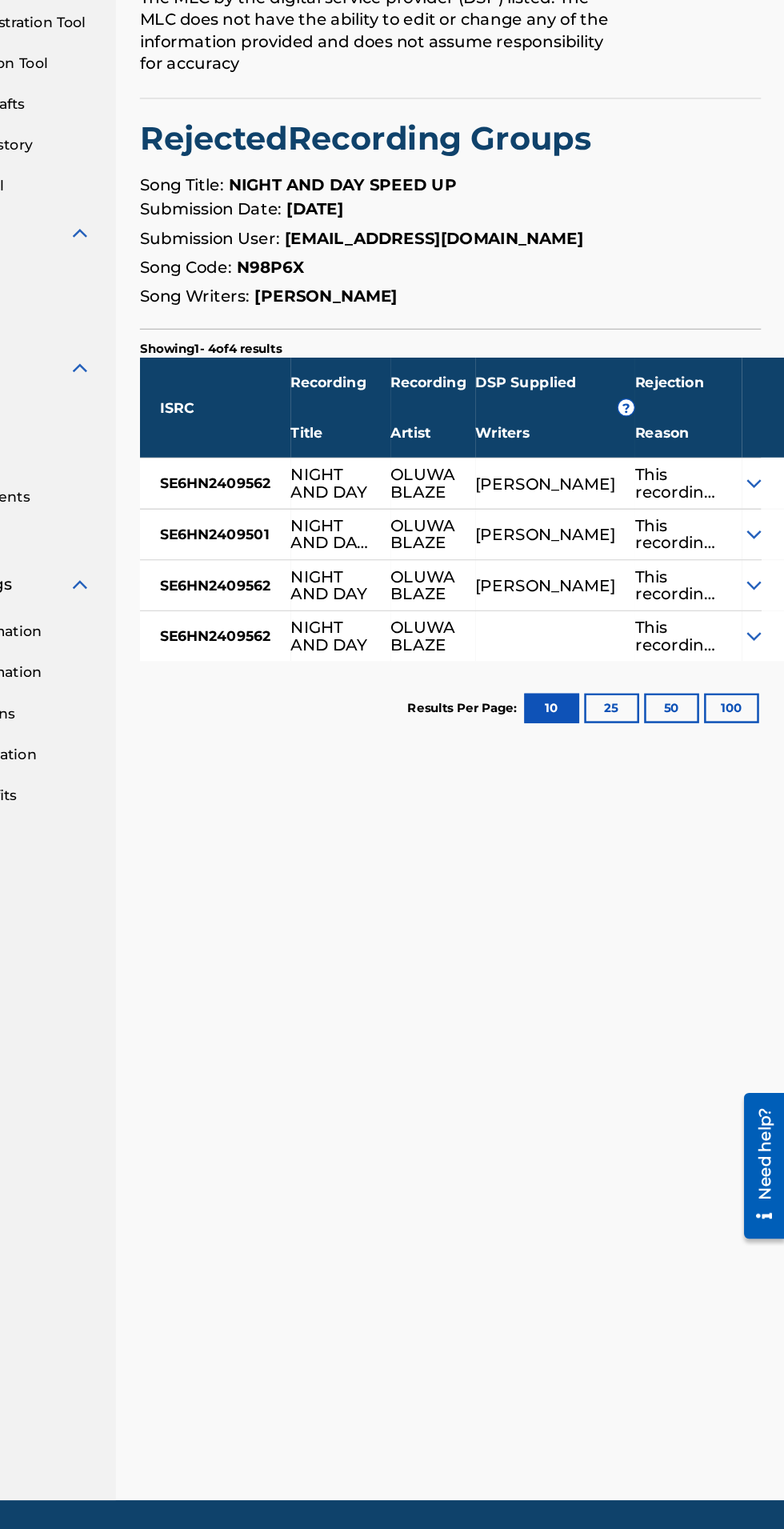
click at [749, 647] on img at bounding box center [759, 637] width 19 height 19
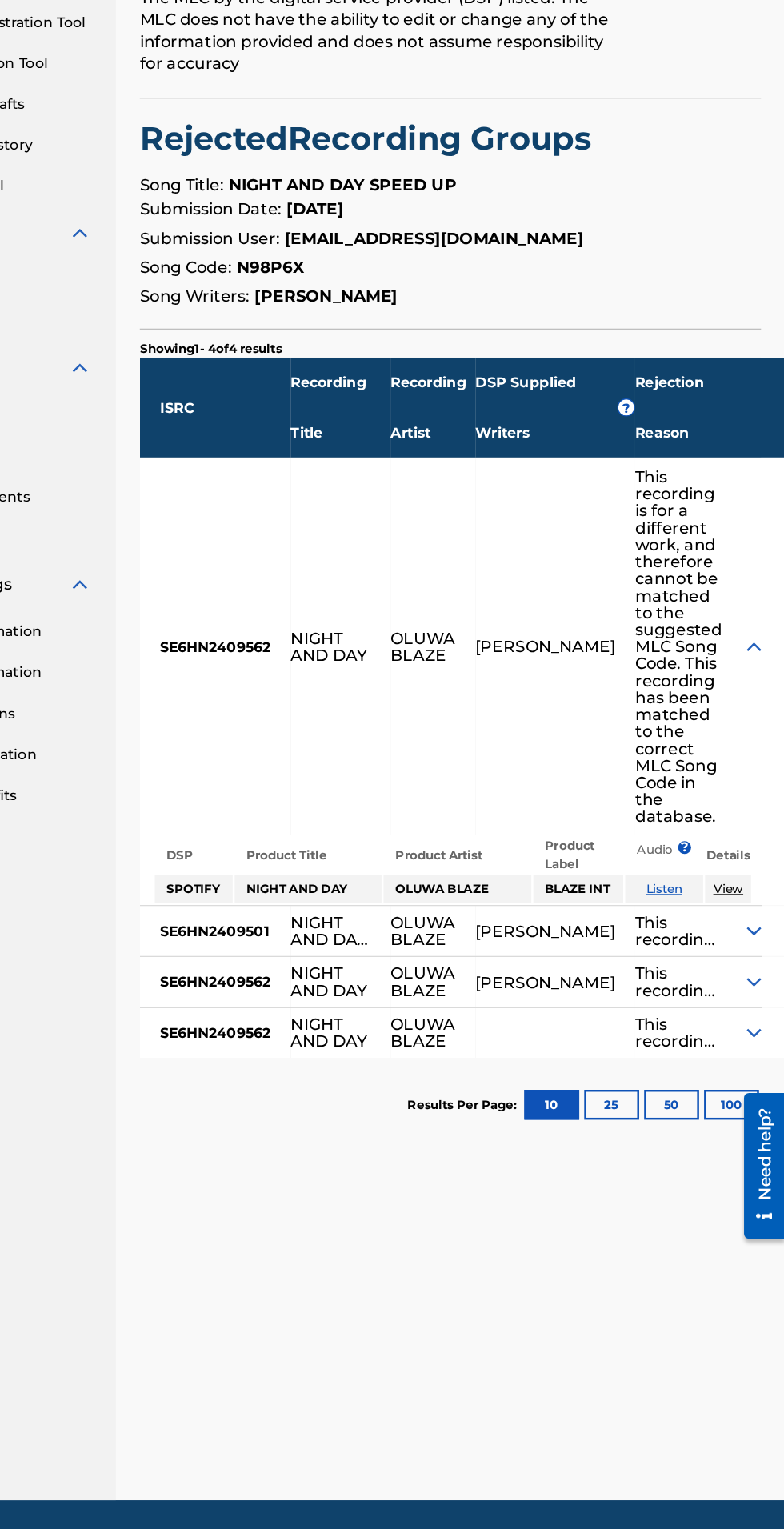
click at [749, 778] on img at bounding box center [759, 768] width 19 height 19
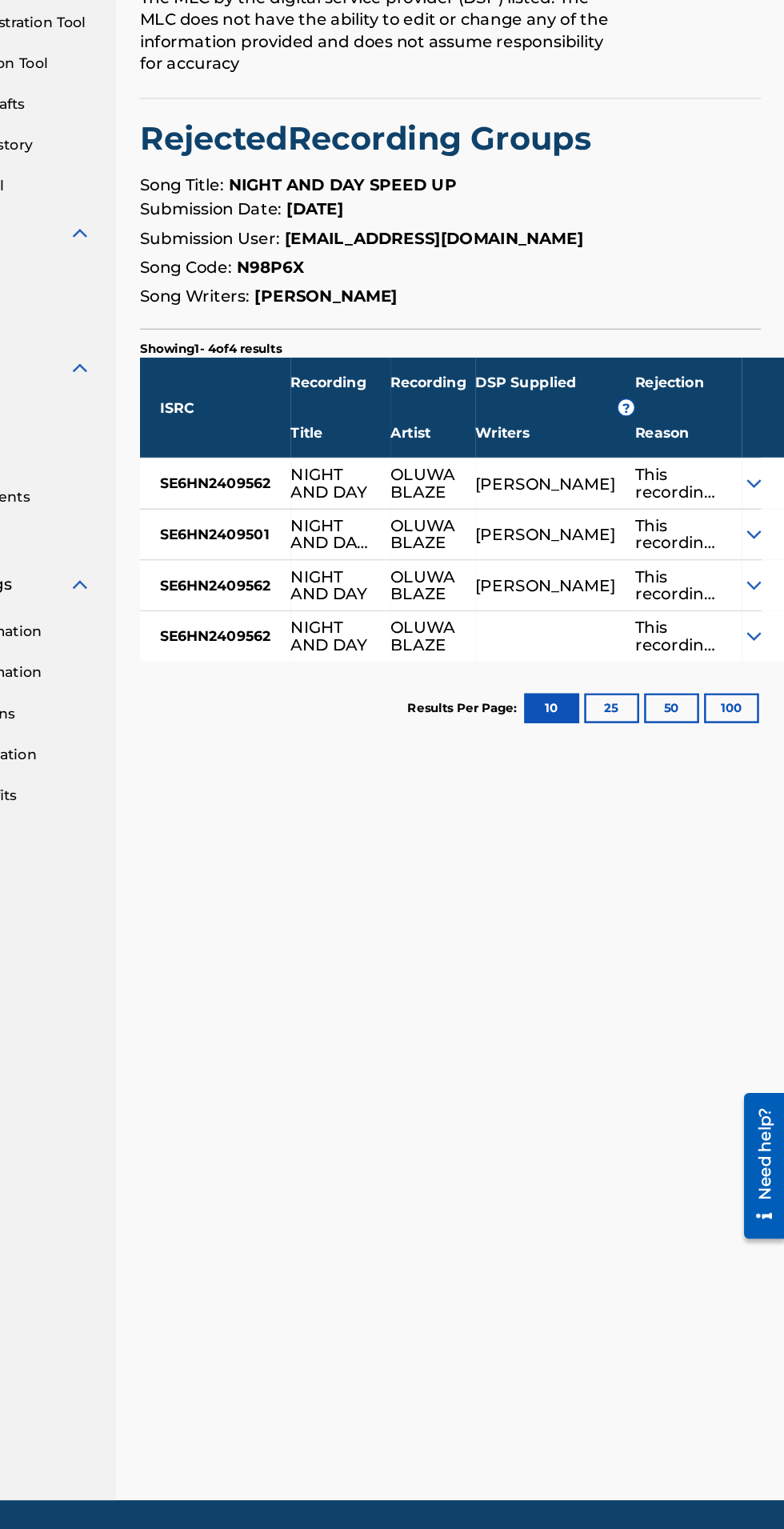
click at [749, 688] on img at bounding box center [759, 678] width 19 height 19
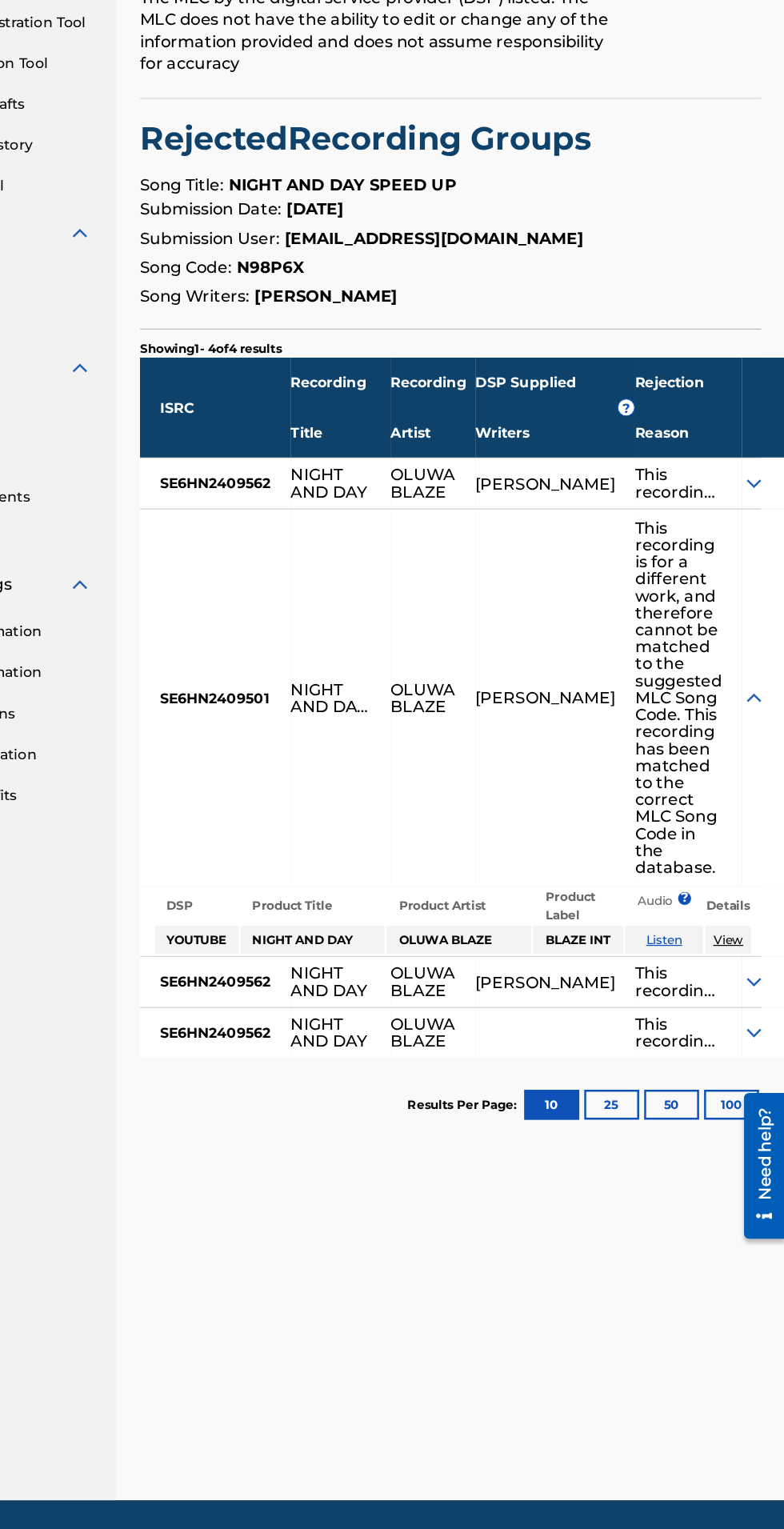
click at [749, 819] on img at bounding box center [759, 810] width 19 height 19
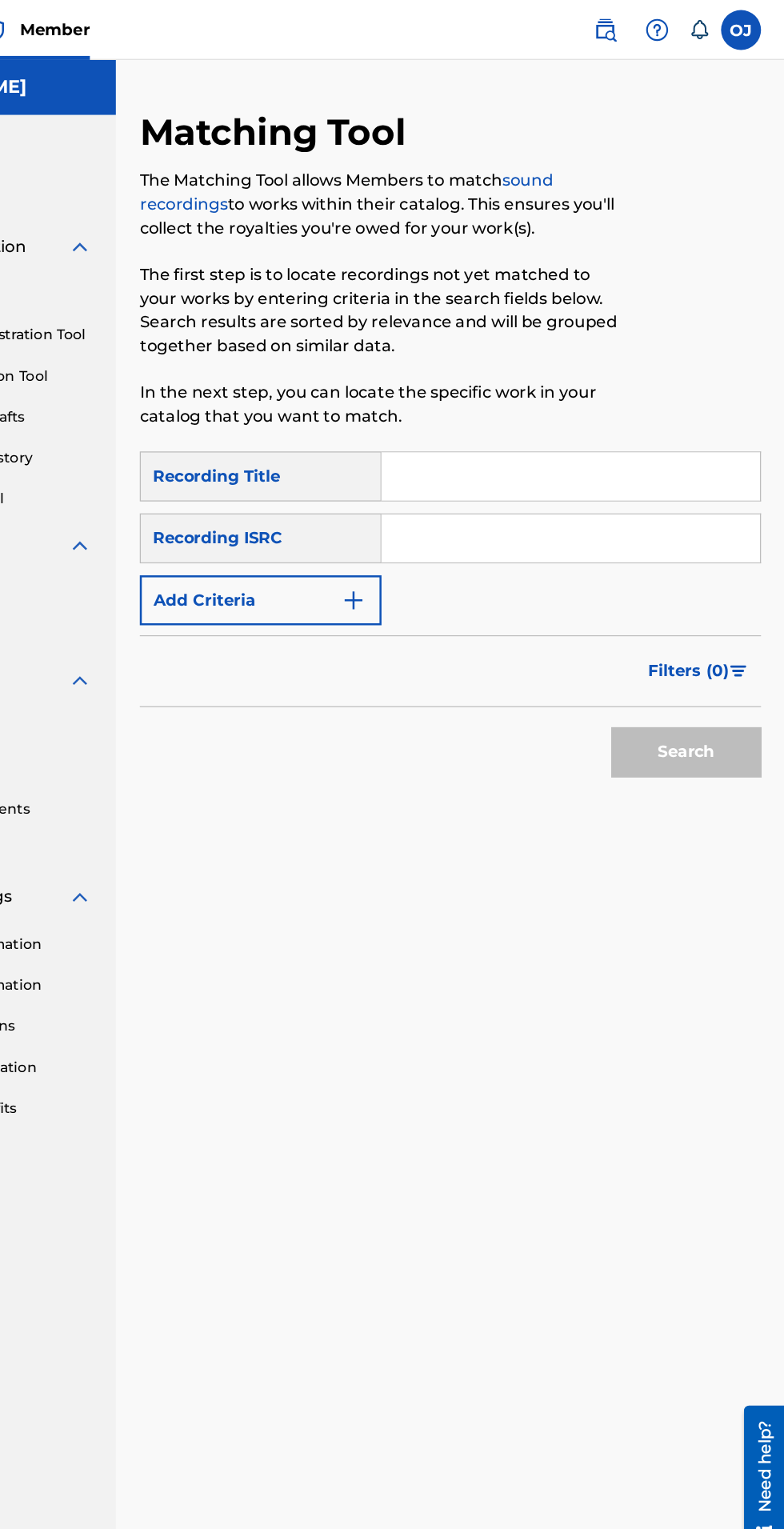
click at [643, 379] on input "Search Form" at bounding box center [612, 382] width 303 height 39
type input "Night and day"
click at [436, 488] on img "Search Form" at bounding box center [438, 480] width 19 height 19
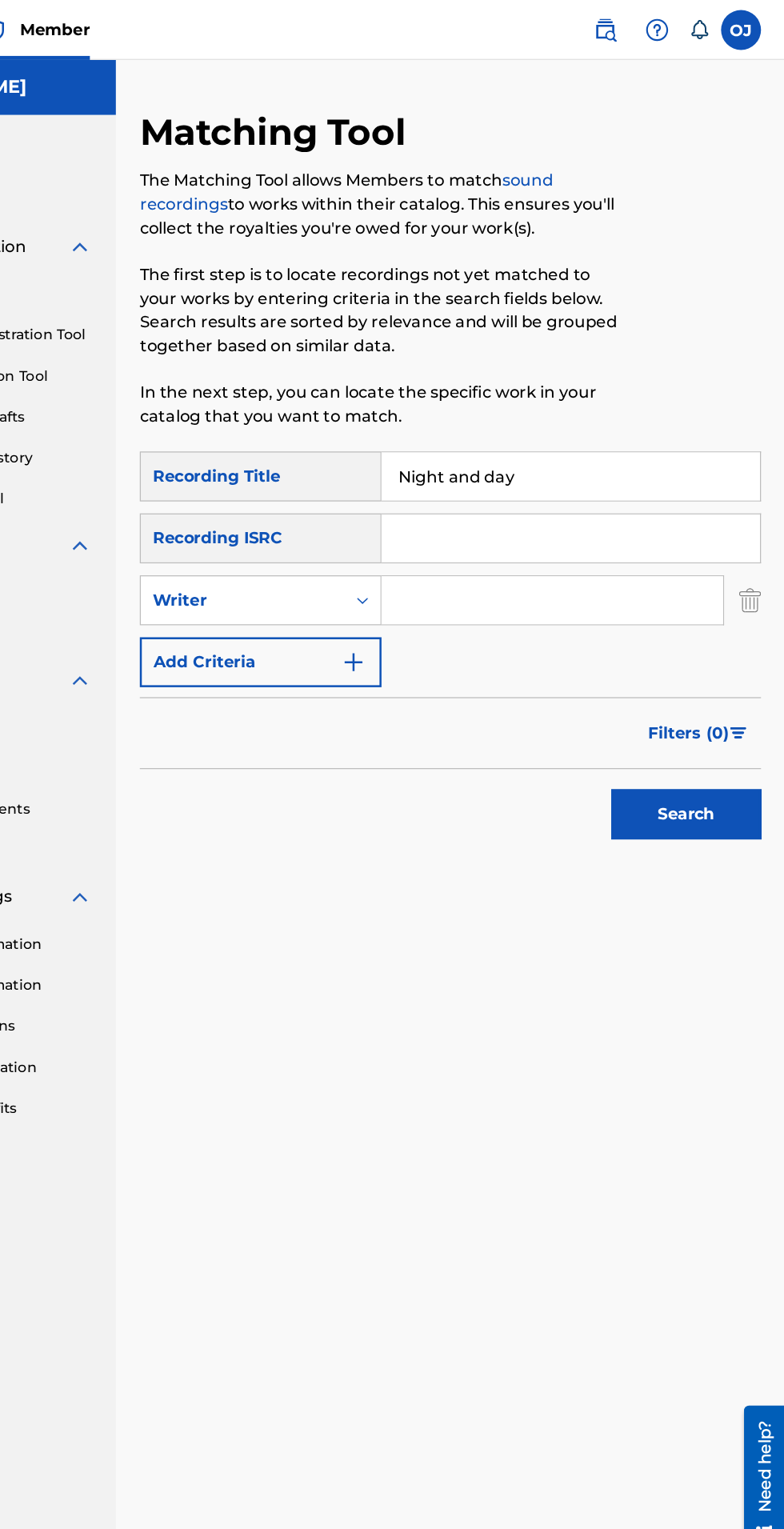
click at [432, 544] on button "Add Criteria" at bounding box center [364, 530] width 194 height 40
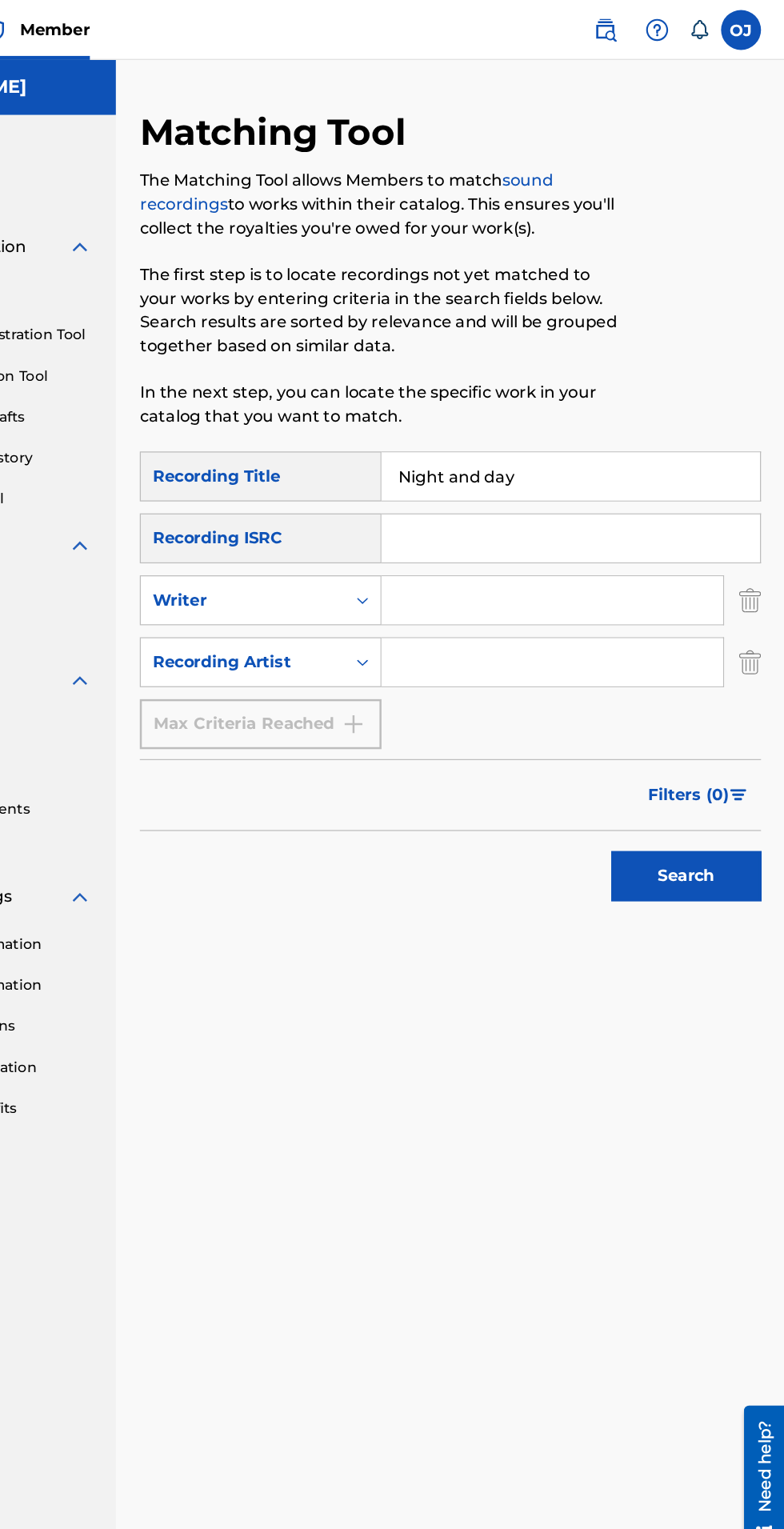
click at [559, 527] on input "Search Form" at bounding box center [597, 531] width 274 height 39
type input "[PERSON_NAME]"
click at [727, 707] on button "Search" at bounding box center [704, 701] width 120 height 40
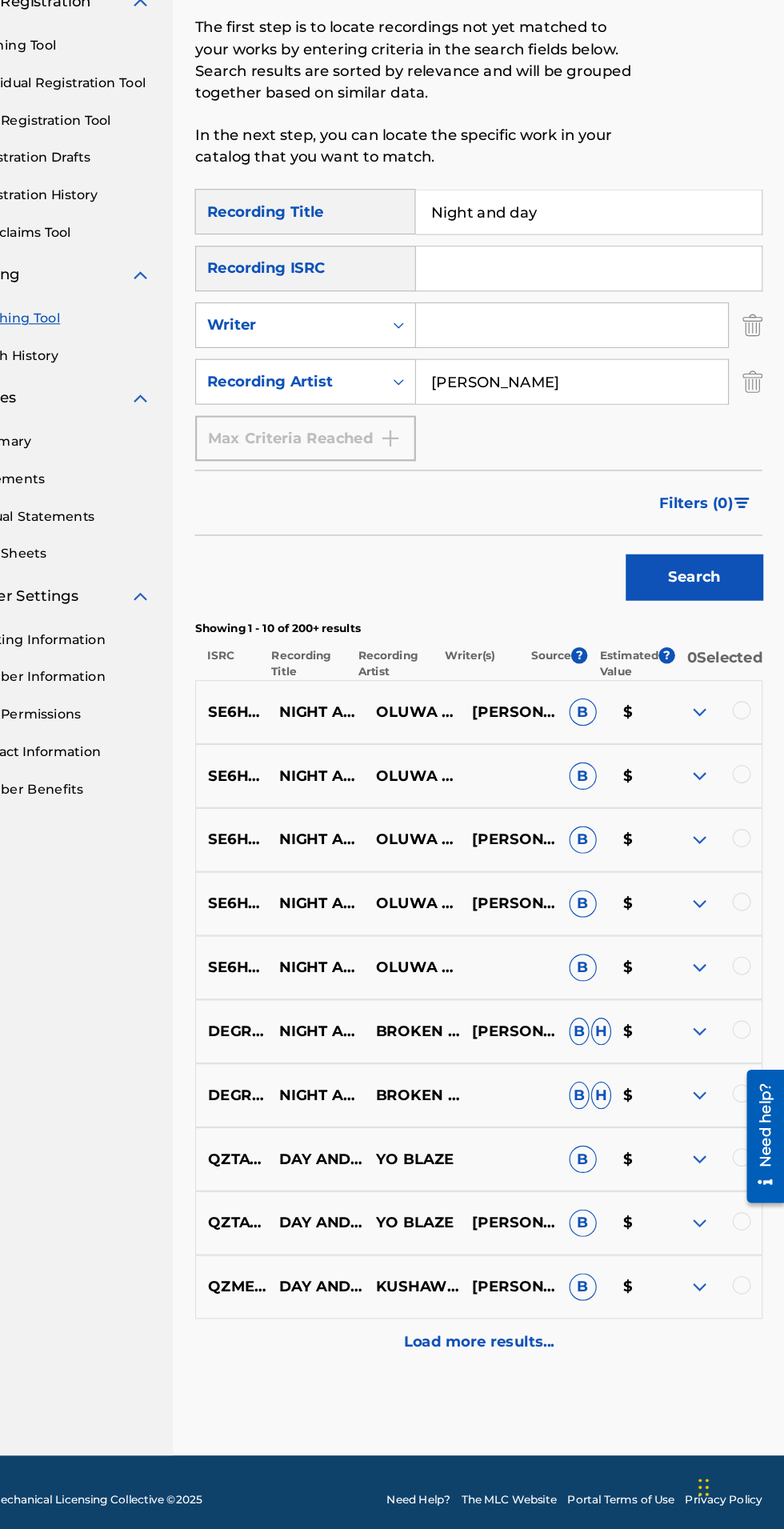
scroll to position [8, 0]
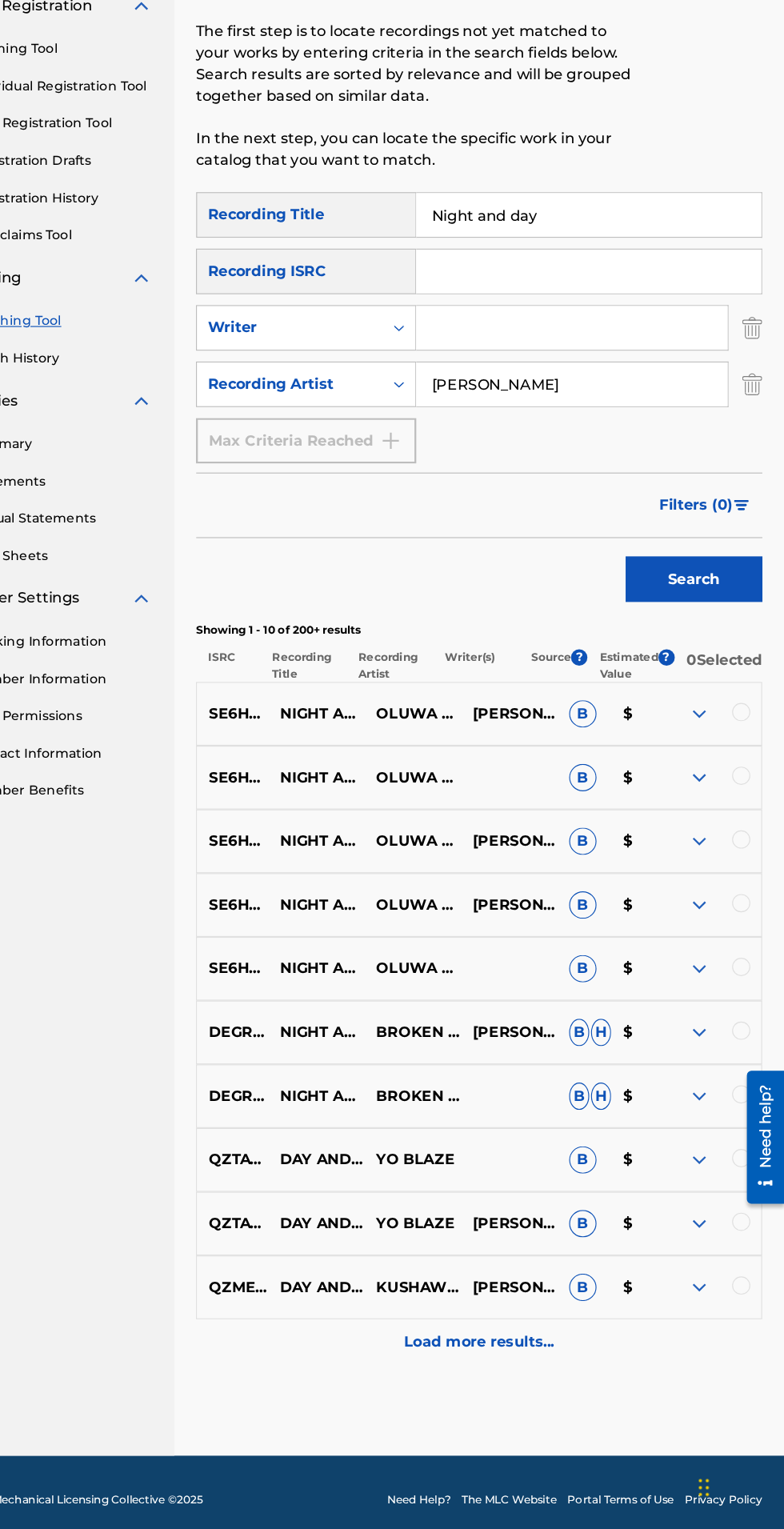
click at [706, 821] on img at bounding box center [709, 811] width 19 height 19
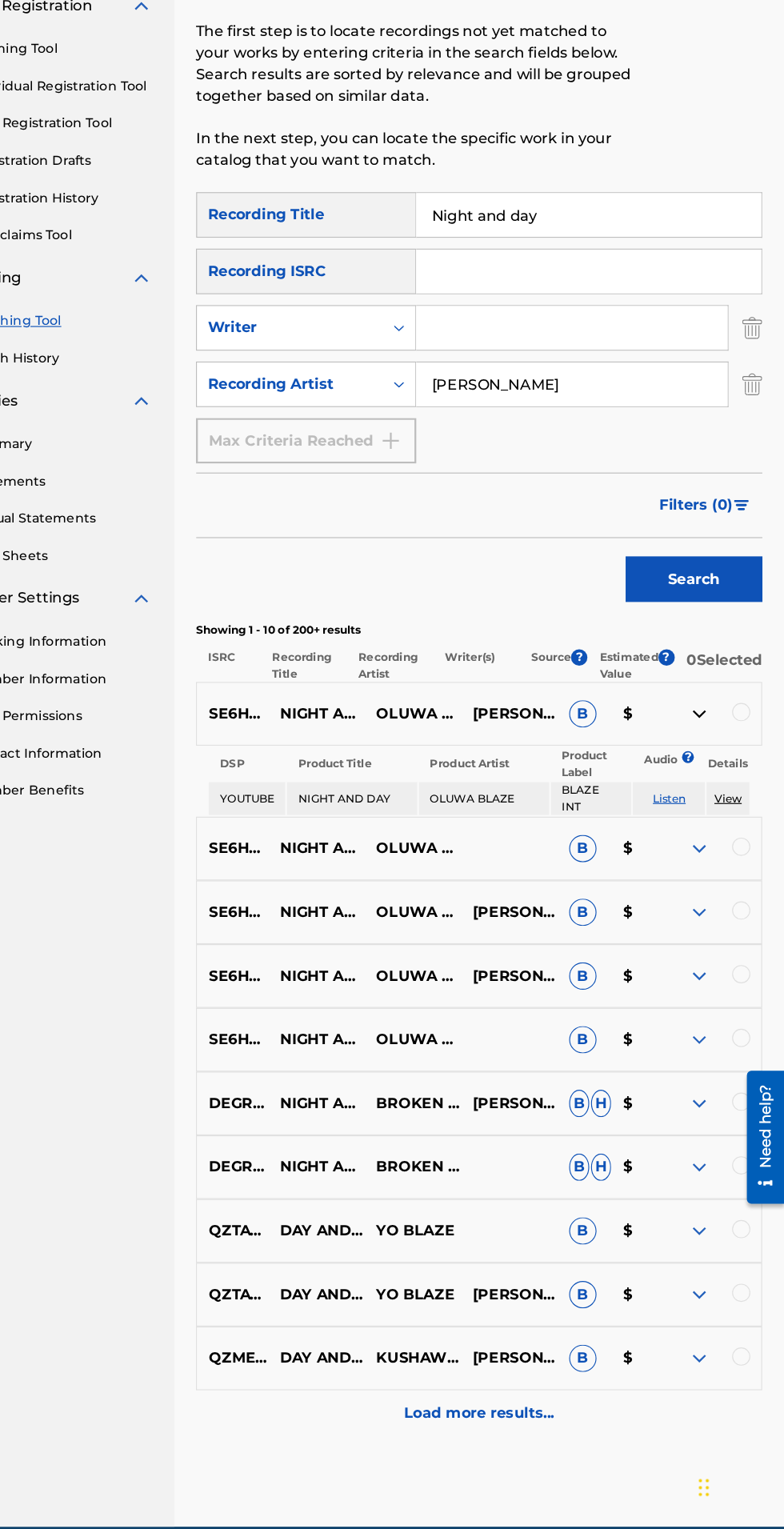
click at [742, 816] on div at bounding box center [745, 810] width 16 height 16
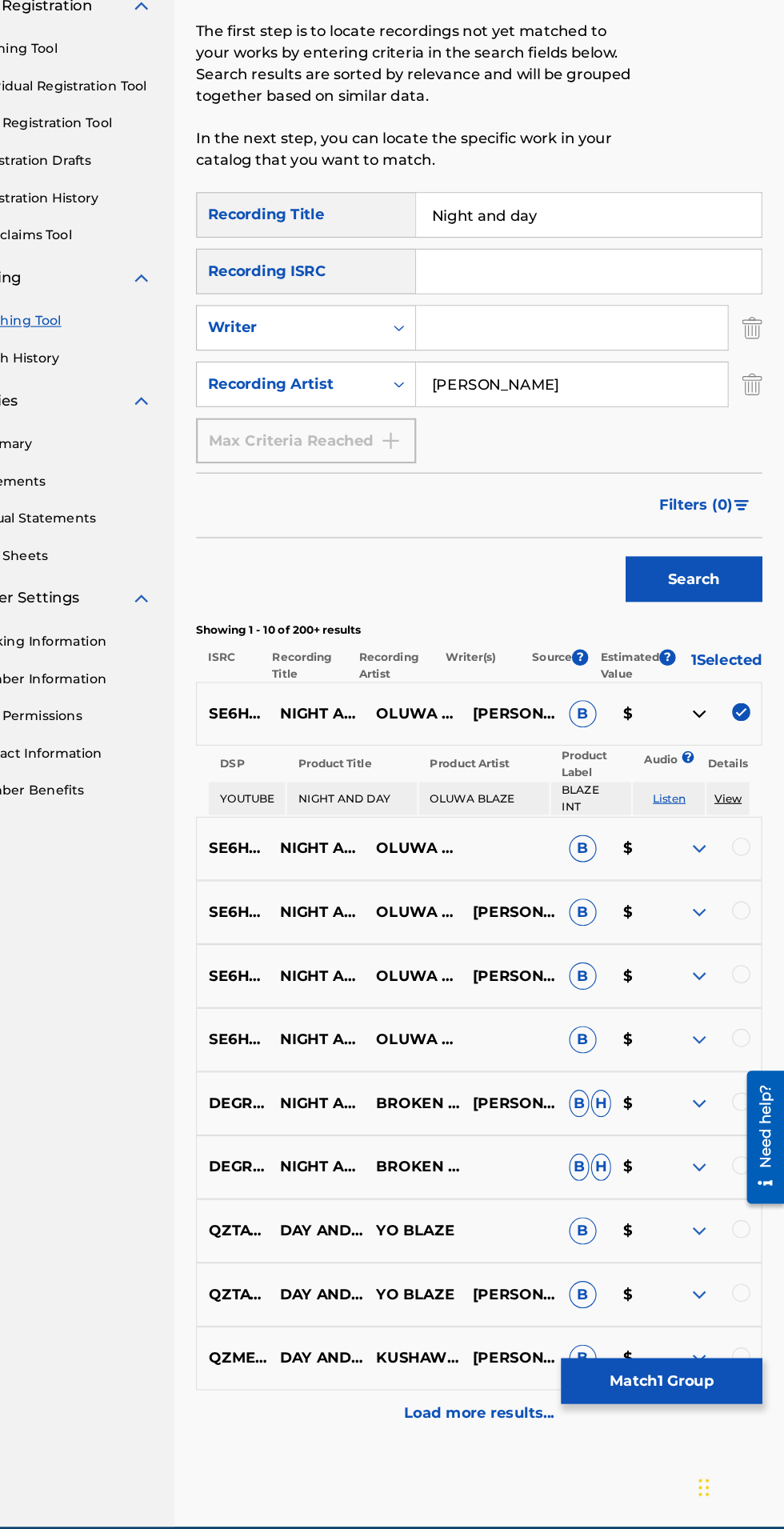
click at [709, 821] on img at bounding box center [709, 811] width 19 height 19
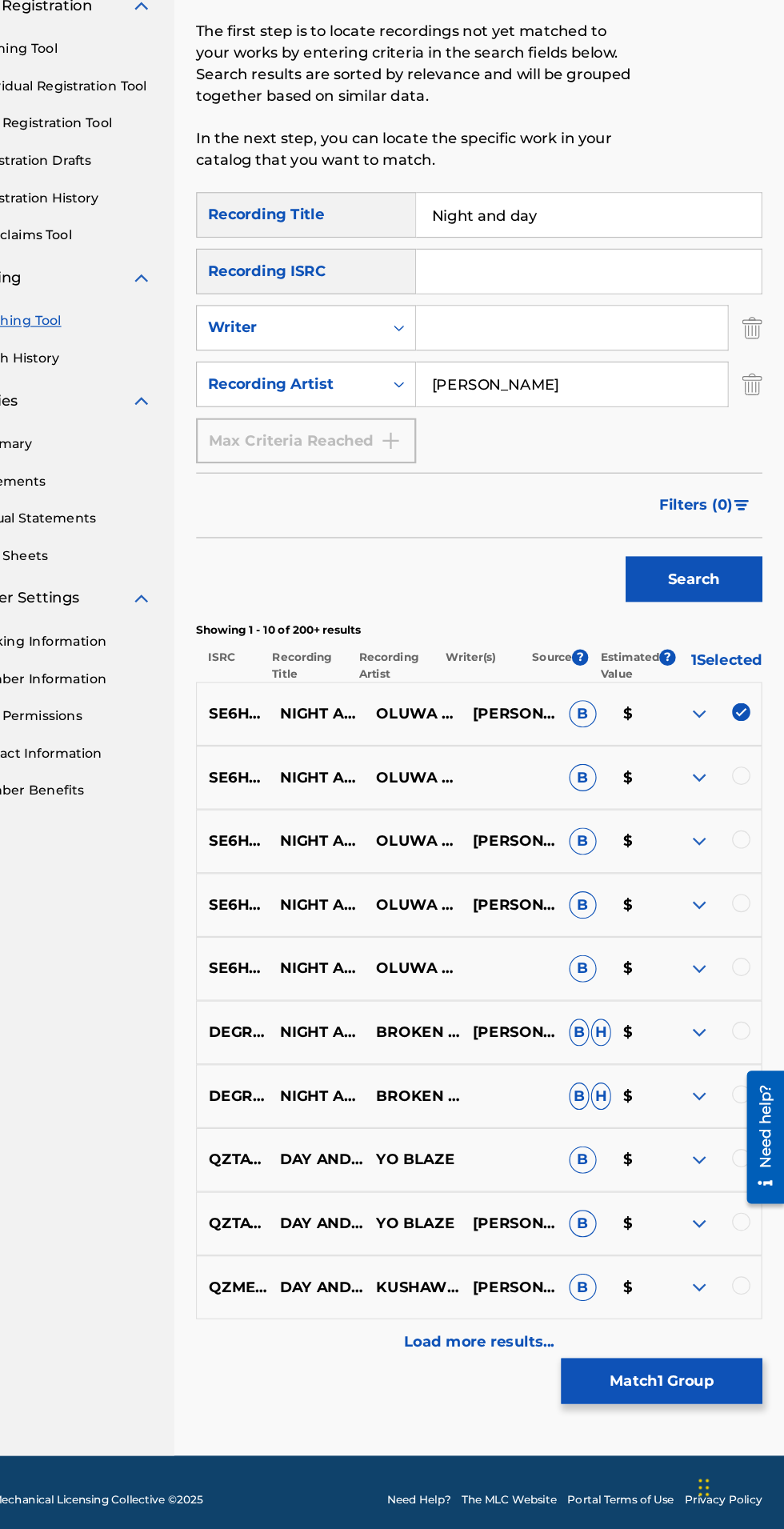
click at [712, 877] on img at bounding box center [709, 868] width 19 height 19
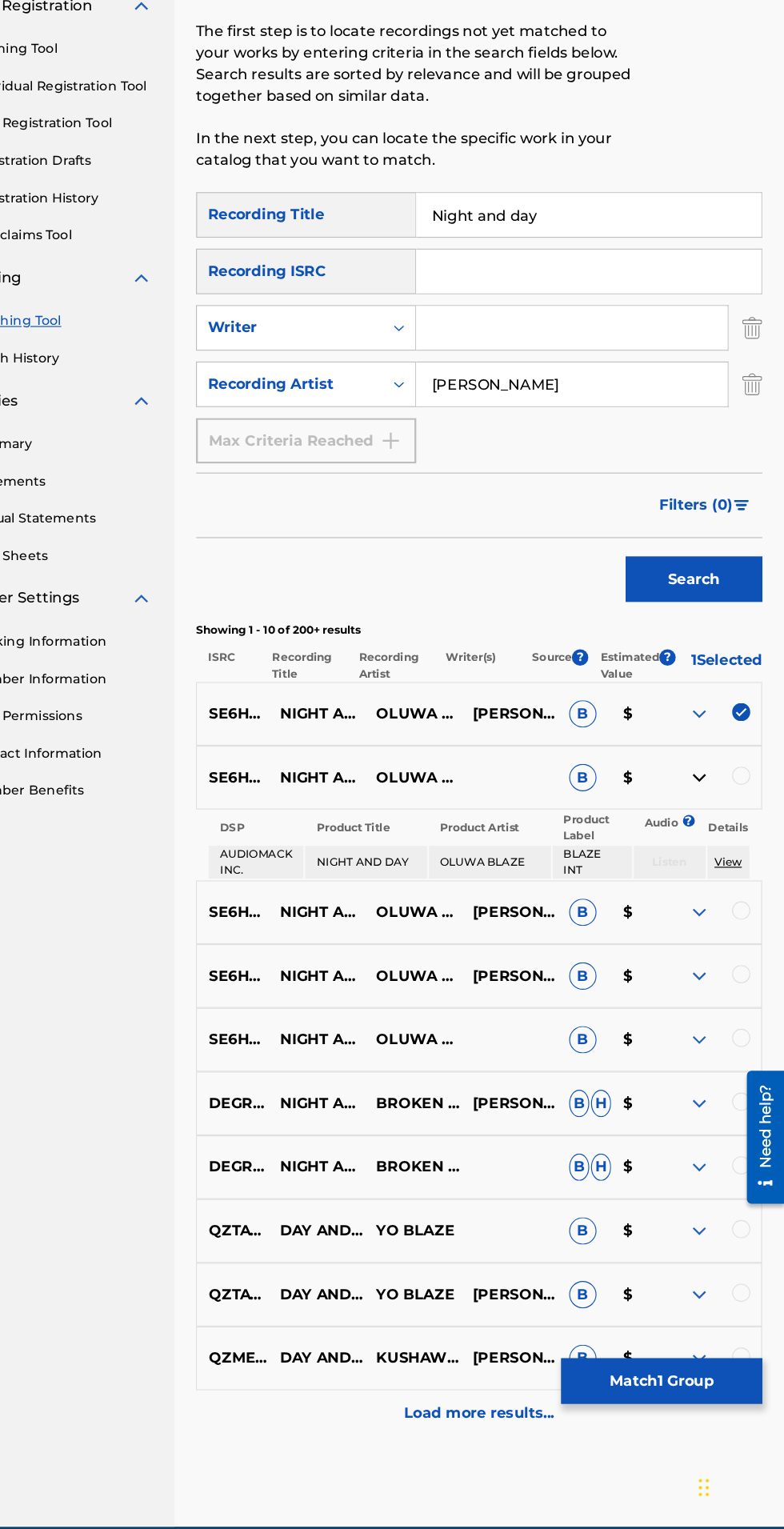
click at [745, 874] on div at bounding box center [745, 866] width 16 height 16
click at [705, 878] on img at bounding box center [709, 868] width 19 height 19
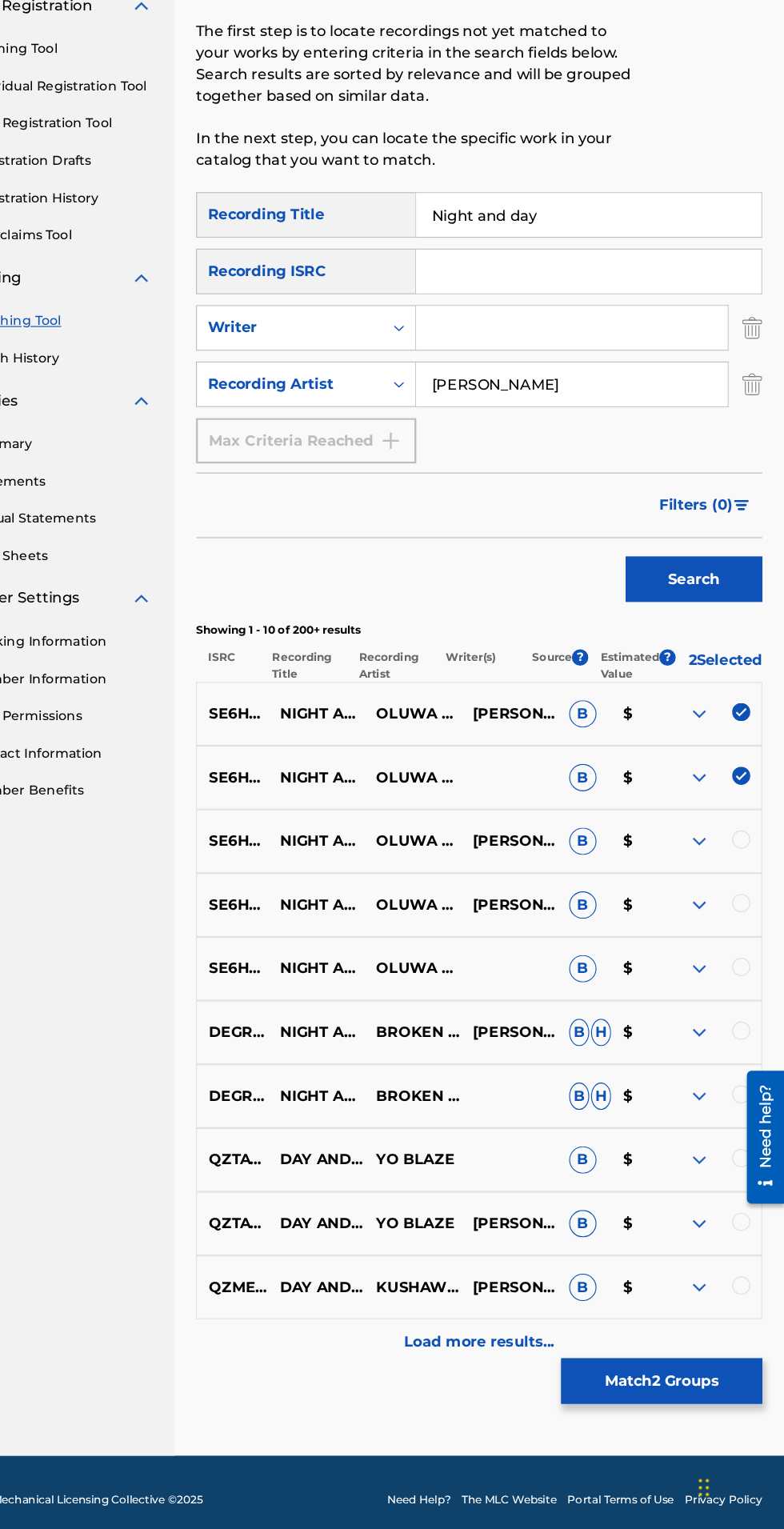
click at [709, 933] on img at bounding box center [709, 923] width 19 height 19
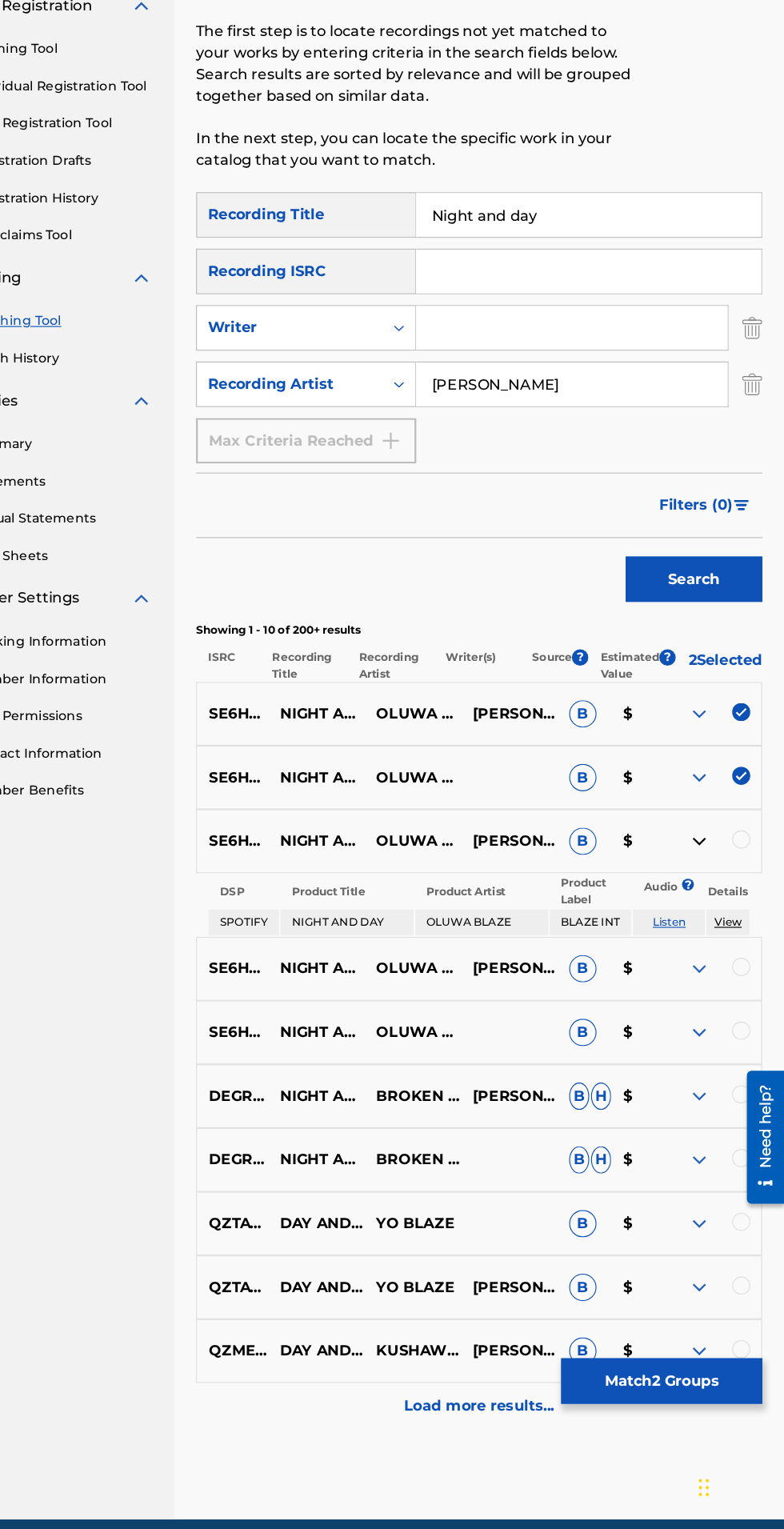
click at [745, 930] on div at bounding box center [745, 922] width 16 height 16
click at [706, 933] on img at bounding box center [709, 923] width 19 height 19
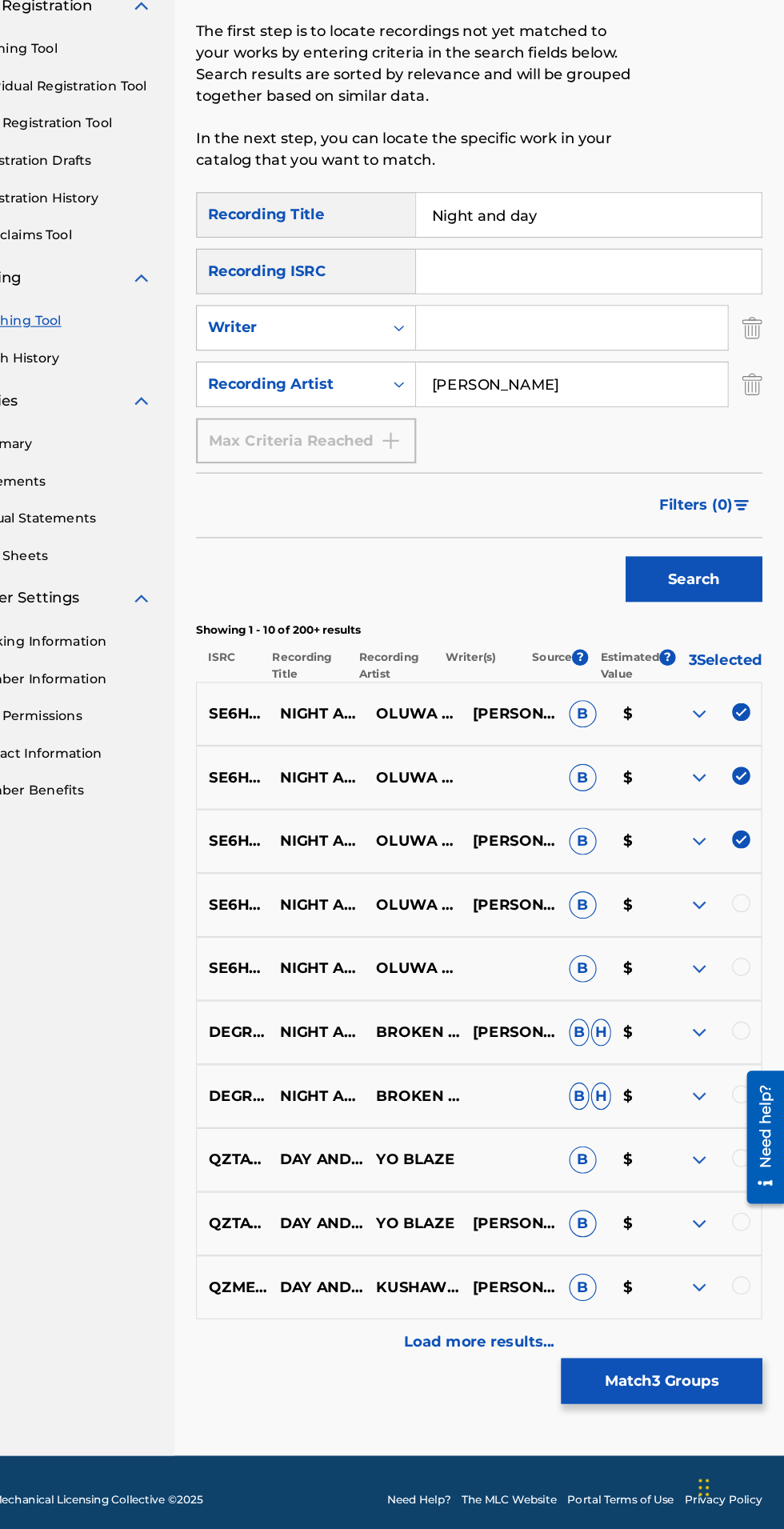
click at [708, 982] on img at bounding box center [709, 980] width 19 height 19
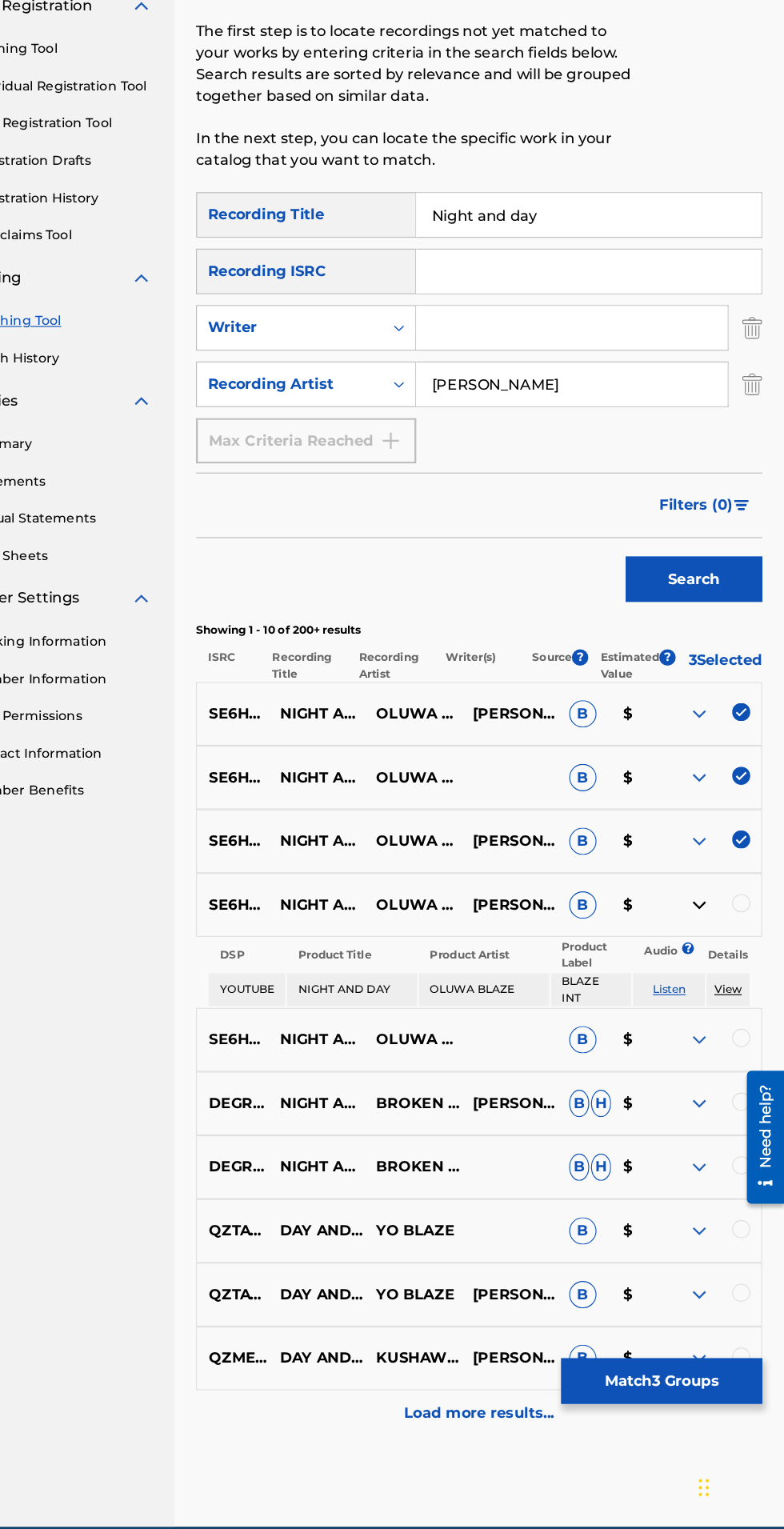
click at [745, 986] on div at bounding box center [745, 978] width 16 height 16
click at [706, 986] on img at bounding box center [709, 980] width 19 height 19
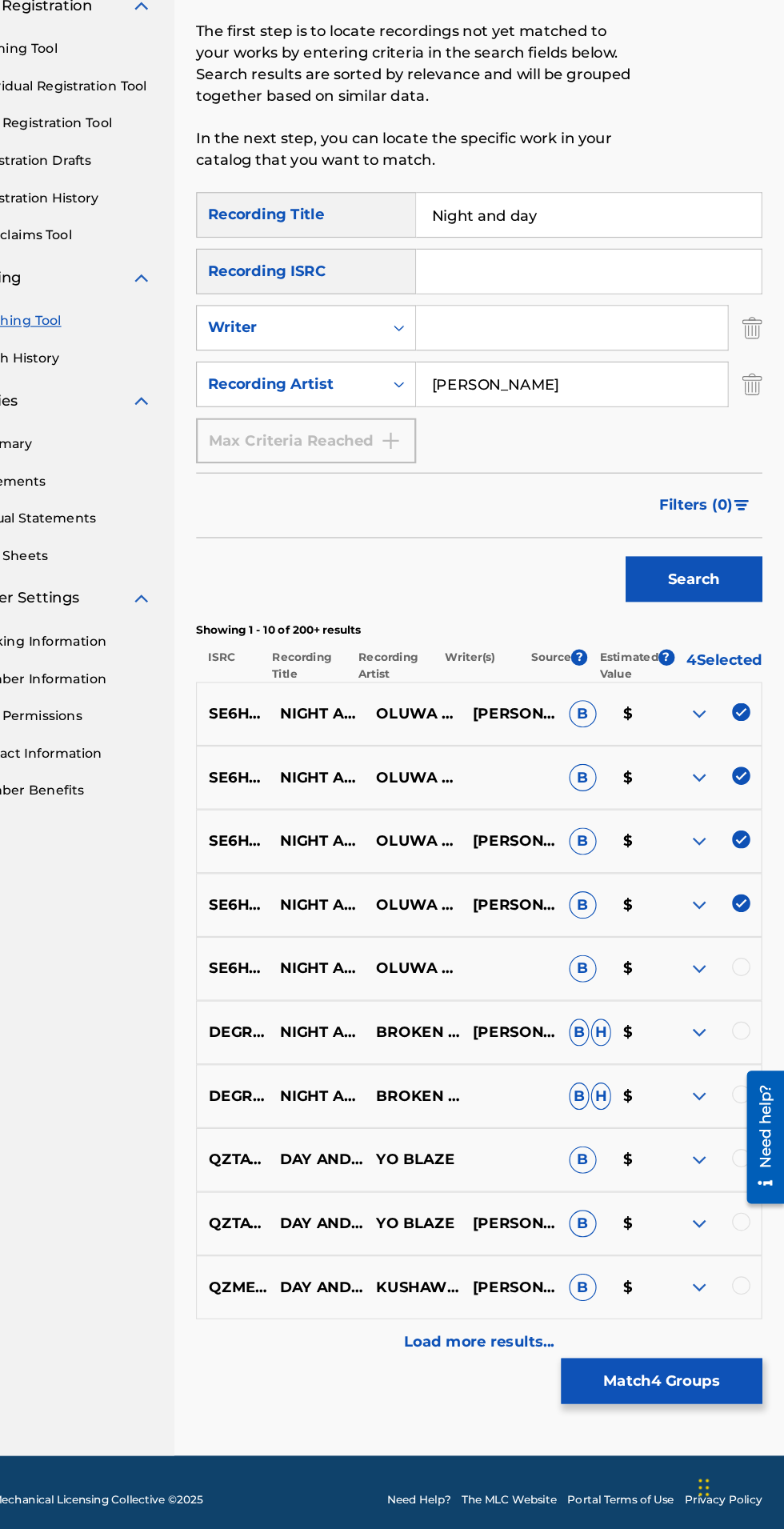
click at [710, 1045] on img at bounding box center [709, 1035] width 19 height 19
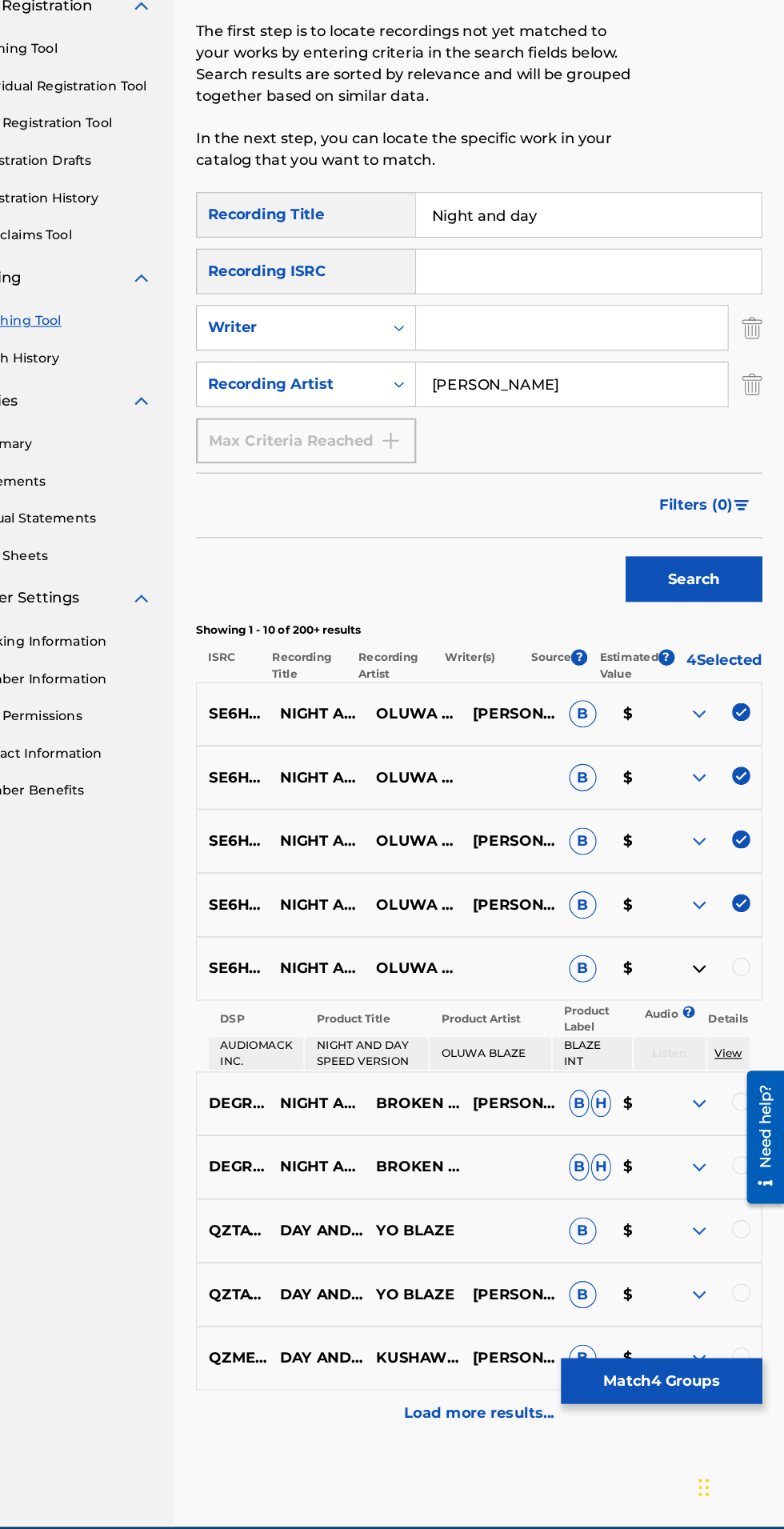
click at [716, 1045] on img at bounding box center [709, 1035] width 19 height 19
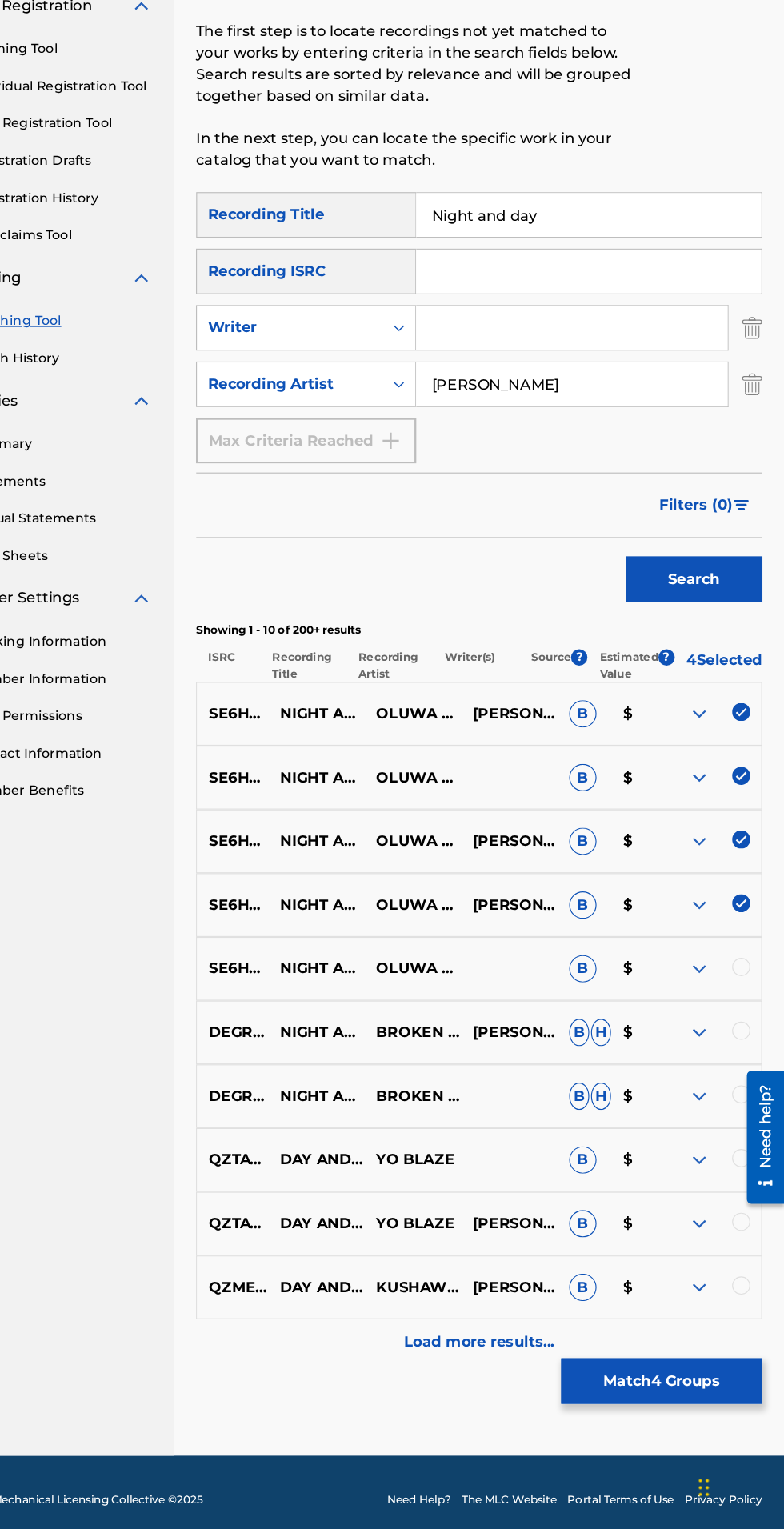
click at [710, 1397] on button "Match 4 Groups" at bounding box center [676, 1398] width 177 height 40
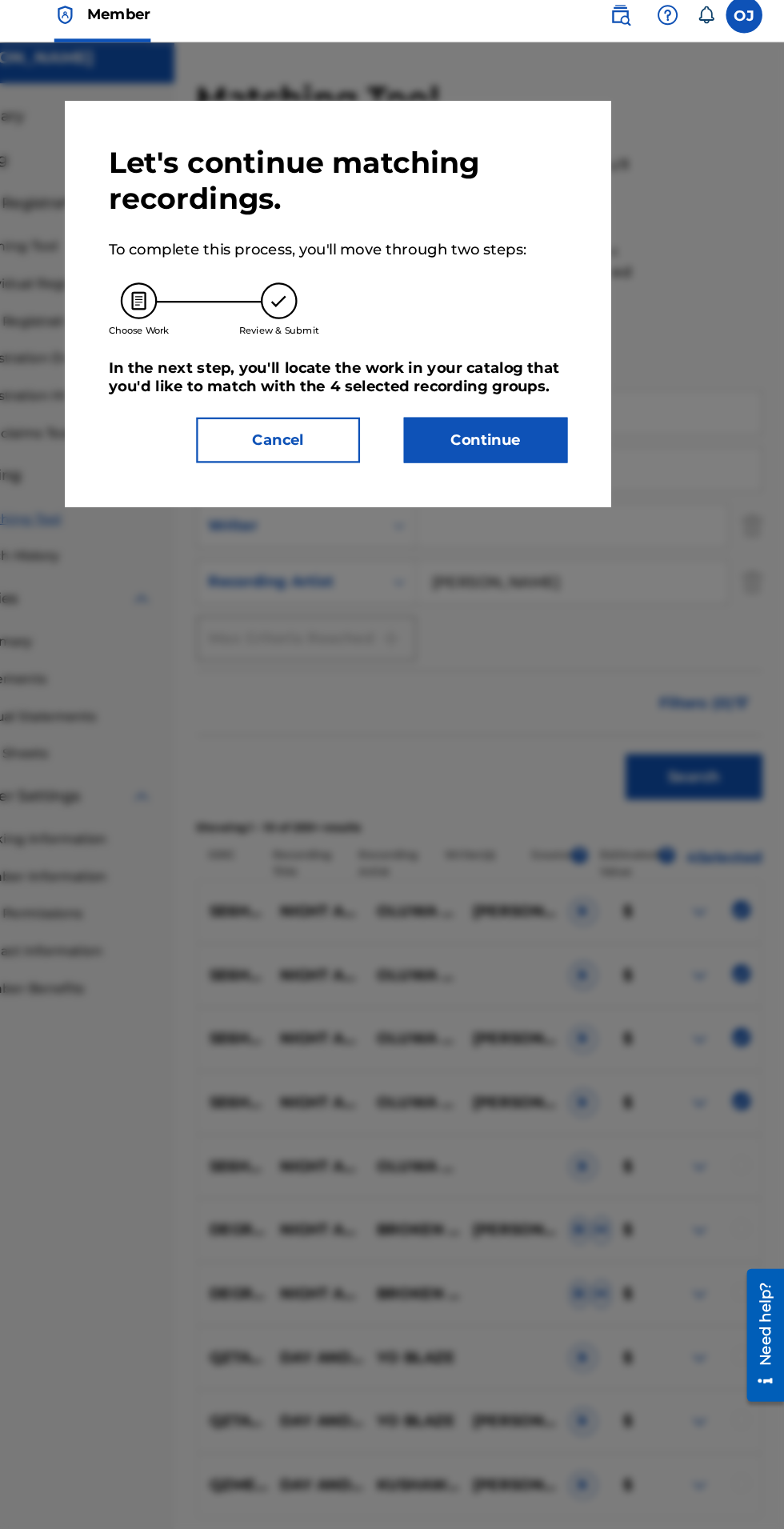
click at [568, 418] on button "Continue" at bounding box center [521, 397] width 144 height 40
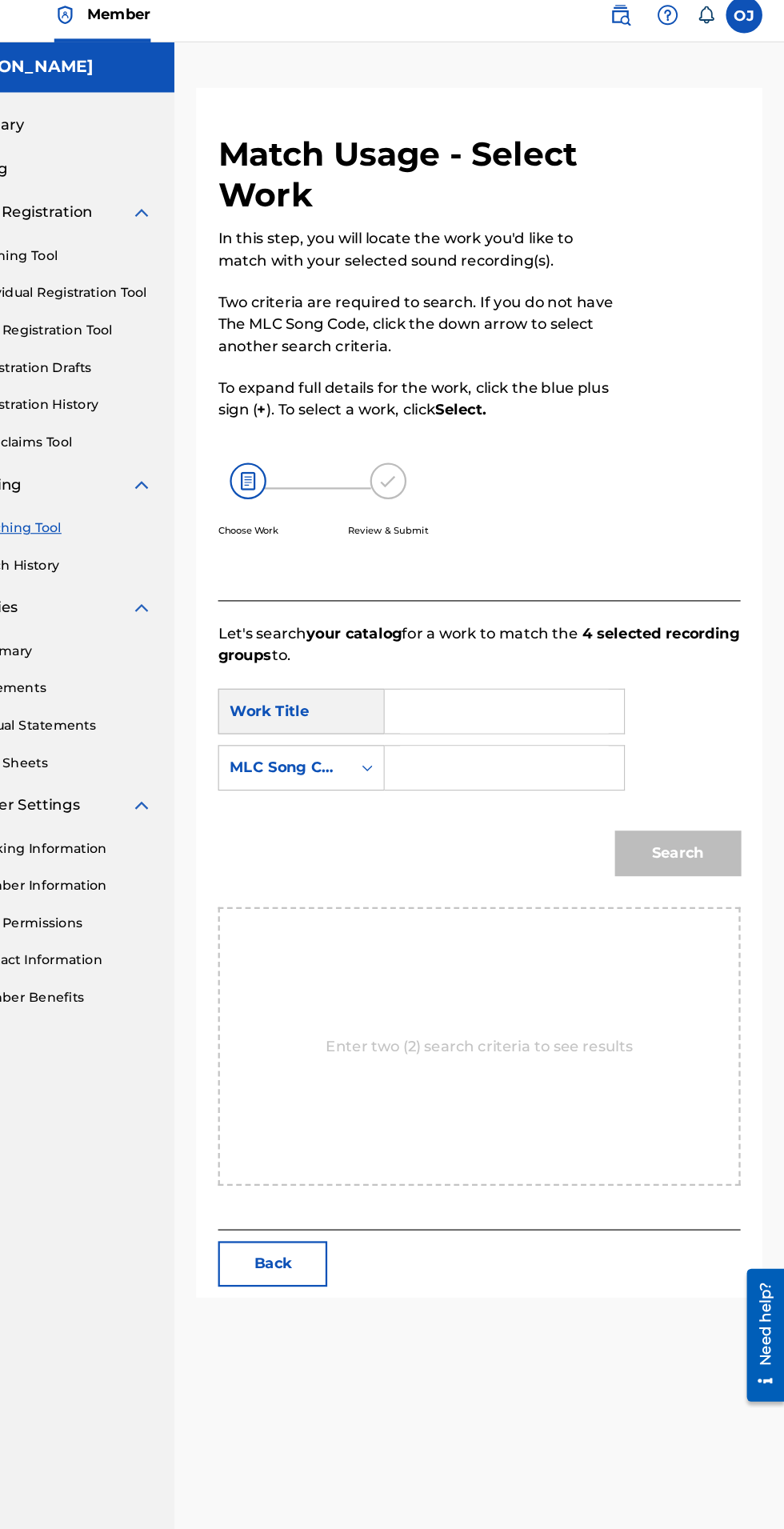
click at [579, 634] on input "Search Form" at bounding box center [537, 636] width 183 height 39
type input "Night and Day"
click at [733, 638] on div "SearchWithCriteria604aabdc-fd3c-4475-94fb-e3fcb996b5d0 Work Title Night and Day…" at bounding box center [515, 666] width 459 height 99
click at [370, 751] on div "Search" at bounding box center [515, 766] width 459 height 83
click at [544, 683] on input "Search Form" at bounding box center [537, 686] width 183 height 39
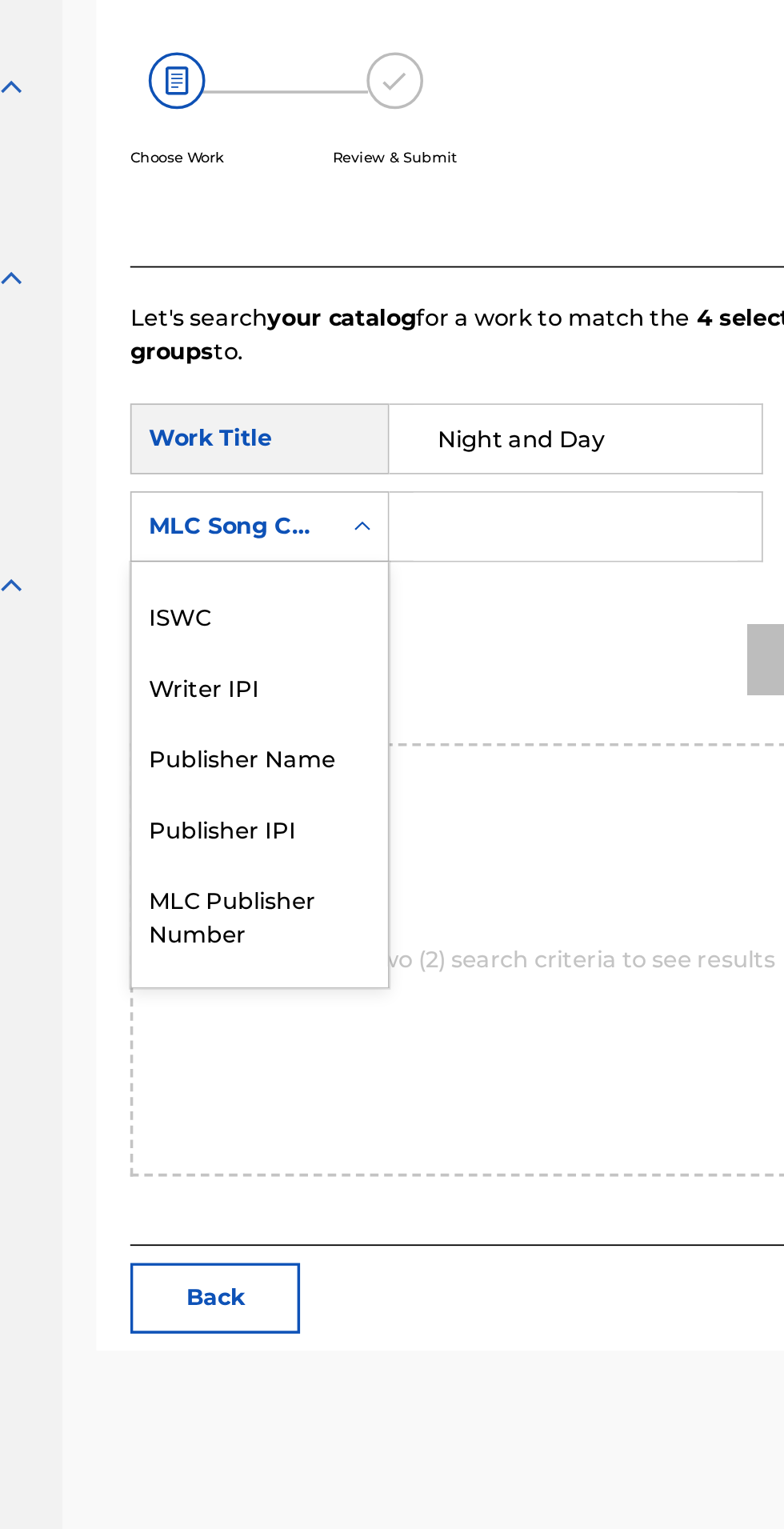
scroll to position [0, 0]
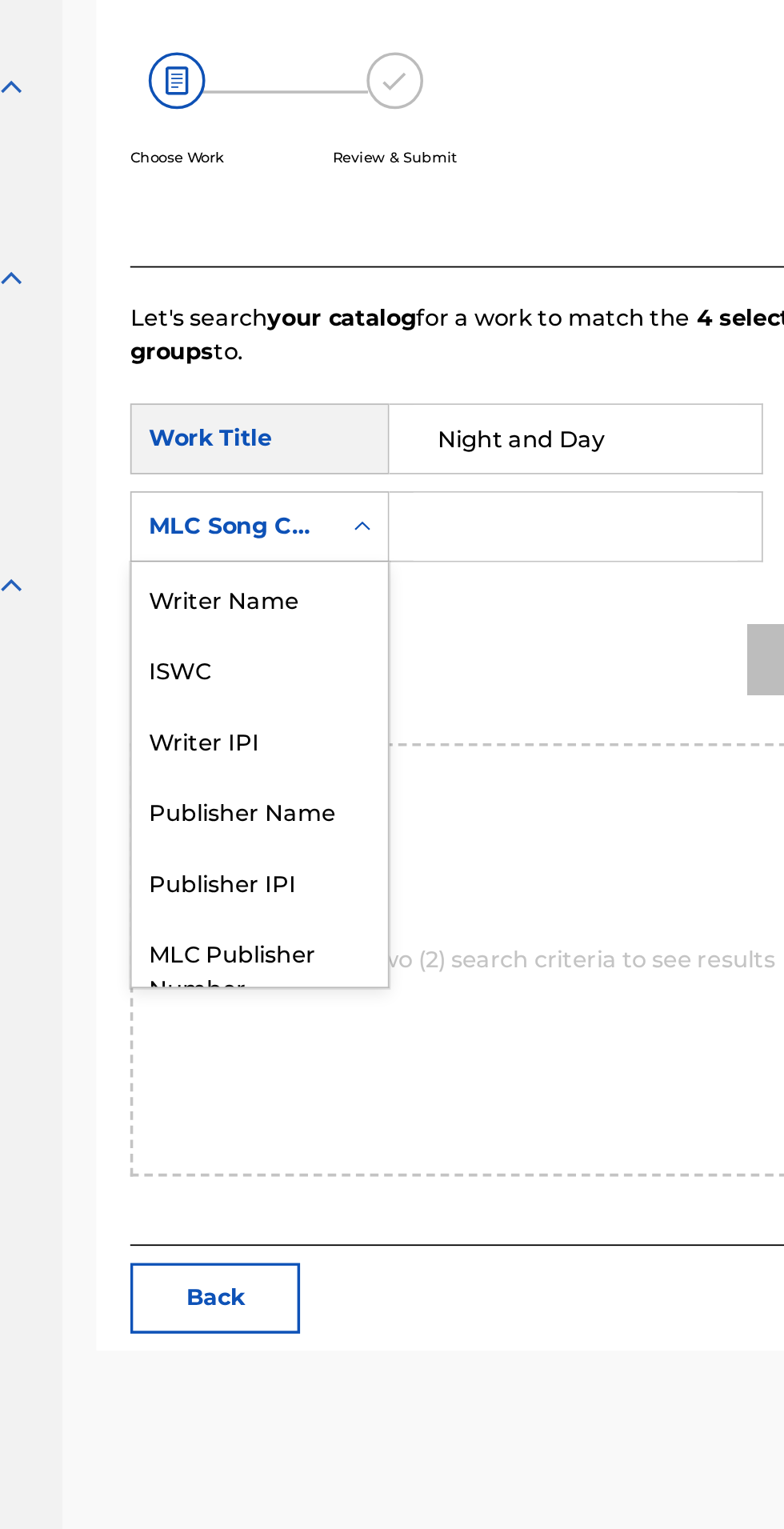
click at [392, 721] on div "Writer Name" at bounding box center [360, 725] width 145 height 40
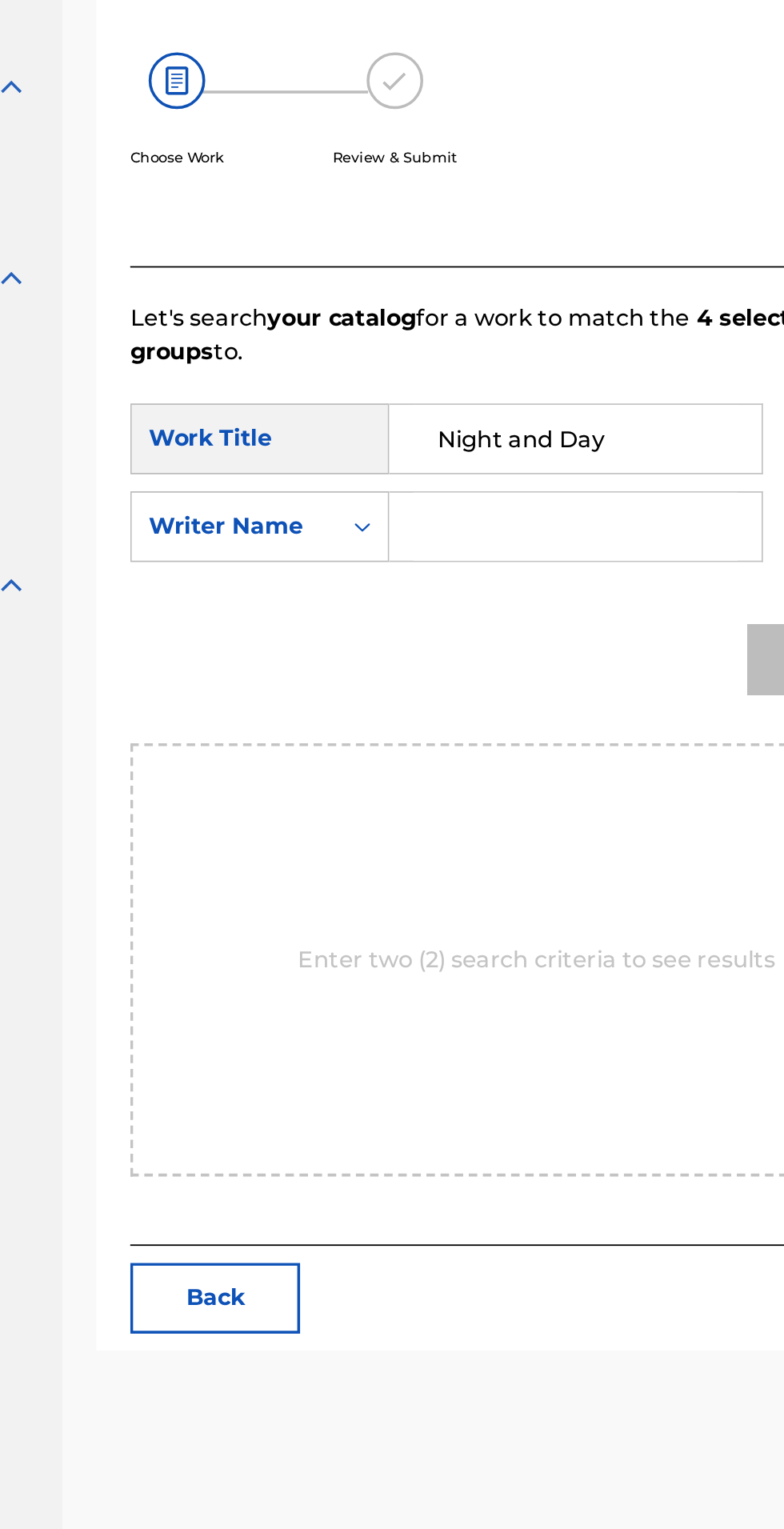
click at [559, 683] on input "Search Form" at bounding box center [537, 686] width 183 height 39
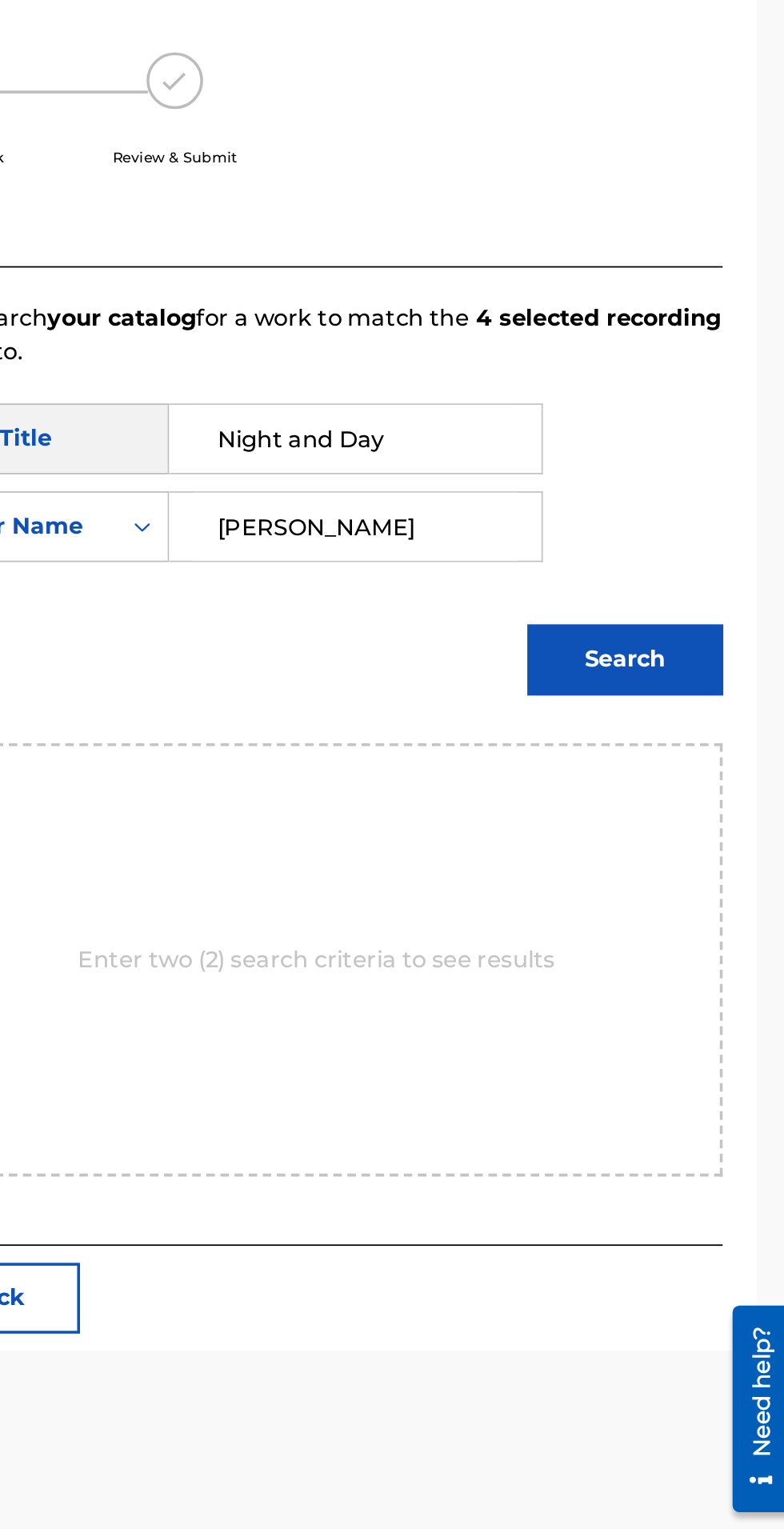
type input "[PERSON_NAME]"
click at [706, 748] on button "Search" at bounding box center [690, 760] width 110 height 40
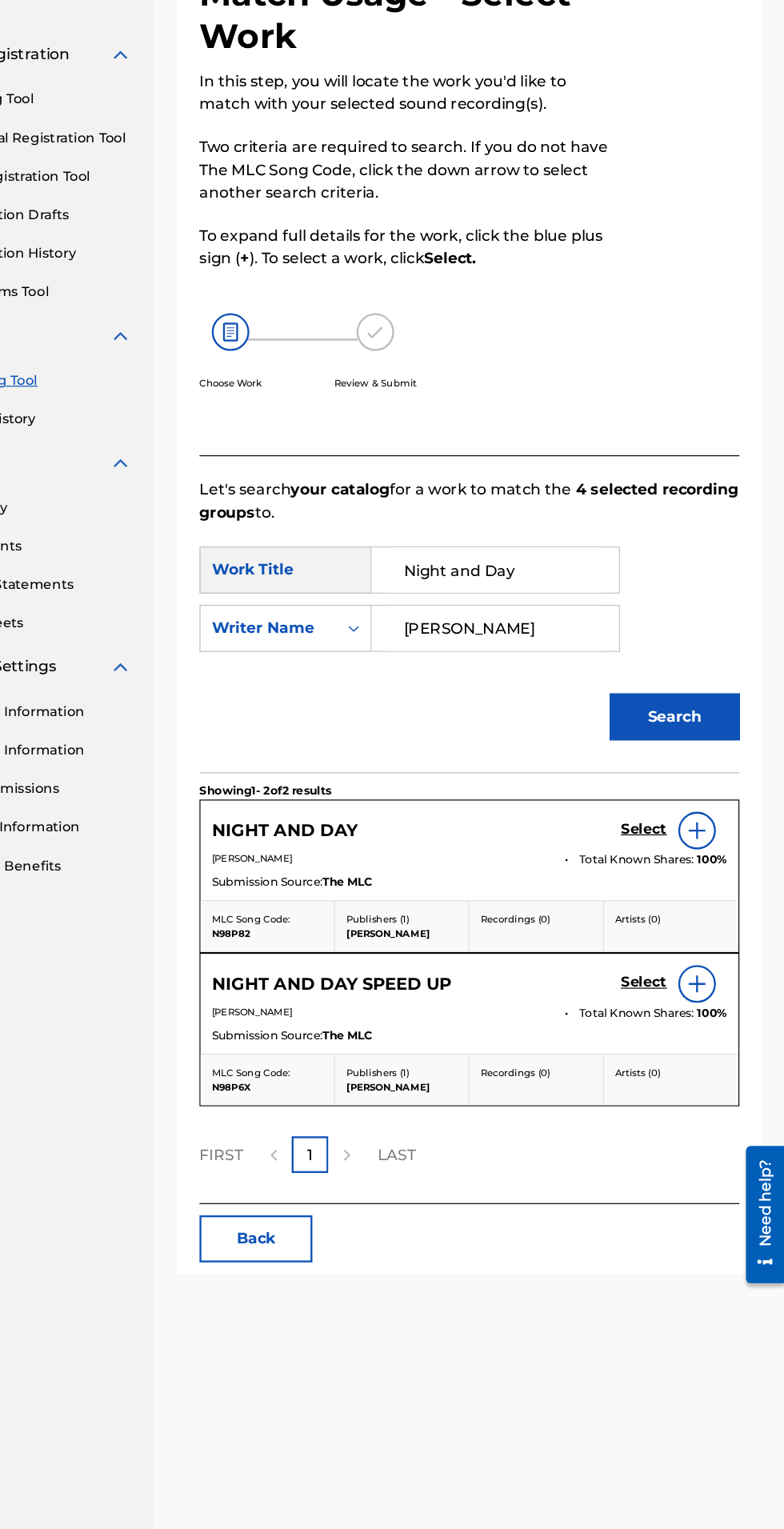
scroll to position [8, 0]
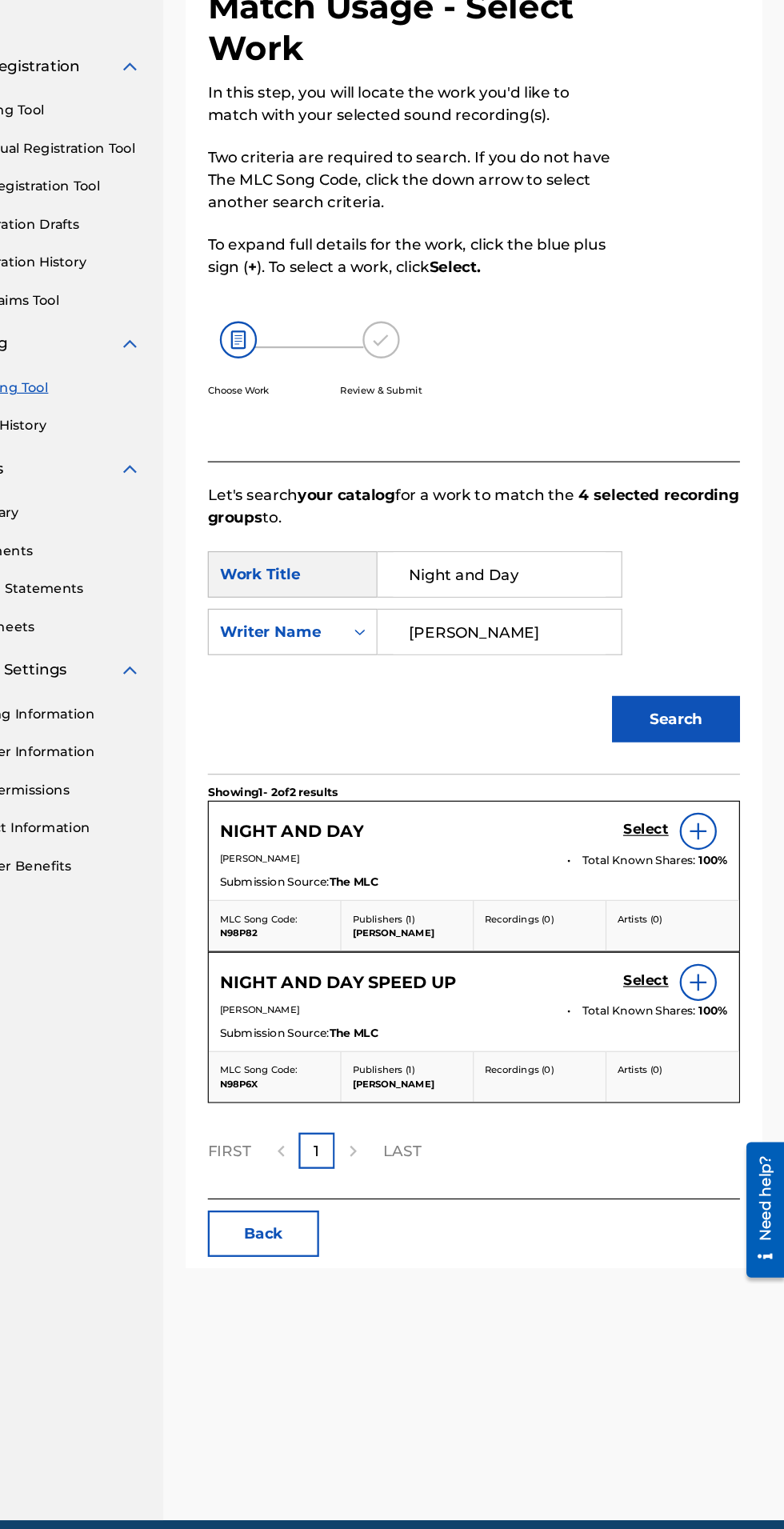
click at [709, 849] on img at bounding box center [709, 858] width 19 height 19
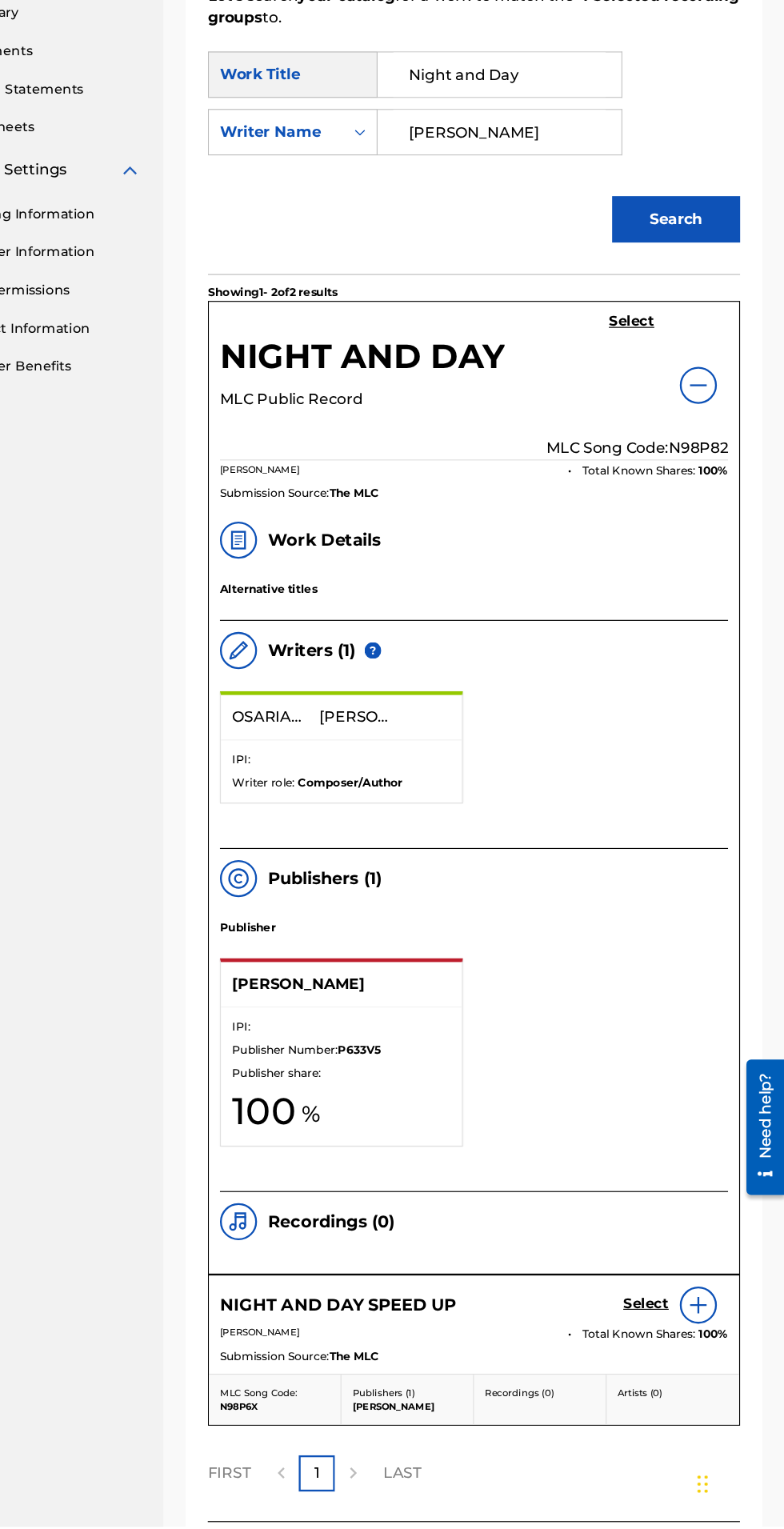
scroll to position [361, 0]
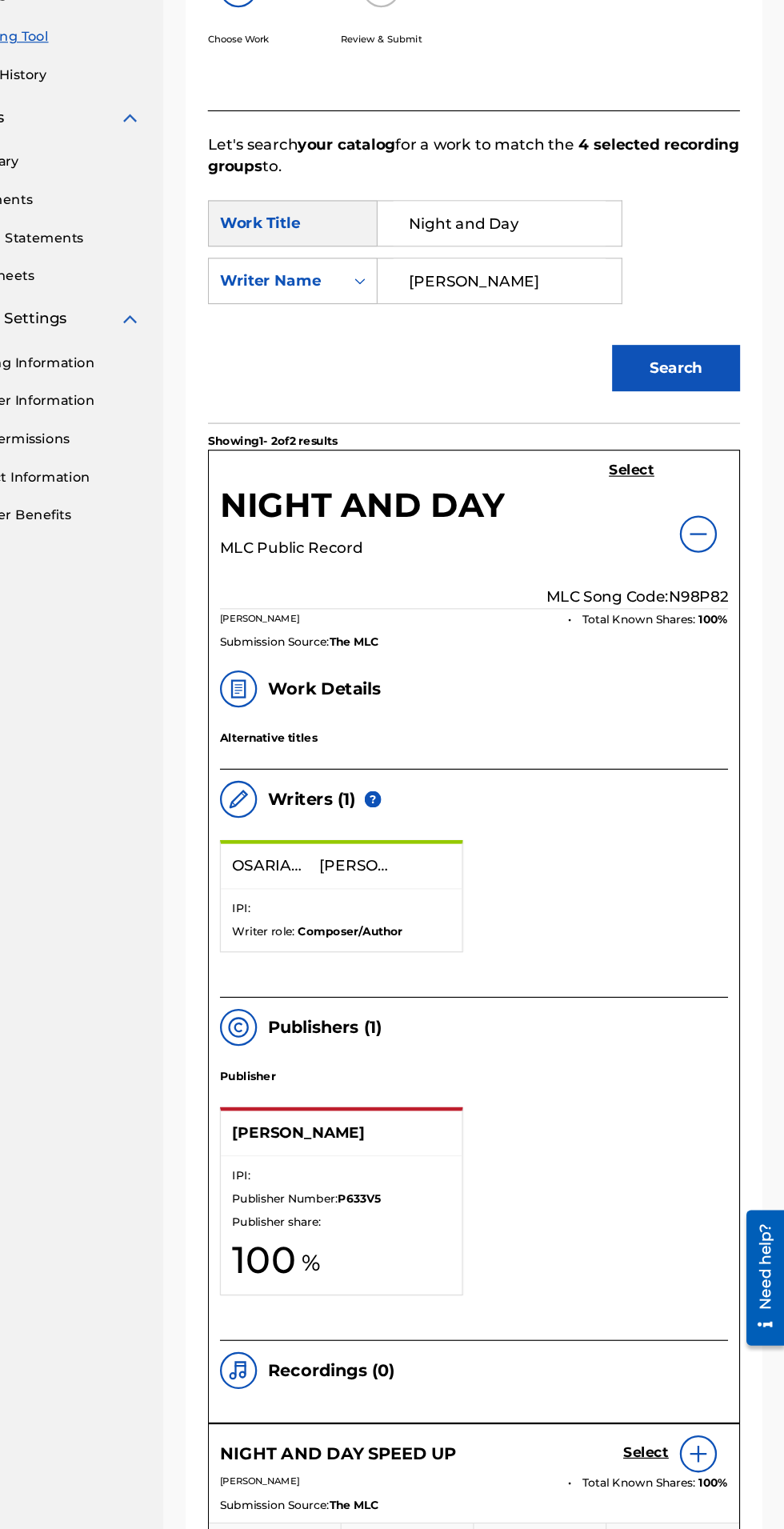
click at [713, 541] on img at bounding box center [709, 542] width 19 height 19
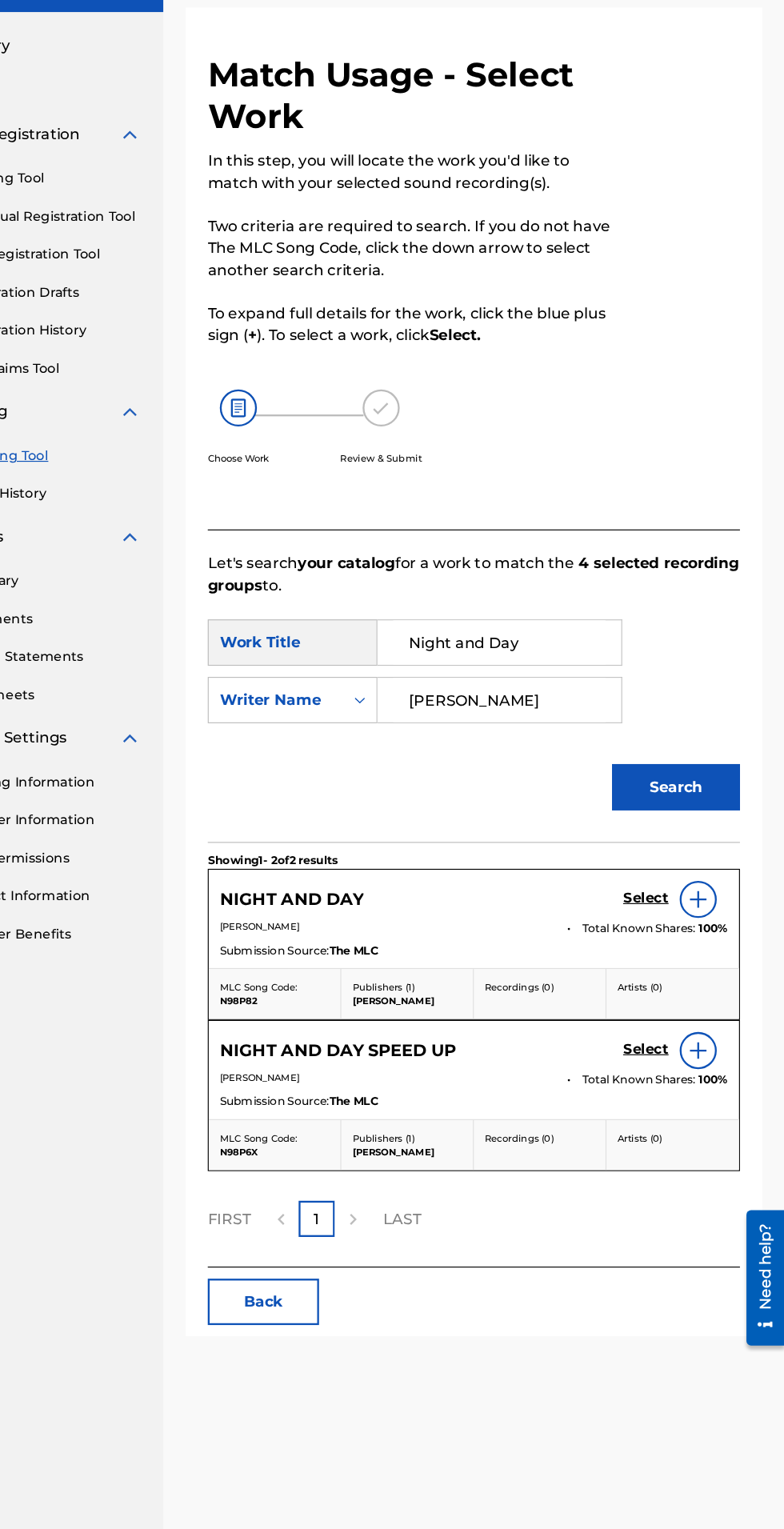
scroll to position [157, 0]
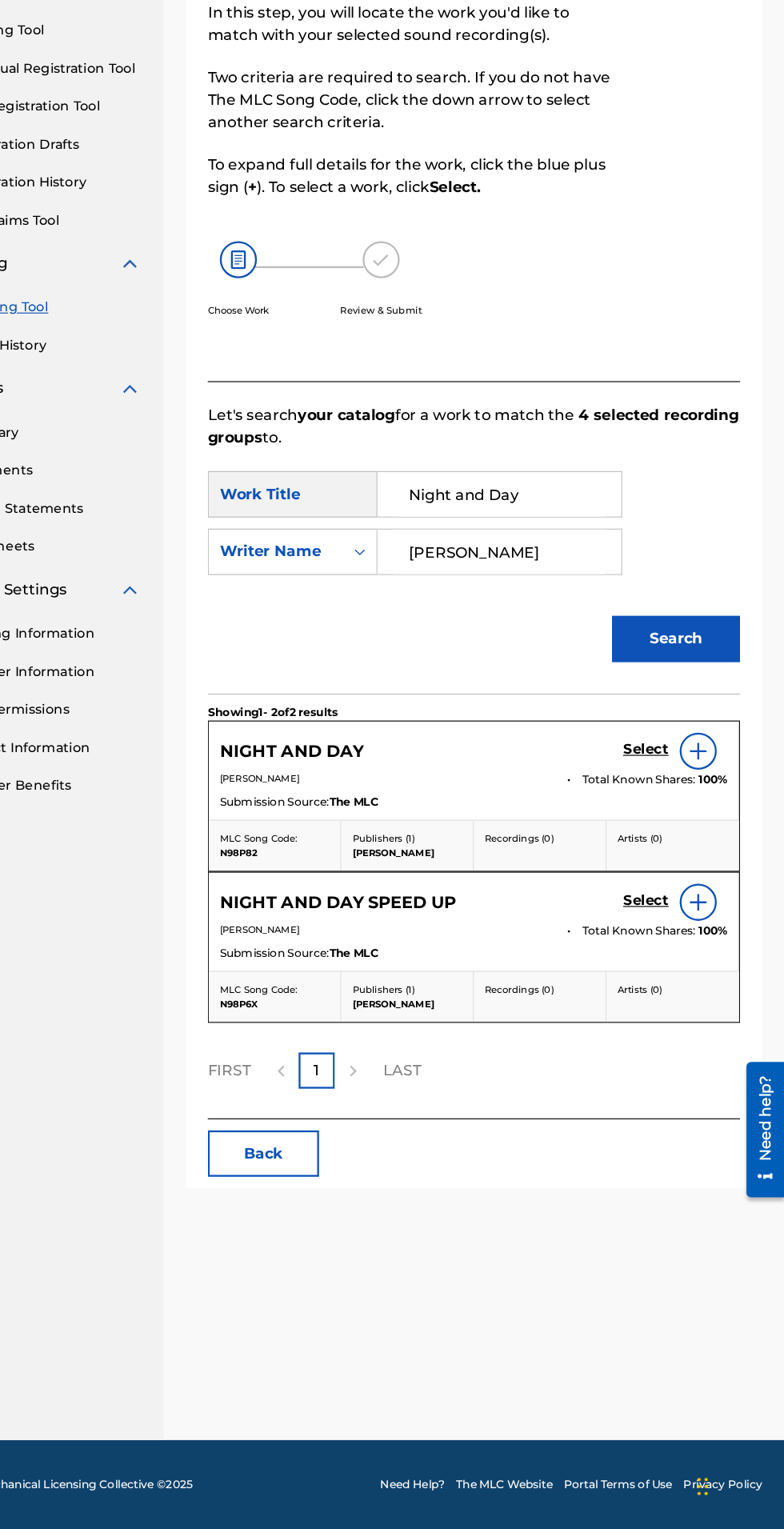
click at [669, 849] on h5 "Select" at bounding box center [664, 857] width 40 height 15
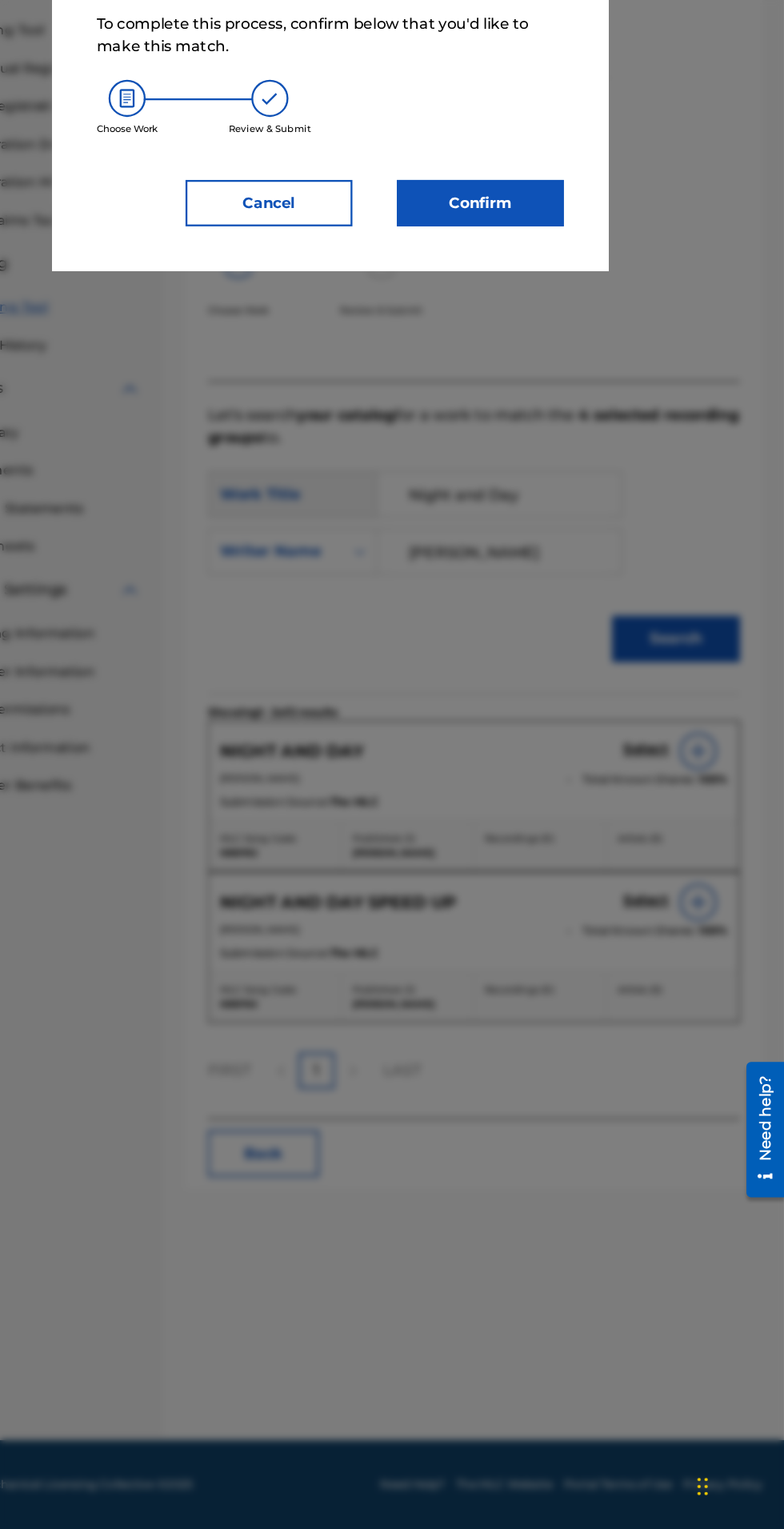
click at [520, 386] on button "Confirm" at bounding box center [521, 384] width 144 height 40
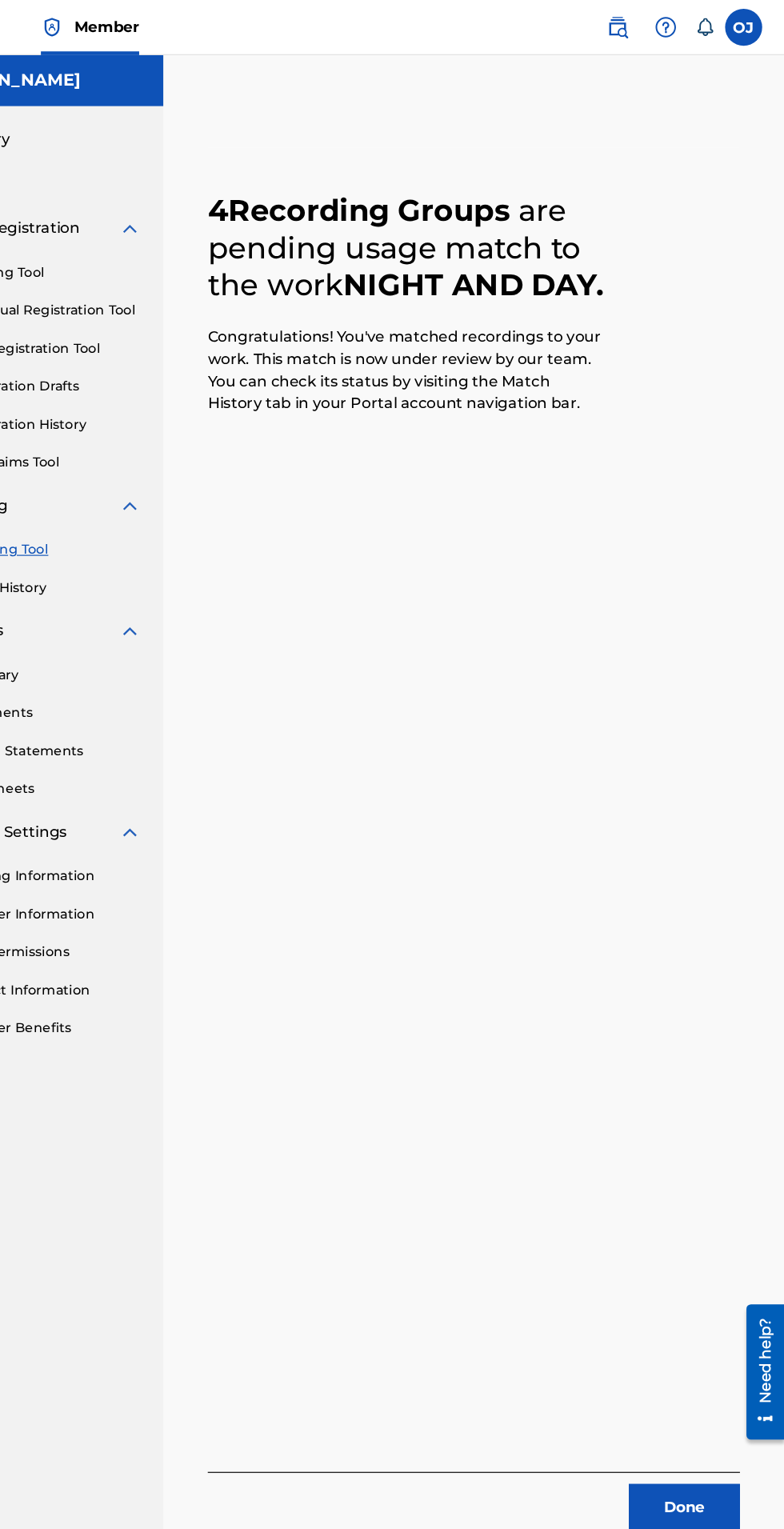
scroll to position [0, 0]
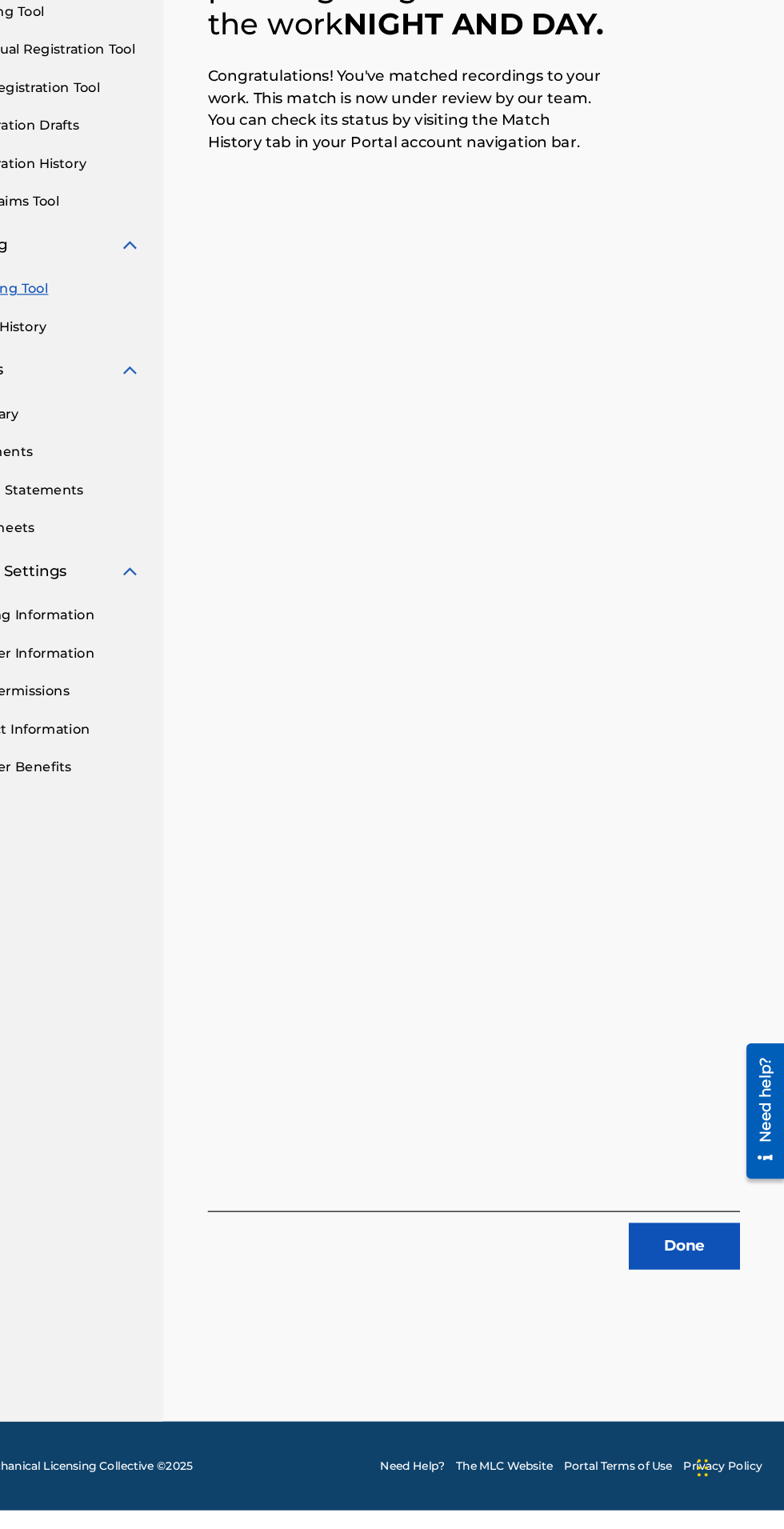
click at [706, 1321] on button "Done" at bounding box center [697, 1300] width 96 height 40
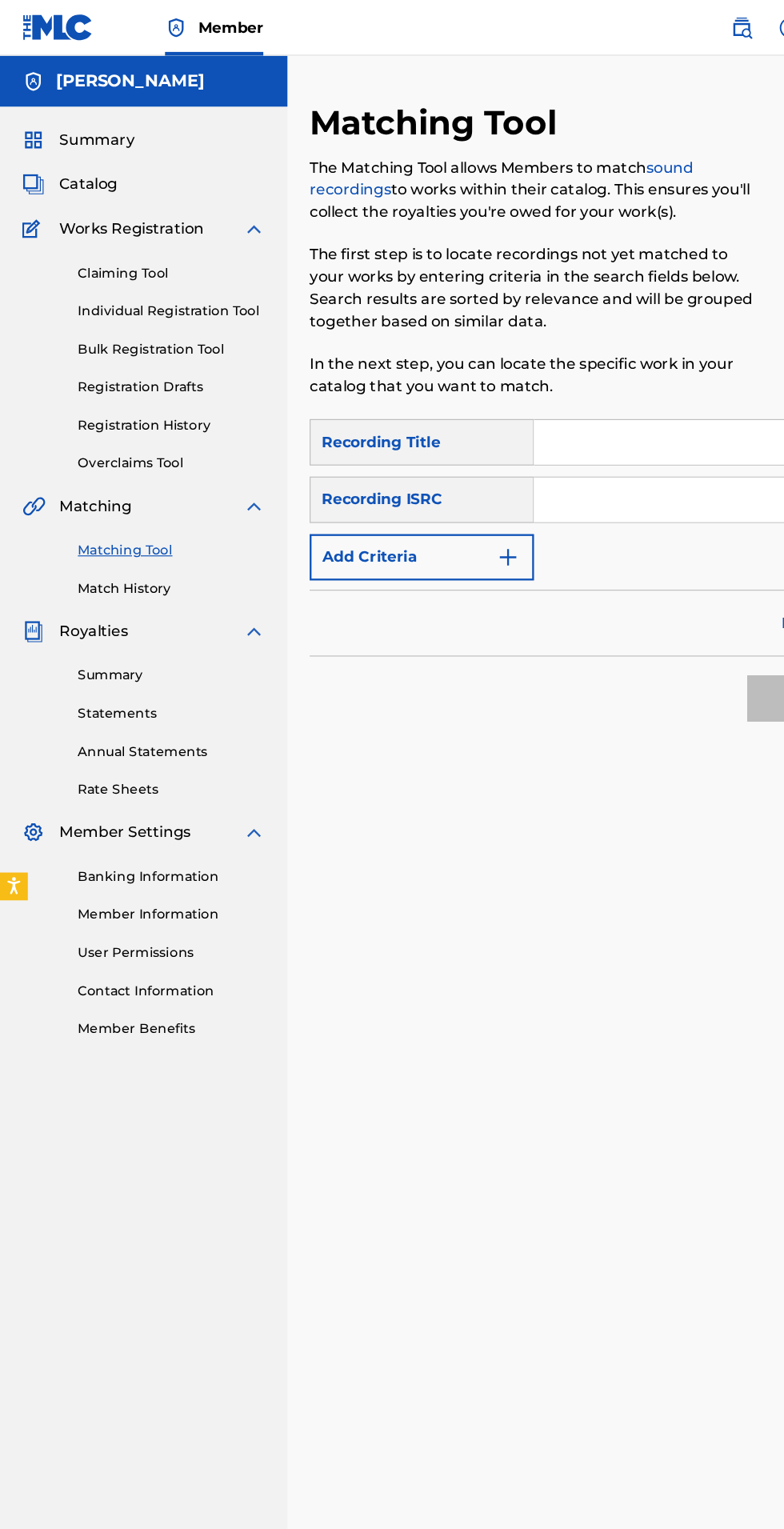
click at [152, 130] on div "Summary" at bounding box center [124, 120] width 210 height 19
click at [100, 126] on span "Summary" at bounding box center [83, 120] width 65 height 19
